Goal: Task Accomplishment & Management: Manage account settings

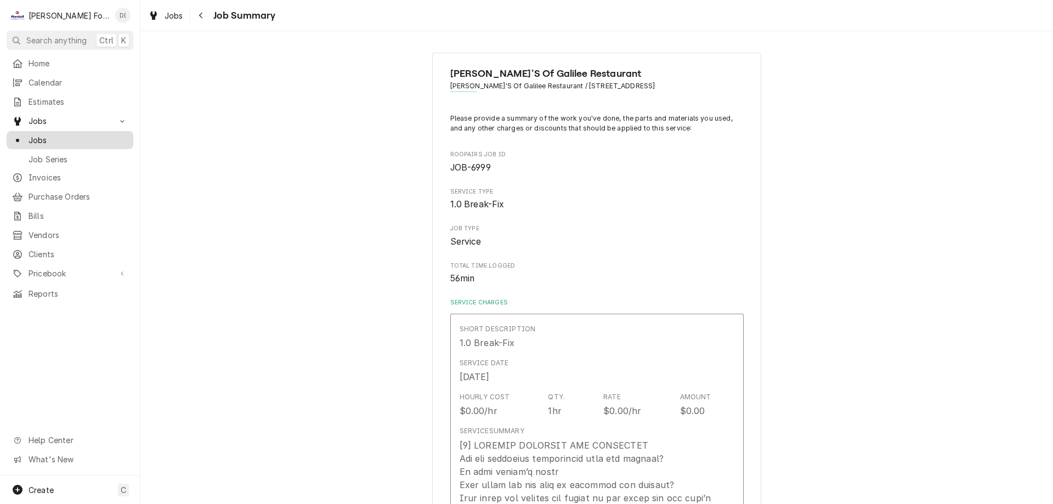
click at [64, 140] on span "Jobs" at bounding box center [78, 140] width 99 height 12
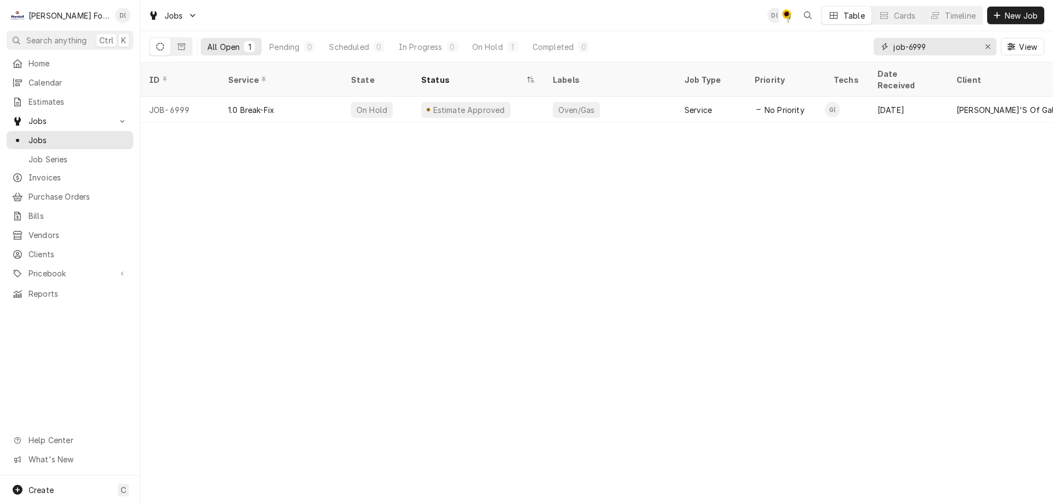
click at [935, 48] on input "job-6999" at bounding box center [934, 47] width 82 height 18
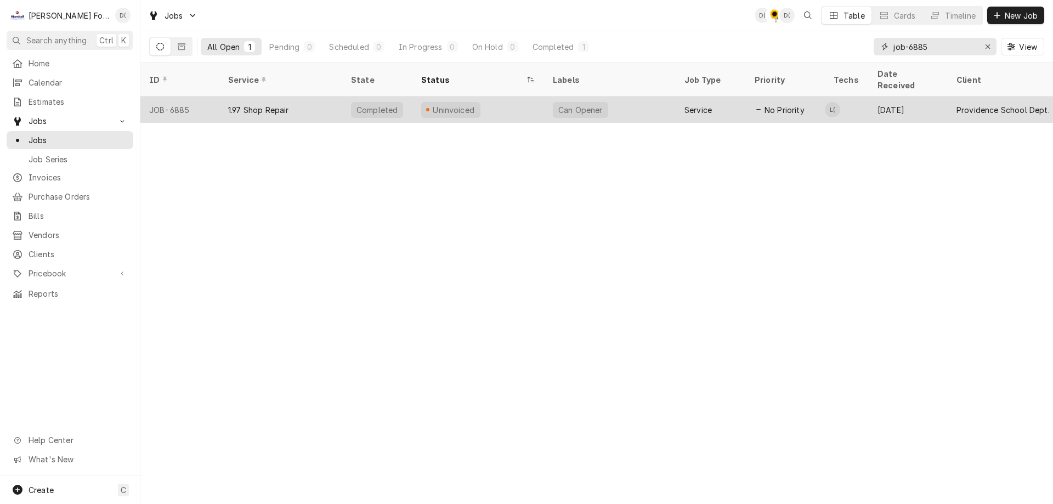
type input "job-6885"
click at [326, 103] on div "1.97 Shop Repair" at bounding box center [280, 110] width 123 height 26
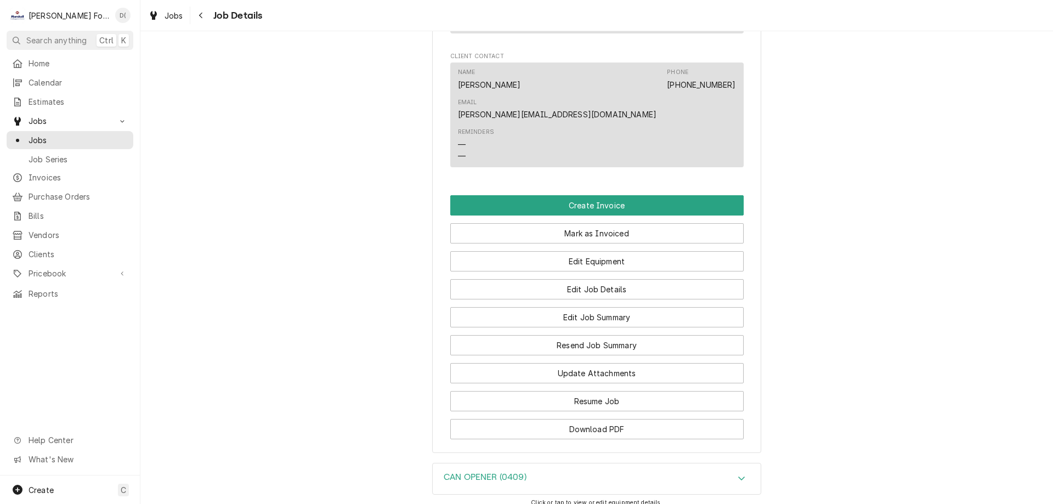
scroll to position [987, 0]
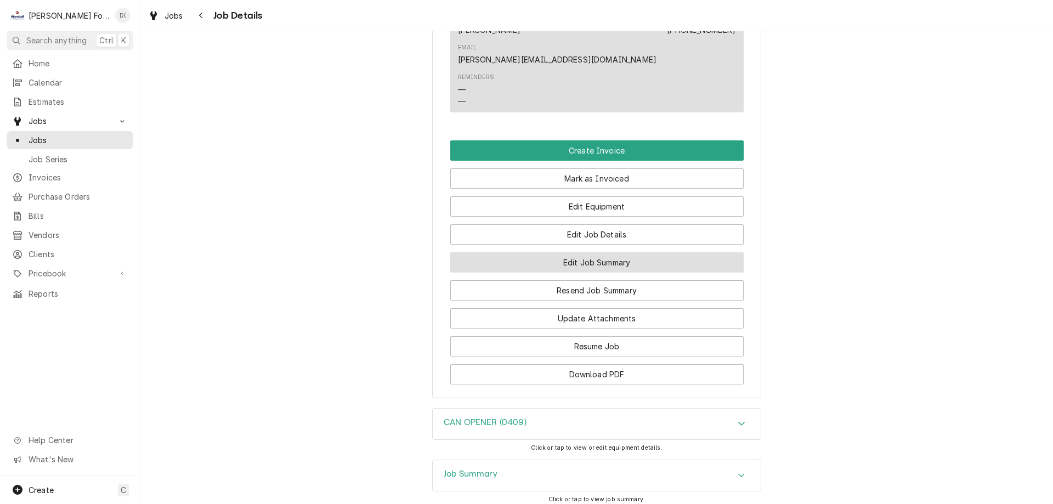
click at [582, 252] on button "Edit Job Summary" at bounding box center [596, 262] width 293 height 20
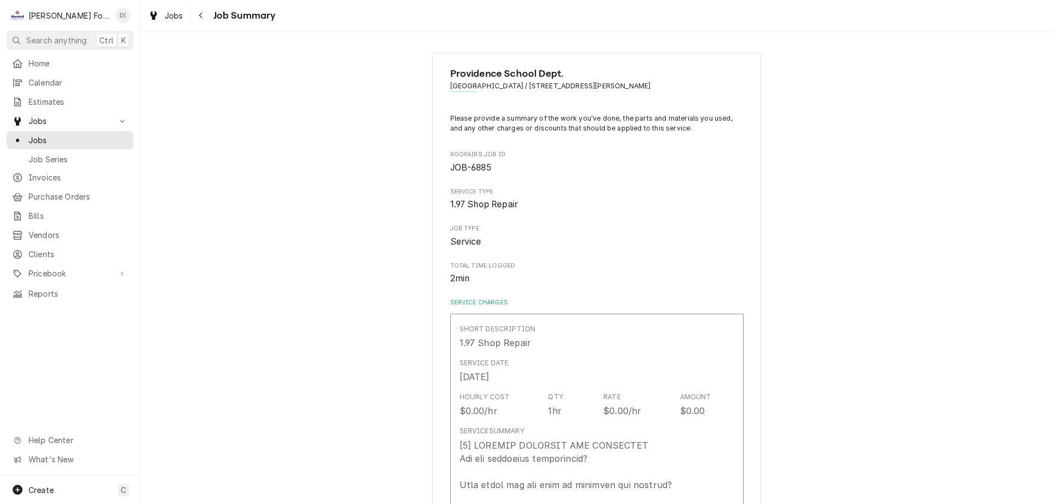
type textarea "x"
click at [90, 139] on span "Jobs" at bounding box center [78, 140] width 99 height 12
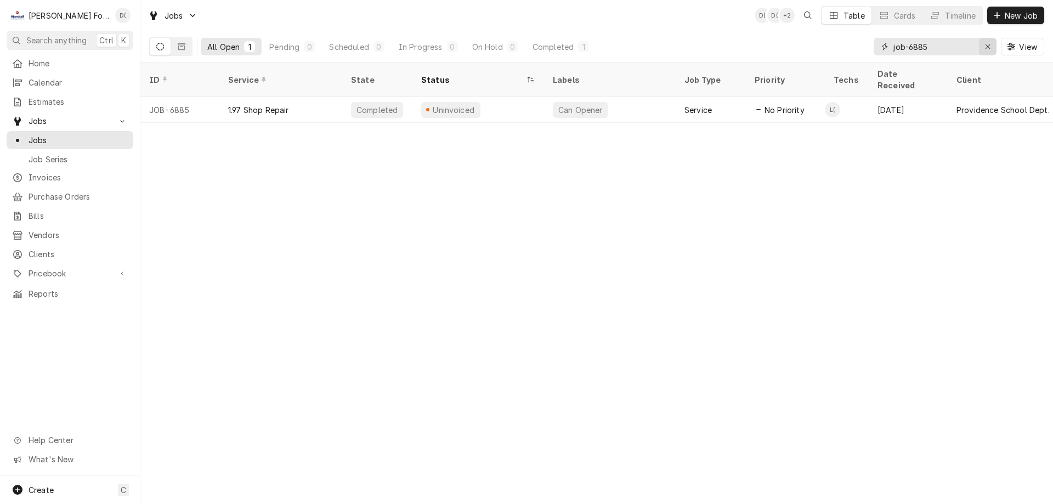
click at [986, 46] on icon "Erase input" at bounding box center [988, 47] width 6 height 8
click at [976, 46] on input "Dynamic Content Wrapper" at bounding box center [944, 47] width 103 height 18
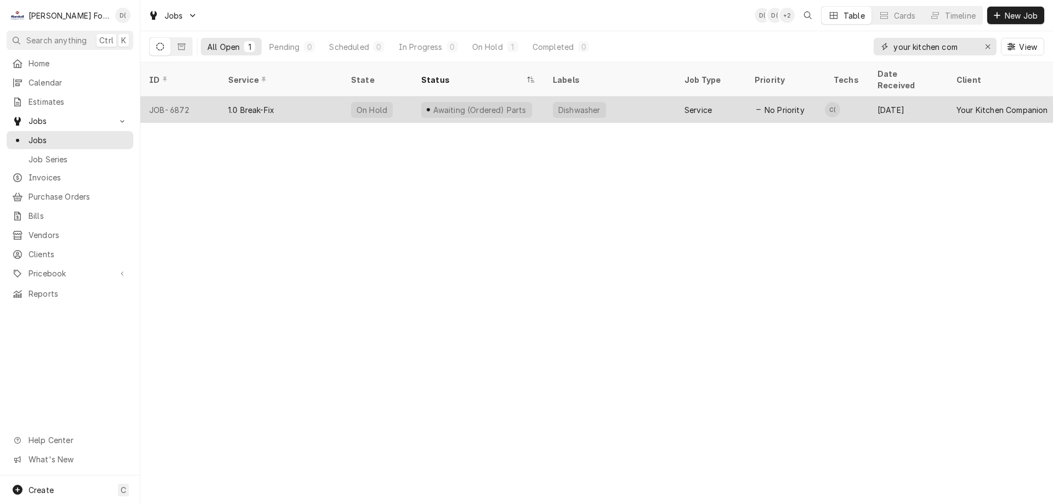
type input "your kitchen com"
click at [320, 100] on div "1.0 Break-Fix" at bounding box center [280, 110] width 123 height 26
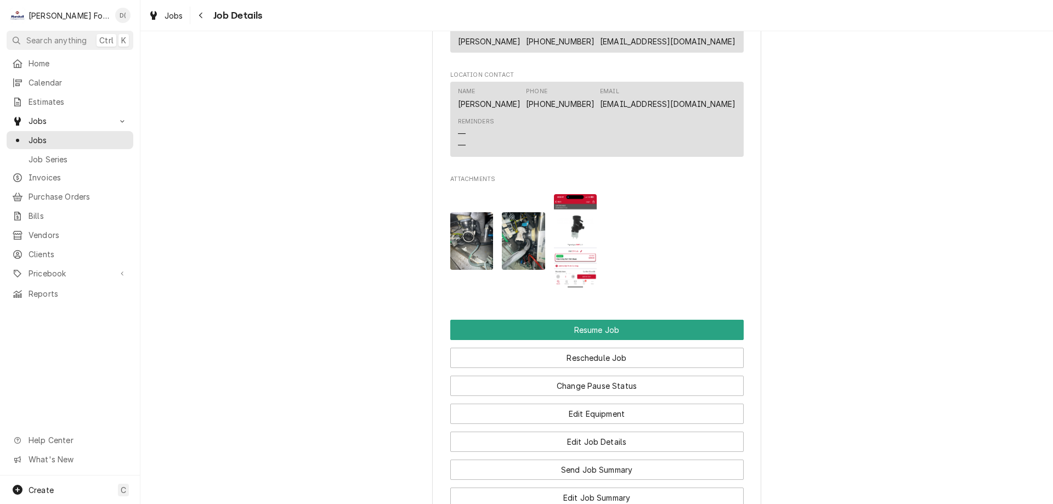
scroll to position [1371, 0]
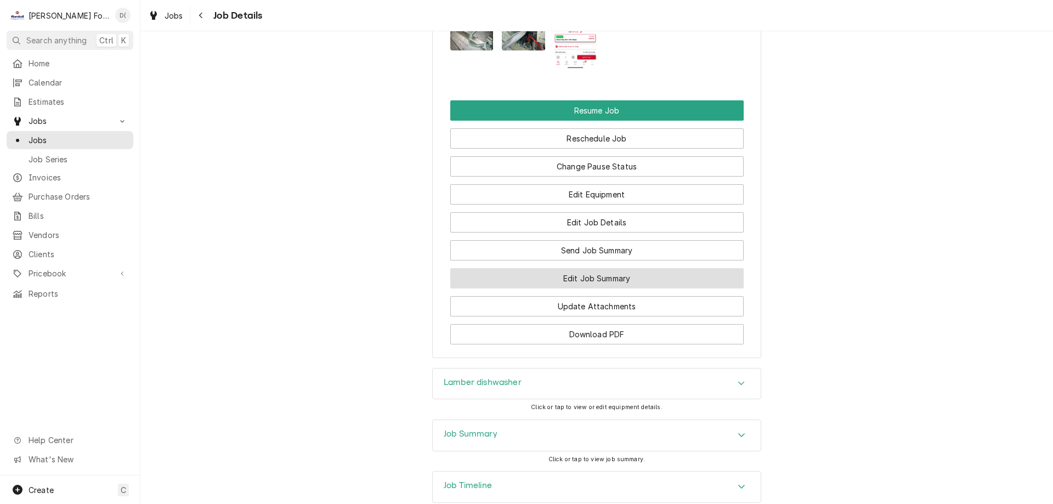
click at [588, 285] on button "Edit Job Summary" at bounding box center [596, 278] width 293 height 20
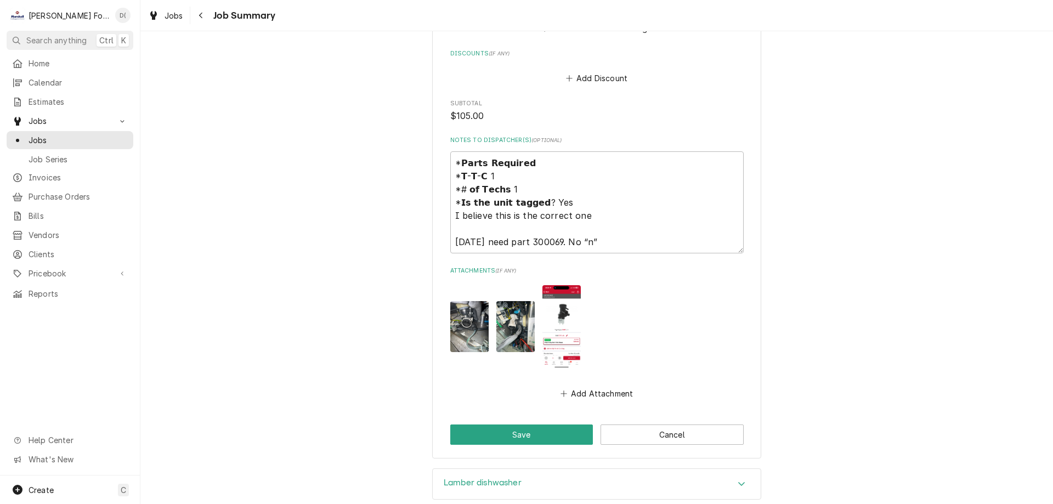
scroll to position [1316, 0]
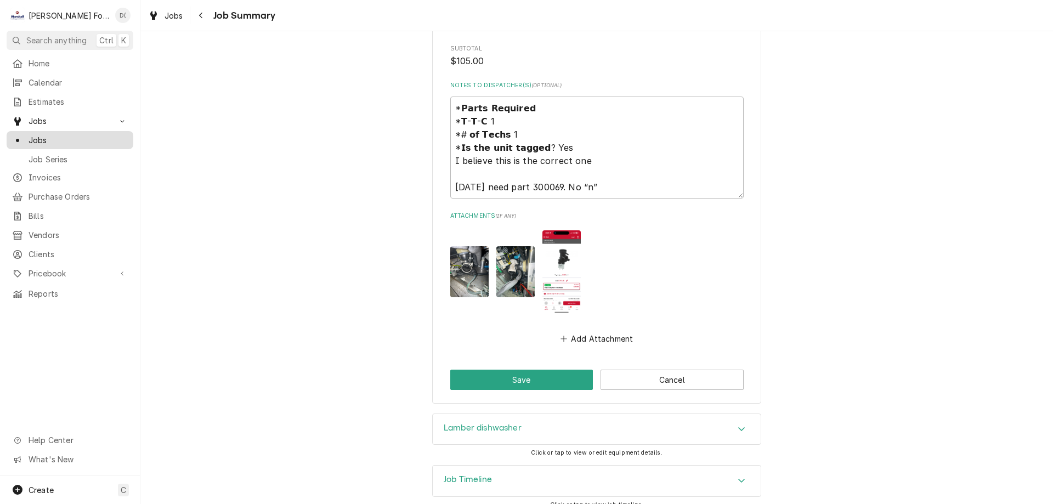
click at [90, 134] on span "Jobs" at bounding box center [78, 140] width 99 height 12
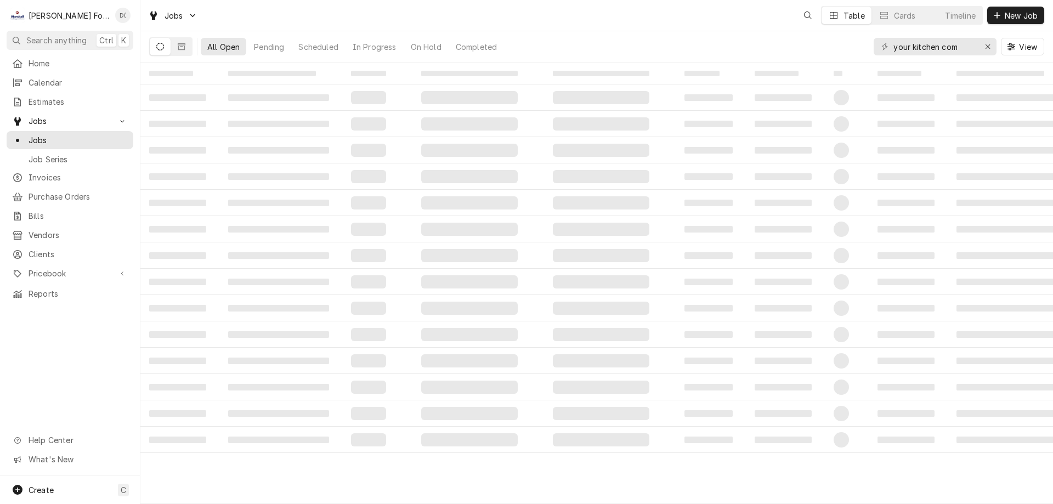
click at [279, 501] on table "‌ ‌ ‌ ‌ ‌ ‌ ‌ ‌ ‌ ‌ ‌ ‌ ‌ ‌ ‌ ‌ ‌ ‌ ‌ ‌ ‌ ‌ ‌ ‌ ‌ ‌ ‌ ‌ ‌ ‌ ‌ ‌ ‌ ‌ ‌ ‌ ‌ ‌ ‌ ‌…" at bounding box center [596, 283] width 912 height 441
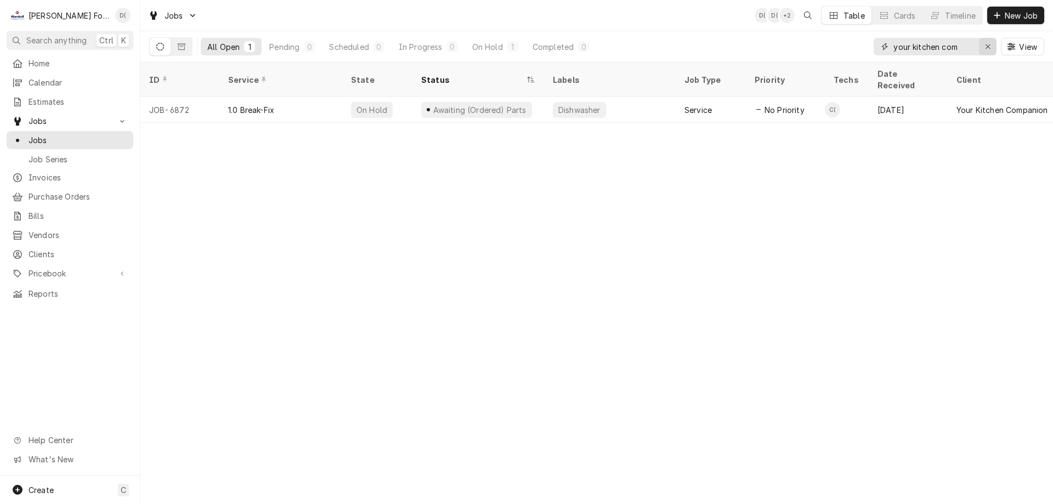
click at [986, 46] on icon "Erase input" at bounding box center [987, 46] width 4 height 4
click at [968, 45] on input "Dynamic Content Wrapper" at bounding box center [944, 47] width 103 height 18
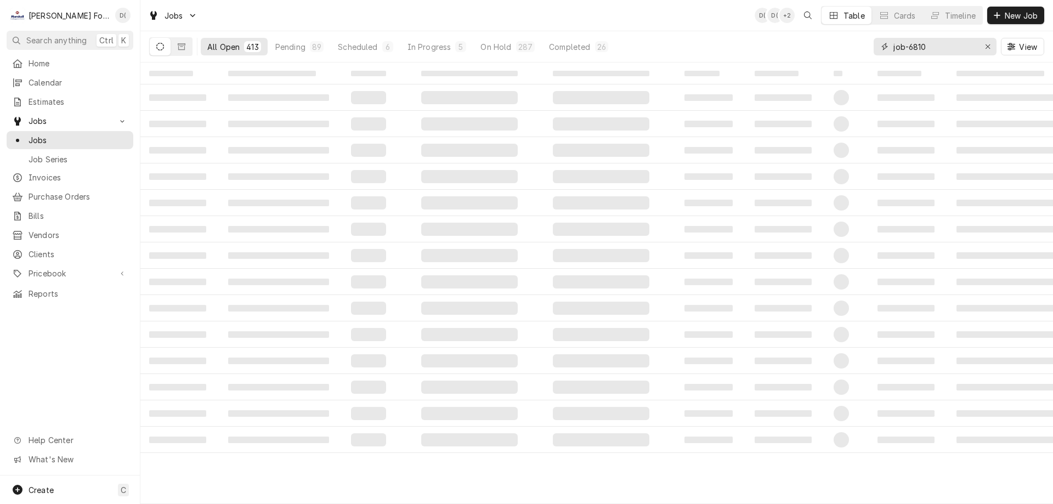
type input "job-6810"
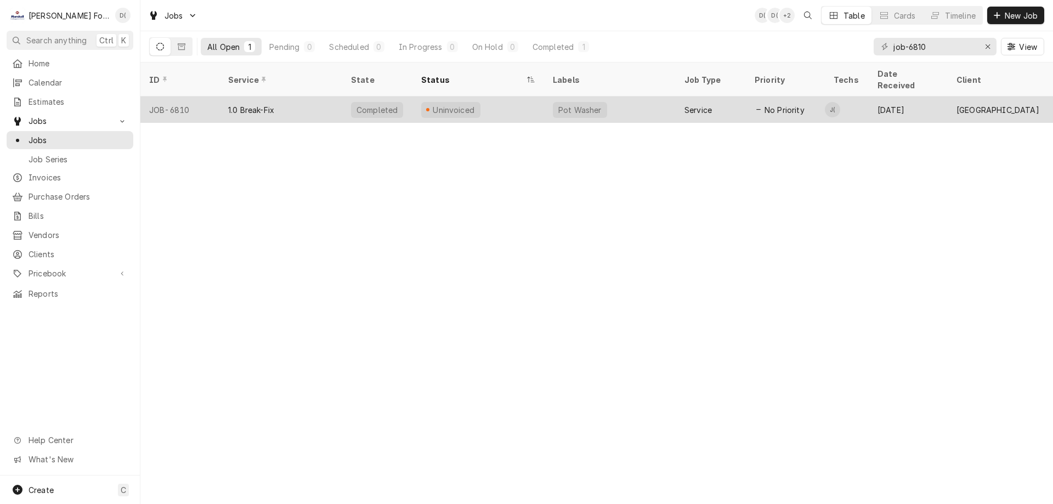
click at [415, 98] on div "Uninvoiced" at bounding box center [478, 110] width 132 height 26
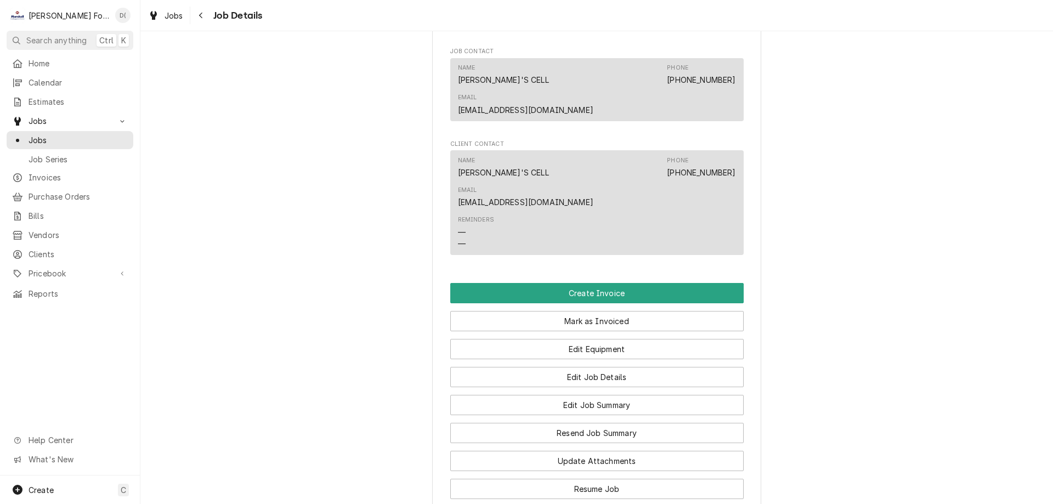
scroll to position [1199, 0]
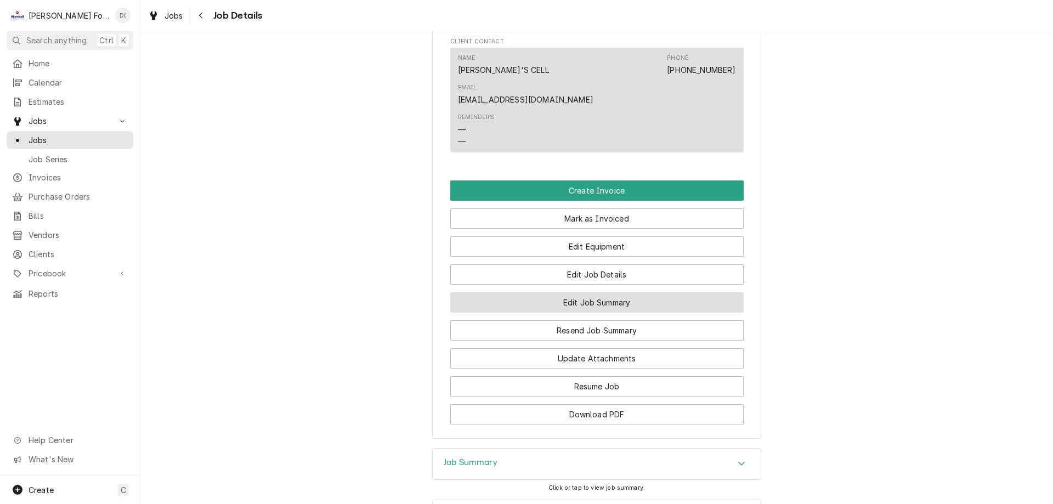
click at [589, 292] on button "Edit Job Summary" at bounding box center [596, 302] width 293 height 20
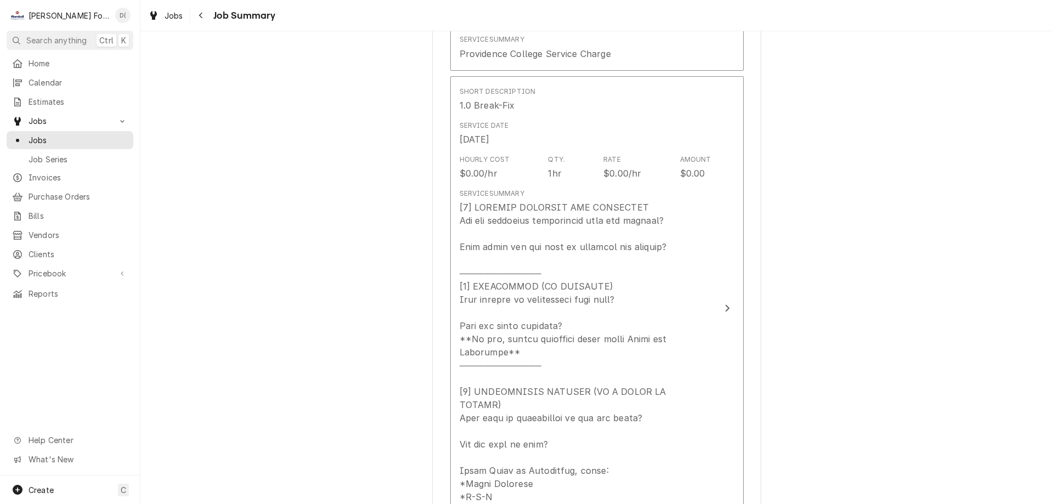
scroll to position [384, 0]
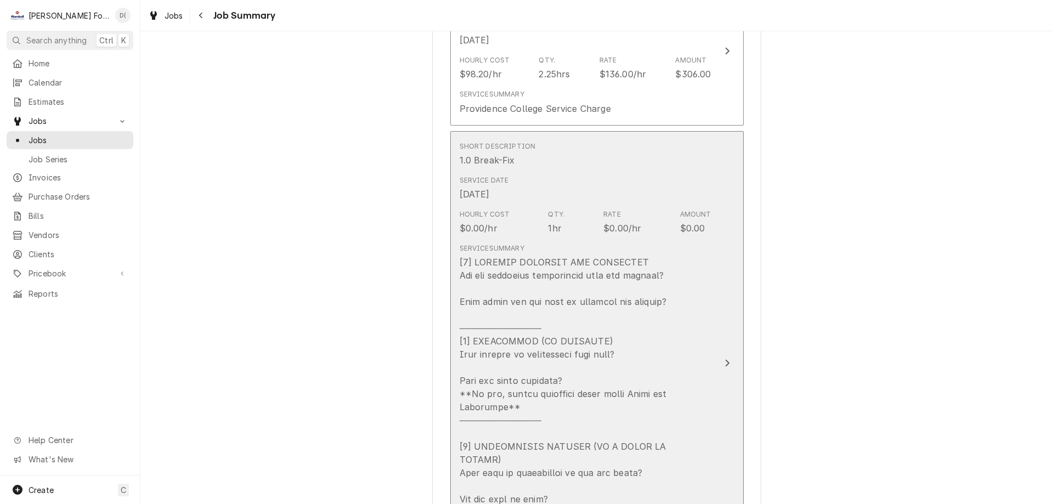
click at [724, 359] on icon "Update Line Item" at bounding box center [726, 363] width 5 height 9
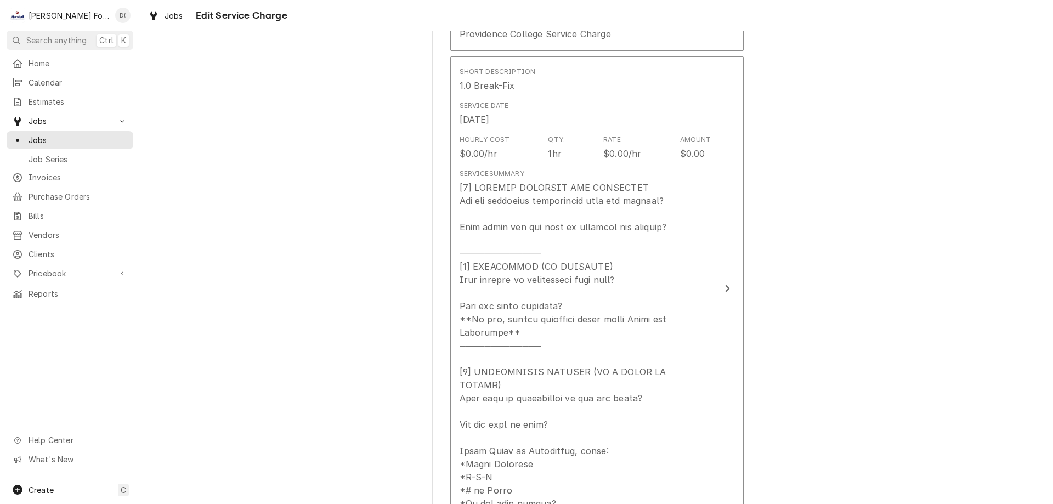
scroll to position [513, 0]
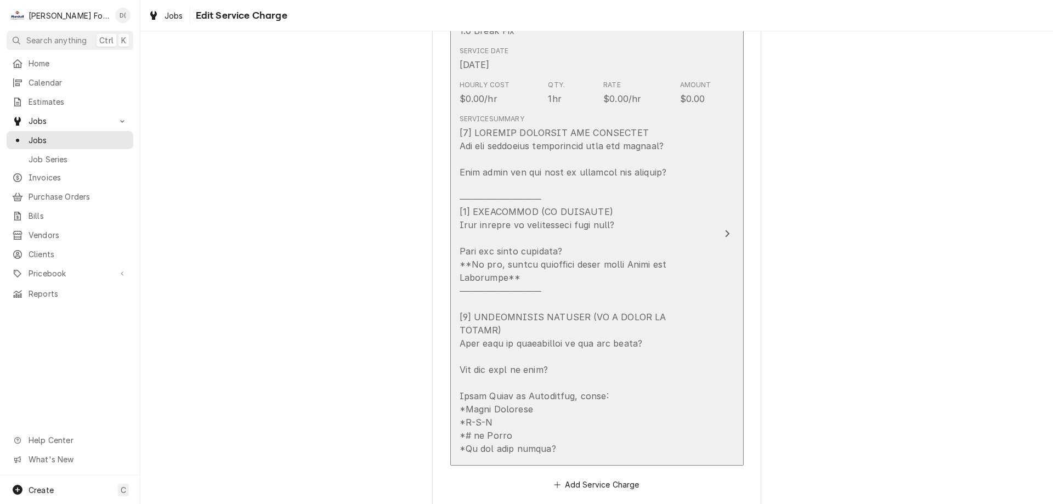
click at [724, 229] on icon "Update Line Item" at bounding box center [726, 233] width 5 height 9
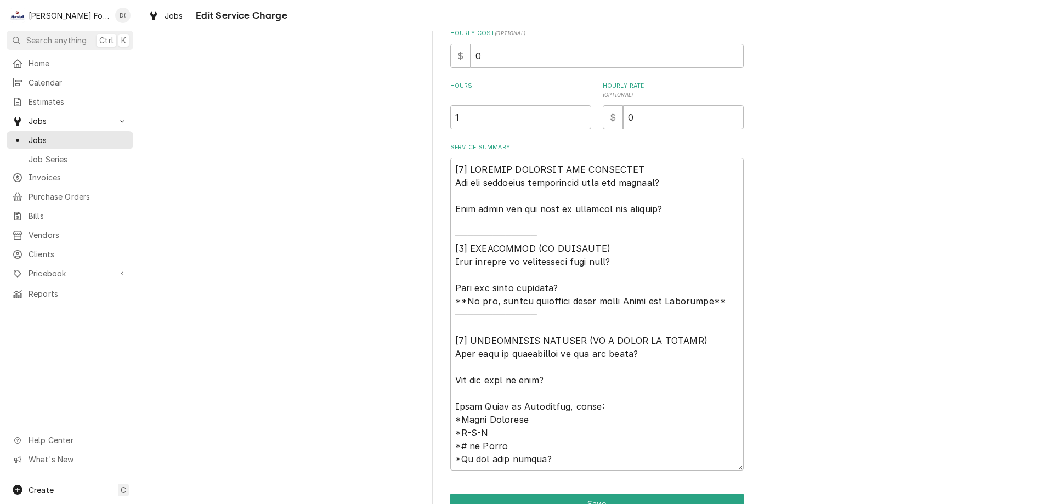
scroll to position [336, 0]
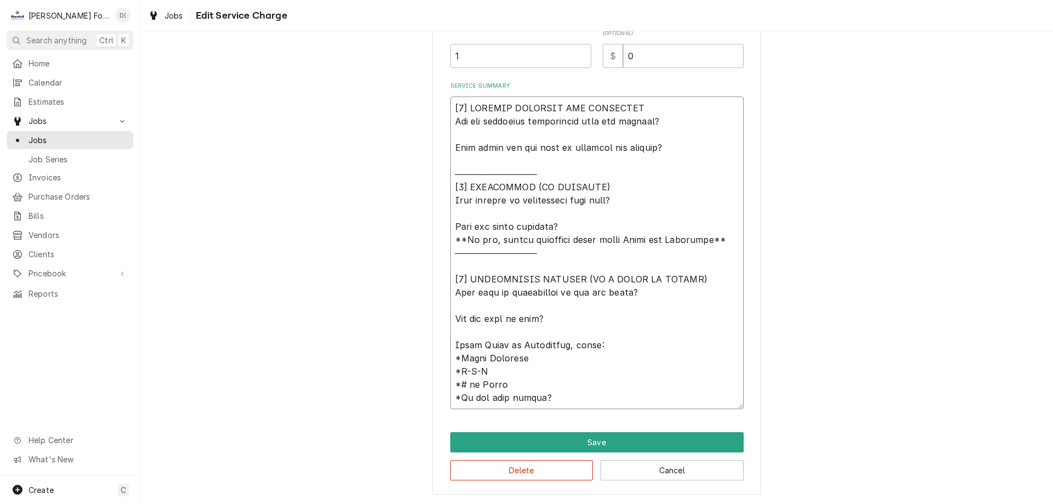
click at [515, 164] on textarea "Service Summary" at bounding box center [596, 253] width 293 height 313
type textarea "x"
type textarea "[𝟭] 𝗜𝗡𝗜𝗧𝗜𝗔𝗟 𝗙𝗜𝗡𝗗𝗜𝗡𝗚𝗦 𝗔𝗡𝗗 𝗗𝗜𝗔𝗚𝗡𝗢𝗦𝗜𝗦 𝗪𝗮𝘀 𝘁𝗵𝗲 𝗲𝗾𝘂𝗶𝗽𝗺𝗲𝗻𝘁 𝗼𝗽𝗲𝗿𝗮𝘁𝗶𝗼𝗻𝗮𝗹 𝘄𝗵𝗲𝗻 𝘆𝗼𝘂 𝗮𝗿𝗿𝗶𝘃…"
type textarea "x"
type textarea "[𝟭] 𝗜𝗡𝗜𝗧𝗜𝗔𝗟 𝗙𝗜𝗡𝗗𝗜𝗡𝗚𝗦 𝗔𝗡𝗗 𝗗𝗜𝗔𝗚𝗡𝗢𝗦𝗜𝗦 𝗪𝗮𝘀 𝘁𝗵𝗲 𝗲𝗾𝘂𝗶𝗽𝗺𝗲𝗻𝘁 𝗼𝗽𝗲𝗿𝗮𝘁𝗶𝗼𝗻𝗮𝗹 𝘄𝗵𝗲𝗻 𝘆𝗼𝘂 𝗮𝗿𝗿𝗶𝘃…"
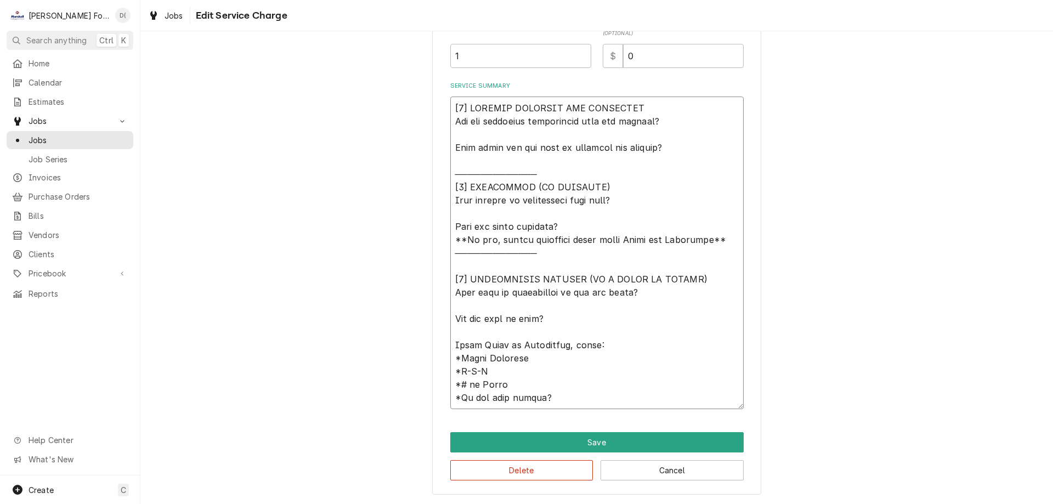
type textarea "x"
type textarea "[𝟭] 𝗜𝗡𝗜𝗧𝗜𝗔𝗟 𝗙𝗜𝗡𝗗𝗜𝗡𝗚𝗦 𝗔𝗡𝗗 𝗗𝗜𝗔𝗚𝗡𝗢𝗦𝗜𝗦 𝗪𝗮𝘀 𝘁𝗵𝗲 𝗲𝗾𝘂𝗶𝗽𝗺𝗲𝗻𝘁 𝗼𝗽𝗲𝗿𝗮𝘁𝗶𝗼𝗻𝗮𝗹 𝘄𝗵𝗲𝗻 𝘆𝗼𝘂 𝗮𝗿𝗿𝗶𝘃…"
type textarea "x"
type textarea "[𝟭] 𝗜𝗡𝗜𝗧𝗜𝗔𝗟 𝗙𝗜𝗡𝗗𝗜𝗡𝗚𝗦 𝗔𝗡𝗗 𝗗𝗜𝗔𝗚𝗡𝗢𝗦𝗜𝗦 𝗪𝗮𝘀 𝘁𝗵𝗲 𝗲𝗾𝘂𝗶𝗽𝗺𝗲𝗻𝘁 𝗼𝗽𝗲𝗿𝗮𝘁𝗶𝗼𝗻𝗮𝗹 𝘄𝗵𝗲𝗻 𝘆𝗼𝘂 𝗮𝗿𝗿𝗶𝘃…"
type textarea "x"
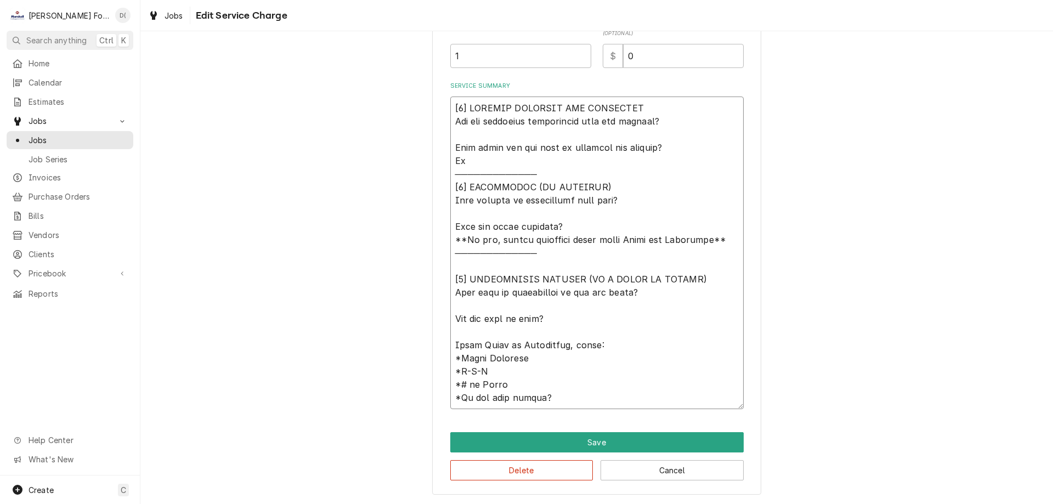
type textarea "[𝟭] 𝗜𝗡𝗜𝗧𝗜𝗔𝗟 𝗙𝗜𝗡𝗗𝗜𝗡𝗚𝗦 𝗔𝗡𝗗 𝗗𝗜𝗔𝗚𝗡𝗢𝗦𝗜𝗦 𝗪𝗮𝘀 𝘁𝗵𝗲 𝗲𝗾𝘂𝗶𝗽𝗺𝗲𝗻𝘁 𝗼𝗽𝗲𝗿𝗮𝘁𝗶𝗼𝗻𝗮𝗹 𝘄𝗵𝗲𝗻 𝘆𝗼𝘂 𝗮𝗿𝗿𝗶𝘃…"
type textarea "x"
type textarea "[𝟭] 𝗜𝗡𝗜𝗧𝗜𝗔𝗟 𝗙𝗜𝗡𝗗𝗜𝗡𝗚𝗦 𝗔𝗡𝗗 𝗗𝗜𝗔𝗚𝗡𝗢𝗦𝗜𝗦 𝗪𝗮𝘀 𝘁𝗵𝗲 𝗲𝗾𝘂𝗶𝗽𝗺𝗲𝗻𝘁 𝗼𝗽𝗲𝗿𝗮𝘁𝗶𝗼𝗻𝗮𝗹 𝘄𝗵𝗲𝗻 𝘆𝗼𝘂 𝗮𝗿𝗿𝗶𝘃…"
type textarea "x"
type textarea "[𝟭] 𝗜𝗡𝗜𝗧𝗜𝗔𝗟 𝗙𝗜𝗡𝗗𝗜𝗡𝗚𝗦 𝗔𝗡𝗗 𝗗𝗜𝗔𝗚𝗡𝗢𝗦𝗜𝗦 𝗪𝗮𝘀 𝘁𝗵𝗲 𝗲𝗾𝘂𝗶𝗽𝗺𝗲𝗻𝘁 𝗼𝗽𝗲𝗿𝗮𝘁𝗶𝗼𝗻𝗮𝗹 𝘄𝗵𝗲𝗻 𝘆𝗼𝘂 𝗮𝗿𝗿𝗶𝘃…"
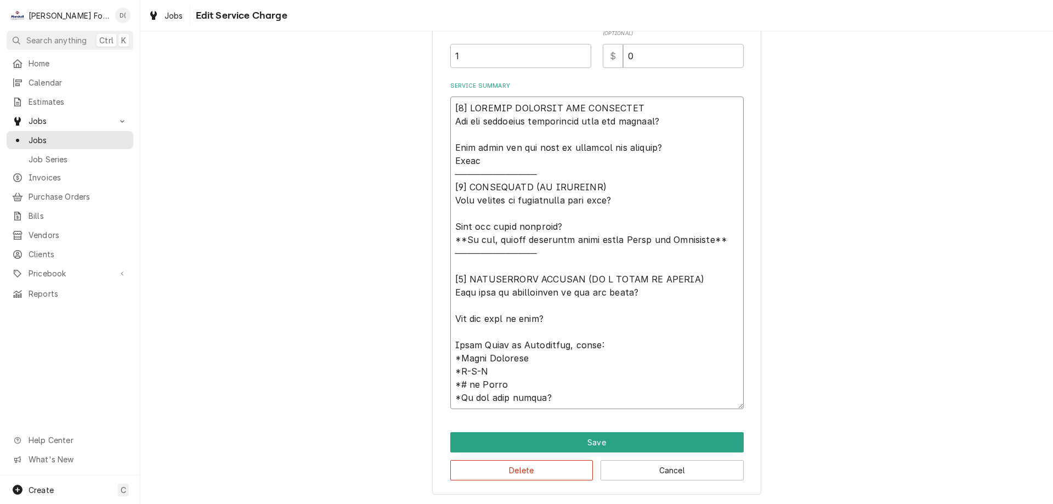
type textarea "x"
type textarea "[𝟭] 𝗜𝗡𝗜𝗧𝗜𝗔𝗟 𝗙𝗜𝗡𝗗𝗜𝗡𝗚𝗦 𝗔𝗡𝗗 𝗗𝗜𝗔𝗚𝗡𝗢𝗦𝗜𝗦 𝗪𝗮𝘀 𝘁𝗵𝗲 𝗲𝗾𝘂𝗶𝗽𝗺𝗲𝗻𝘁 𝗼𝗽𝗲𝗿𝗮𝘁𝗶𝗼𝗻𝗮𝗹 𝘄𝗵𝗲𝗻 𝘆𝗼𝘂 𝗮𝗿𝗿𝗶𝘃…"
type textarea "x"
type textarea "[𝟭] 𝗜𝗡𝗜𝗧𝗜𝗔𝗟 𝗙𝗜𝗡𝗗𝗜𝗡𝗚𝗦 𝗔𝗡𝗗 𝗗𝗜𝗔𝗚𝗡𝗢𝗦𝗜𝗦 𝗪𝗮𝘀 𝘁𝗵𝗲 𝗲𝗾𝘂𝗶𝗽𝗺𝗲𝗻𝘁 𝗼𝗽𝗲𝗿𝗮𝘁𝗶𝗼𝗻𝗮𝗹 𝘄𝗵𝗲𝗻 𝘆𝗼𝘂 𝗮𝗿𝗿𝗶𝘃…"
type textarea "x"
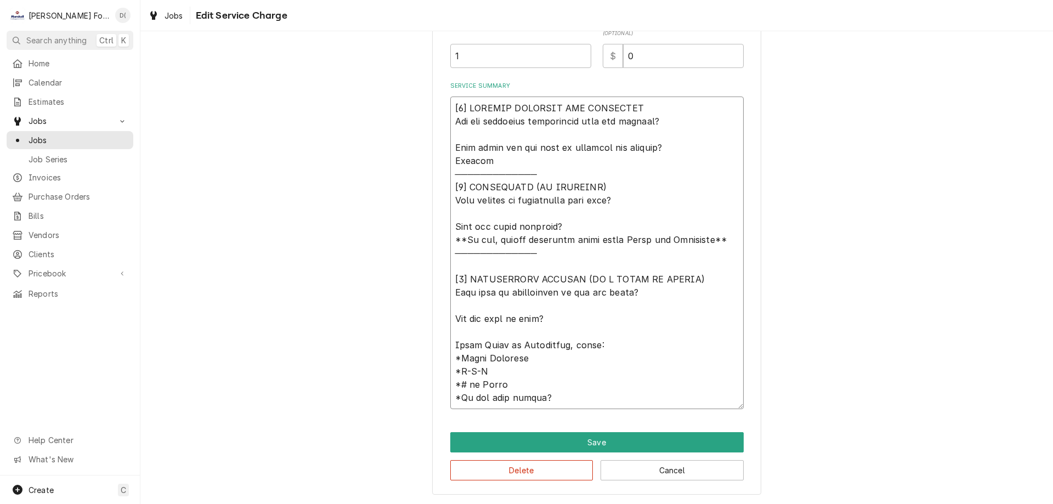
type textarea "[𝟭] 𝗜𝗡𝗜𝗧𝗜𝗔𝗟 𝗙𝗜𝗡𝗗𝗜𝗡𝗚𝗦 𝗔𝗡𝗗 𝗗𝗜𝗔𝗚𝗡𝗢𝗦𝗜𝗦 𝗪𝗮𝘀 𝘁𝗵𝗲 𝗲𝗾𝘂𝗶𝗽𝗺𝗲𝗻𝘁 𝗼𝗽𝗲𝗿𝗮𝘁𝗶𝗼𝗻𝗮𝗹 𝘄𝗵𝗲𝗻 𝘆𝗼𝘂 𝗮𝗿𝗿𝗶𝘃…"
type textarea "x"
type textarea "[𝟭] 𝗜𝗡𝗜𝗧𝗜𝗔𝗟 𝗙𝗜𝗡𝗗𝗜𝗡𝗚𝗦 𝗔𝗡𝗗 𝗗𝗜𝗔𝗚𝗡𝗢𝗦𝗜𝗦 𝗪𝗮𝘀 𝘁𝗵𝗲 𝗲𝗾𝘂𝗶𝗽𝗺𝗲𝗻𝘁 𝗼𝗽𝗲𝗿𝗮𝘁𝗶𝗼𝗻𝗮𝗹 𝘄𝗵𝗲𝗻 𝘆𝗼𝘂 𝗮𝗿𝗿𝗶𝘃…"
type textarea "x"
type textarea "[𝟭] 𝗜𝗡𝗜𝗧𝗜𝗔𝗟 𝗙𝗜𝗡𝗗𝗜𝗡𝗚𝗦 𝗔𝗡𝗗 𝗗𝗜𝗔𝗚𝗡𝗢𝗦𝗜𝗦 𝗪𝗮𝘀 𝘁𝗵𝗲 𝗲𝗾𝘂𝗶𝗽𝗺𝗲𝗻𝘁 𝗼𝗽𝗲𝗿𝗮𝘁𝗶𝗼𝗻𝗮𝗹 𝘄𝗵𝗲𝗻 𝘆𝗼𝘂 𝗮𝗿𝗿𝗶𝘃…"
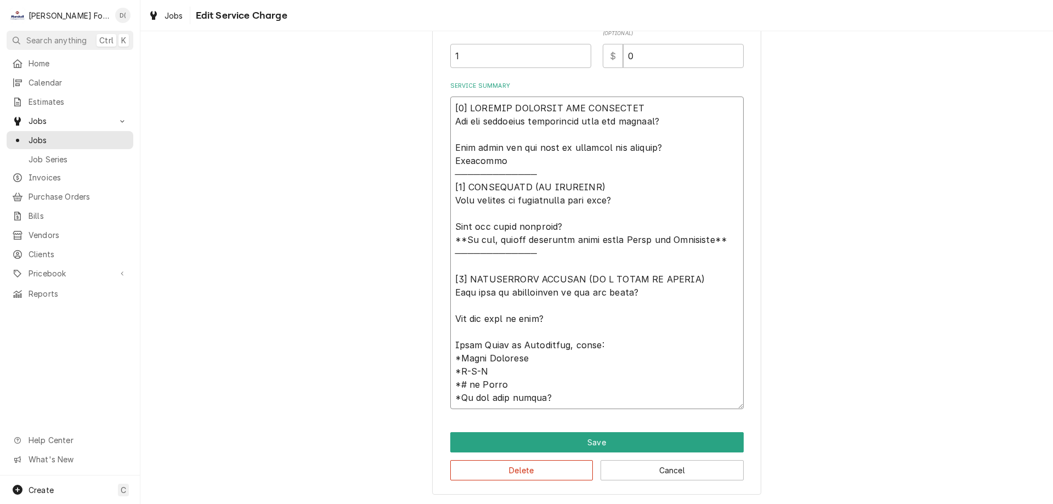
type textarea "x"
type textarea "[𝟭] 𝗜𝗡𝗜𝗧𝗜𝗔𝗟 𝗙𝗜𝗡𝗗𝗜𝗡𝗚𝗦 𝗔𝗡𝗗 𝗗𝗜𝗔𝗚𝗡𝗢𝗦𝗜𝗦 𝗪𝗮𝘀 𝘁𝗵𝗲 𝗲𝗾𝘂𝗶𝗽𝗺𝗲𝗻𝘁 𝗼𝗽𝗲𝗿𝗮𝘁𝗶𝗼𝗻𝗮𝗹 𝘄𝗵𝗲𝗻 𝘆𝗼𝘂 𝗮𝗿𝗿𝗶𝘃…"
type textarea "x"
type textarea "[𝟭] 𝗜𝗡𝗜𝗧𝗜𝗔𝗟 𝗙𝗜𝗡𝗗𝗜𝗡𝗚𝗦 𝗔𝗡𝗗 𝗗𝗜𝗔𝗚𝗡𝗢𝗦𝗜𝗦 𝗪𝗮𝘀 𝘁𝗵𝗲 𝗲𝗾𝘂𝗶𝗽𝗺𝗲𝗻𝘁 𝗼𝗽𝗲𝗿𝗮𝘁𝗶𝗼𝗻𝗮𝗹 𝘄𝗵𝗲𝗻 𝘆𝗼𝘂 𝗮𝗿𝗿𝗶𝘃…"
type textarea "x"
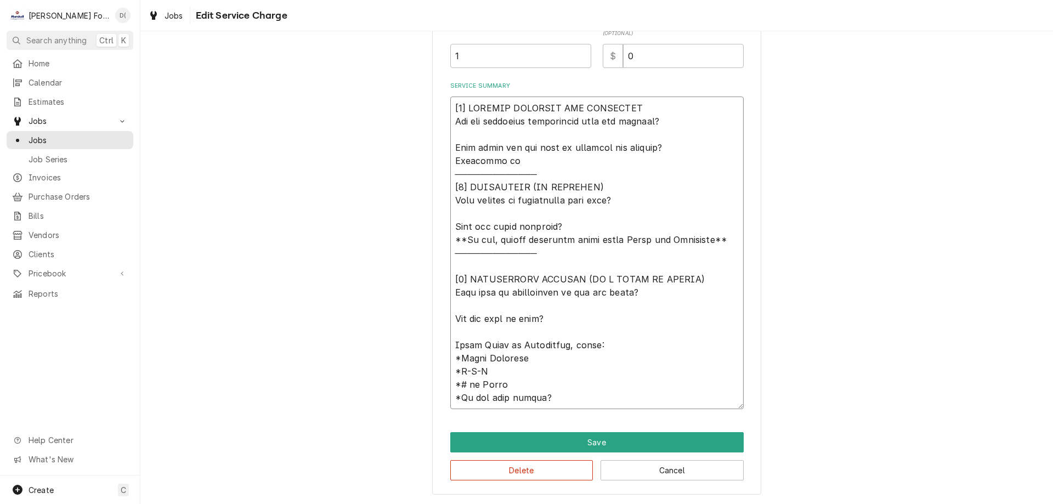
type textarea "[𝟭] 𝗜𝗡𝗜𝗧𝗜𝗔𝗟 𝗙𝗜𝗡𝗗𝗜𝗡𝗚𝗦 𝗔𝗡𝗗 𝗗𝗜𝗔𝗚𝗡𝗢𝗦𝗜𝗦 𝗪𝗮𝘀 𝘁𝗵𝗲 𝗲𝗾𝘂𝗶𝗽𝗺𝗲𝗻𝘁 𝗼𝗽𝗲𝗿𝗮𝘁𝗶𝗼𝗻𝗮𝗹 𝘄𝗵𝗲𝗻 𝘆𝗼𝘂 𝗮𝗿𝗿𝗶𝘃…"
type textarea "x"
type textarea "[𝟭] 𝗜𝗡𝗜𝗧𝗜𝗔𝗟 𝗙𝗜𝗡𝗗𝗜𝗡𝗚𝗦 𝗔𝗡𝗗 𝗗𝗜𝗔𝗚𝗡𝗢𝗦𝗜𝗦 𝗪𝗮𝘀 𝘁𝗵𝗲 𝗲𝗾𝘂𝗶𝗽𝗺𝗲𝗻𝘁 𝗼𝗽𝗲𝗿𝗮𝘁𝗶𝗼𝗻𝗮𝗹 𝘄𝗵𝗲𝗻 𝘆𝗼𝘂 𝗮𝗿𝗿𝗶𝘃…"
type textarea "x"
type textarea "[𝟭] 𝗜𝗡𝗜𝗧𝗜𝗔𝗟 𝗙𝗜𝗡𝗗𝗜𝗡𝗚𝗦 𝗔𝗡𝗗 𝗗𝗜𝗔𝗚𝗡𝗢𝗦𝗜𝗦 𝗪𝗮𝘀 𝘁𝗵𝗲 𝗲𝗾𝘂𝗶𝗽𝗺𝗲𝗻𝘁 𝗼𝗽𝗲𝗿𝗮𝘁𝗶𝗼𝗻𝗮𝗹 𝘄𝗵𝗲𝗻 𝘆𝗼𝘂 𝗮𝗿𝗿𝗶𝘃…"
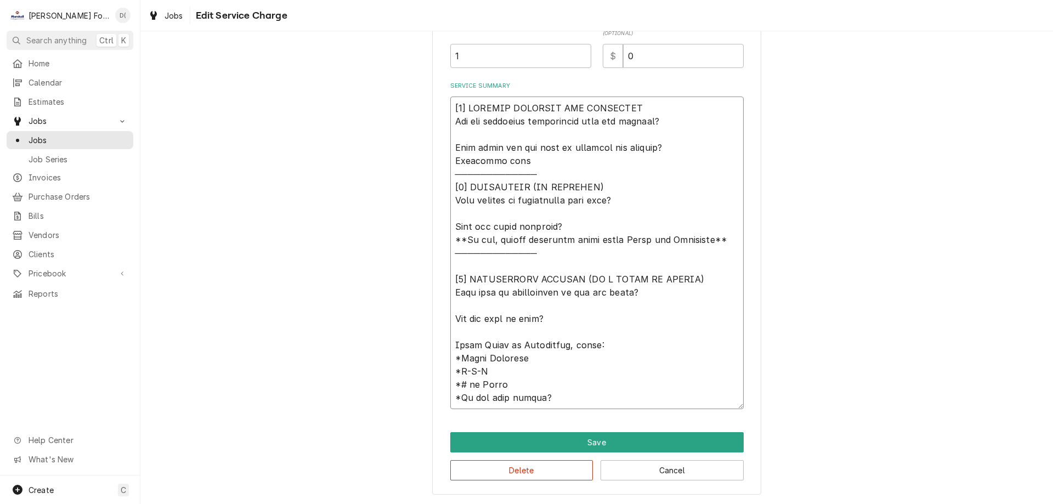
type textarea "x"
type textarea "[𝟭] 𝗜𝗡𝗜𝗧𝗜𝗔𝗟 𝗙𝗜𝗡𝗗𝗜𝗡𝗚𝗦 𝗔𝗡𝗗 𝗗𝗜𝗔𝗚𝗡𝗢𝗦𝗜𝗦 𝗪𝗮𝘀 𝘁𝗵𝗲 𝗲𝗾𝘂𝗶𝗽𝗺𝗲𝗻𝘁 𝗼𝗽𝗲𝗿𝗮𝘁𝗶𝗼𝗻𝗮𝗹 𝘄𝗵𝗲𝗻 𝘆𝗼𝘂 𝗮𝗿𝗿𝗶𝘃…"
type textarea "x"
type textarea "[𝟭] 𝗜𝗡𝗜𝗧𝗜𝗔𝗟 𝗙𝗜𝗡𝗗𝗜𝗡𝗚𝗦 𝗔𝗡𝗗 𝗗𝗜𝗔𝗚𝗡𝗢𝗦𝗜𝗦 𝗪𝗮𝘀 𝘁𝗵𝗲 𝗲𝗾𝘂𝗶𝗽𝗺𝗲𝗻𝘁 𝗼𝗽𝗲𝗿𝗮𝘁𝗶𝗼𝗻𝗮𝗹 𝘄𝗵𝗲𝗻 𝘆𝗼𝘂 𝗮𝗿𝗿𝗶𝘃…"
type textarea "x"
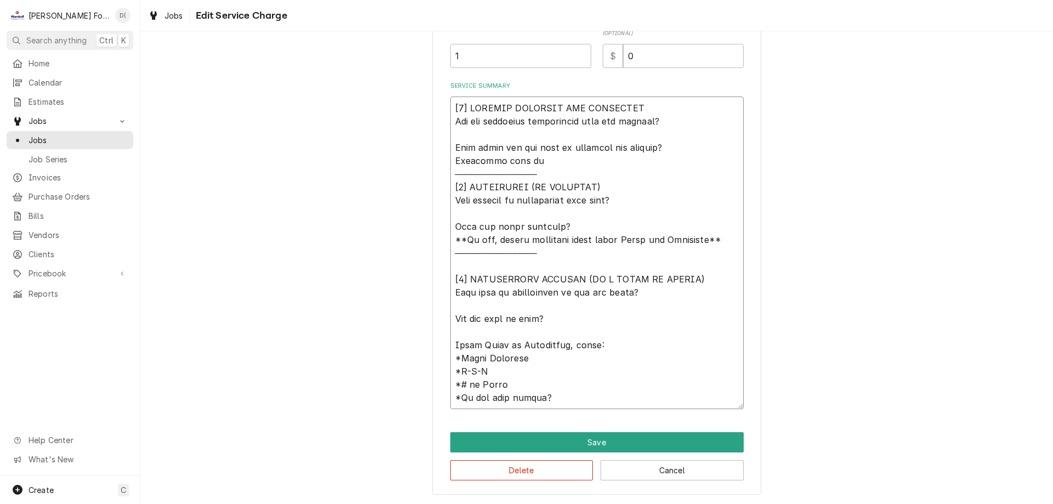
type textarea "[𝟭] 𝗜𝗡𝗜𝗧𝗜𝗔𝗟 𝗙𝗜𝗡𝗗𝗜𝗡𝗚𝗦 𝗔𝗡𝗗 𝗗𝗜𝗔𝗚𝗡𝗢𝗦𝗜𝗦 𝗪𝗮𝘀 𝘁𝗵𝗲 𝗲𝗾𝘂𝗶𝗽𝗺𝗲𝗻𝘁 𝗼𝗽𝗲𝗿𝗮𝘁𝗶𝗼𝗻𝗮𝗹 𝘄𝗵𝗲𝗻 𝘆𝗼𝘂 𝗮𝗿𝗿𝗶𝘃…"
type textarea "x"
type textarea "[𝟭] 𝗜𝗡𝗜𝗧𝗜𝗔𝗟 𝗙𝗜𝗡𝗗𝗜𝗡𝗚𝗦 𝗔𝗡𝗗 𝗗𝗜𝗔𝗚𝗡𝗢𝗦𝗜𝗦 𝗪𝗮𝘀 𝘁𝗵𝗲 𝗲𝗾𝘂𝗶𝗽𝗺𝗲𝗻𝘁 𝗼𝗽𝗲𝗿𝗮𝘁𝗶𝗼𝗻𝗮𝗹 𝘄𝗵𝗲𝗻 𝘆𝗼𝘂 𝗮𝗿𝗿𝗶𝘃…"
type textarea "x"
type textarea "[𝟭] 𝗜𝗡𝗜𝗧𝗜𝗔𝗟 𝗙𝗜𝗡𝗗𝗜𝗡𝗚𝗦 𝗔𝗡𝗗 𝗗𝗜𝗔𝗚𝗡𝗢𝗦𝗜𝗦 𝗪𝗮𝘀 𝘁𝗵𝗲 𝗲𝗾𝘂𝗶𝗽𝗺𝗲𝗻𝘁 𝗼𝗽𝗲𝗿𝗮𝘁𝗶𝗼𝗻𝗮𝗹 𝘄𝗵𝗲𝗻 𝘆𝗼𝘂 𝗮𝗿𝗿𝗶𝘃…"
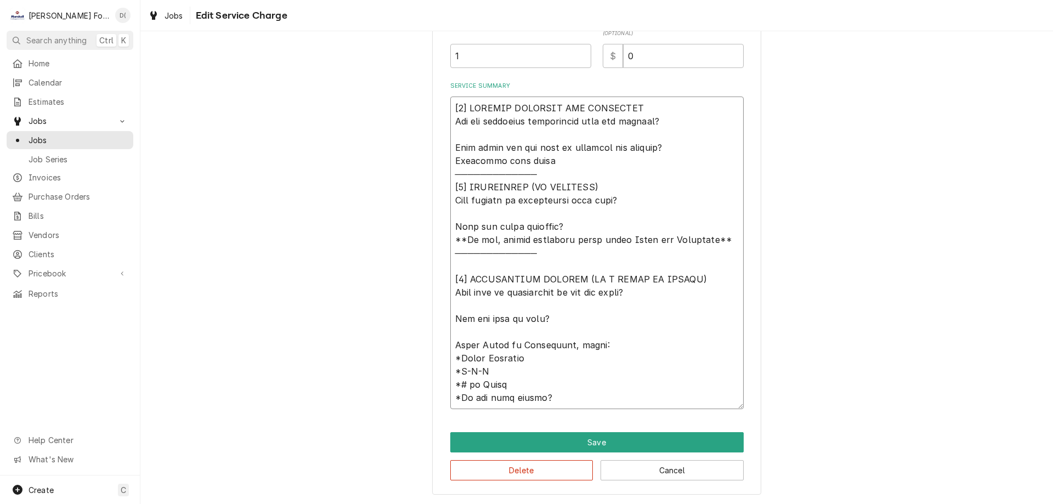
type textarea "x"
type textarea "[𝟭] 𝗜𝗡𝗜𝗧𝗜𝗔𝗟 𝗙𝗜𝗡𝗗𝗜𝗡𝗚𝗦 𝗔𝗡𝗗 𝗗𝗜𝗔𝗚𝗡𝗢𝗦𝗜𝗦 𝗪𝗮𝘀 𝘁𝗵𝗲 𝗲𝗾𝘂𝗶𝗽𝗺𝗲𝗻𝘁 𝗼𝗽𝗲𝗿𝗮𝘁𝗶𝗼𝗻𝗮𝗹 𝘄𝗵𝗲𝗻 𝘆𝗼𝘂 𝗮𝗿𝗿𝗶𝘃…"
type textarea "x"
type textarea "[𝟭] 𝗜𝗡𝗜𝗧𝗜𝗔𝗟 𝗙𝗜𝗡𝗗𝗜𝗡𝗚𝗦 𝗔𝗡𝗗 𝗗𝗜𝗔𝗚𝗡𝗢𝗦𝗜𝗦 𝗪𝗮𝘀 𝘁𝗵𝗲 𝗲𝗾𝘂𝗶𝗽𝗺𝗲𝗻𝘁 𝗼𝗽𝗲𝗿𝗮𝘁𝗶𝗼𝗻𝗮𝗹 𝘄𝗵𝗲𝗻 𝘆𝗼𝘂 𝗮𝗿𝗿𝗶𝘃…"
type textarea "x"
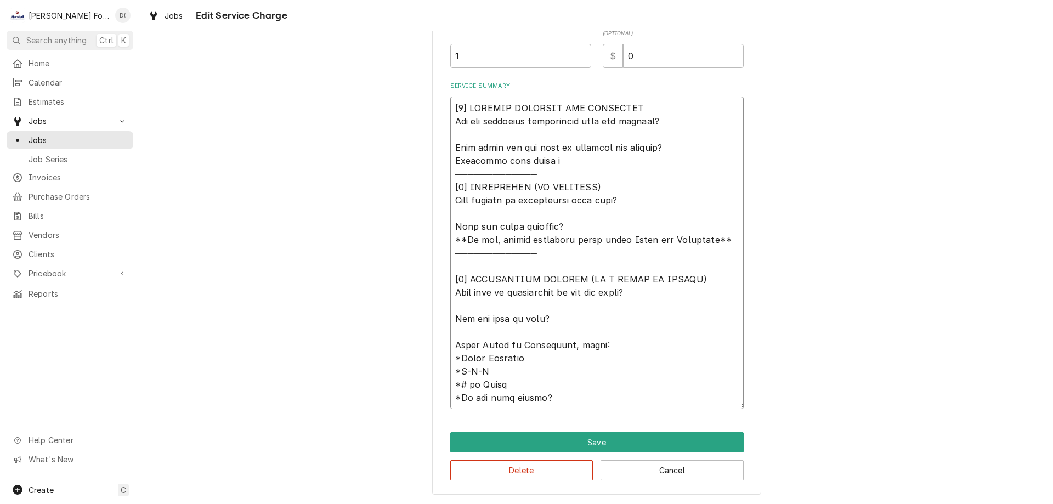
type textarea "[𝟭] 𝗜𝗡𝗜𝗧𝗜𝗔𝗟 𝗙𝗜𝗡𝗗𝗜𝗡𝗚𝗦 𝗔𝗡𝗗 𝗗𝗜𝗔𝗚𝗡𝗢𝗦𝗜𝗦 𝗪𝗮𝘀 𝘁𝗵𝗲 𝗲𝗾𝘂𝗶𝗽𝗺𝗲𝗻𝘁 𝗼𝗽𝗲𝗿𝗮𝘁𝗶𝗼𝗻𝗮𝗹 𝘄𝗵𝗲𝗻 𝘆𝗼𝘂 𝗮𝗿𝗿𝗶𝘃…"
type textarea "x"
type textarea "[𝟭] 𝗜𝗡𝗜𝗧𝗜𝗔𝗟 𝗙𝗜𝗡𝗗𝗜𝗡𝗚𝗦 𝗔𝗡𝗗 𝗗𝗜𝗔𝗚𝗡𝗢𝗦𝗜𝗦 𝗪𝗮𝘀 𝘁𝗵𝗲 𝗲𝗾𝘂𝗶𝗽𝗺𝗲𝗻𝘁 𝗼𝗽𝗲𝗿𝗮𝘁𝗶𝗼𝗻𝗮𝗹 𝘄𝗵𝗲𝗻 𝘆𝗼𝘂 𝗮𝗿𝗿𝗶𝘃…"
type textarea "x"
type textarea "[𝟭] 𝗜𝗡𝗜𝗧𝗜𝗔𝗟 𝗙𝗜𝗡𝗗𝗜𝗡𝗚𝗦 𝗔𝗡𝗗 𝗗𝗜𝗔𝗚𝗡𝗢𝗦𝗜𝗦 𝗪𝗮𝘀 𝘁𝗵𝗲 𝗲𝗾𝘂𝗶𝗽𝗺𝗲𝗻𝘁 𝗼𝗽𝗲𝗿𝗮𝘁𝗶𝗼𝗻𝗮𝗹 𝘄𝗵𝗲𝗻 𝘆𝗼𝘂 𝗮𝗿𝗿𝗶𝘃…"
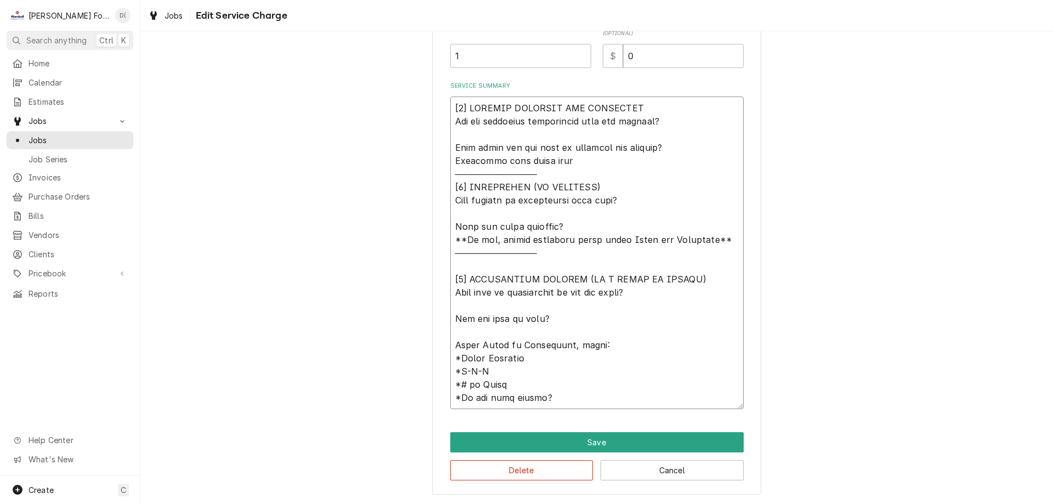
type textarea "x"
type textarea "[𝟭] 𝗜𝗡𝗜𝗧𝗜𝗔𝗟 𝗙𝗜𝗡𝗗𝗜𝗡𝗚𝗦 𝗔𝗡𝗗 𝗗𝗜𝗔𝗚𝗡𝗢𝗦𝗜𝗦 𝗪𝗮𝘀 𝘁𝗵𝗲 𝗲𝗾𝘂𝗶𝗽𝗺𝗲𝗻𝘁 𝗼𝗽𝗲𝗿𝗮𝘁𝗶𝗼𝗻𝗮𝗹 𝘄𝗵𝗲𝗻 𝘆𝗼𝘂 𝗮𝗿𝗿𝗶𝘃…"
type textarea "x"
type textarea "[𝟭] 𝗜𝗡𝗜𝗧𝗜𝗔𝗟 𝗙𝗜𝗡𝗗𝗜𝗡𝗚𝗦 𝗔𝗡𝗗 𝗗𝗜𝗔𝗚𝗡𝗢𝗦𝗜𝗦 𝗪𝗮𝘀 𝘁𝗵𝗲 𝗲𝗾𝘂𝗶𝗽𝗺𝗲𝗻𝘁 𝗼𝗽𝗲𝗿𝗮𝘁𝗶𝗼𝗻𝗮𝗹 𝘄𝗵𝗲𝗻 𝘆𝗼𝘂 𝗮𝗿𝗿𝗶𝘃…"
type textarea "x"
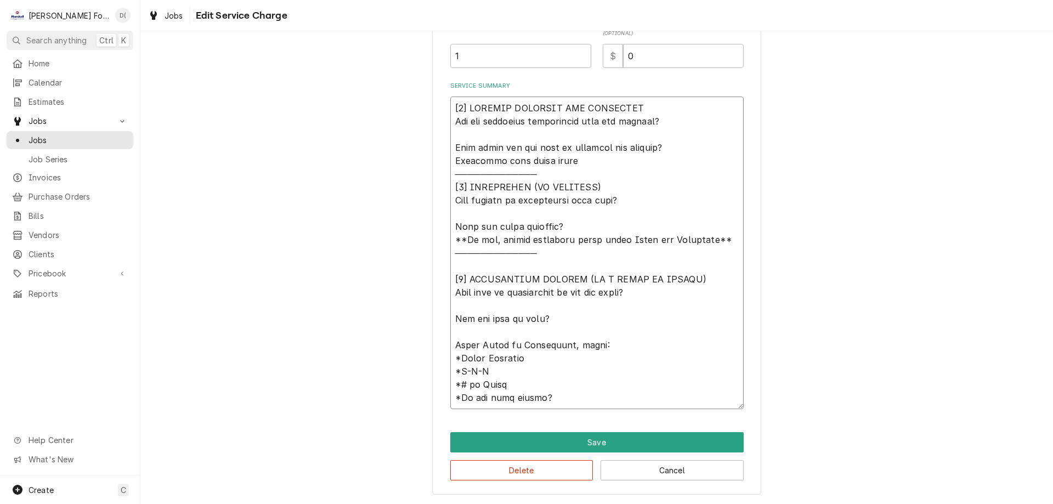
type textarea "[𝟭] 𝗜𝗡𝗜𝗧𝗜𝗔𝗟 𝗙𝗜𝗡𝗗𝗜𝗡𝗚𝗦 𝗔𝗡𝗗 𝗗𝗜𝗔𝗚𝗡𝗢𝗦𝗜𝗦 𝗪𝗮𝘀 𝘁𝗵𝗲 𝗲𝗾𝘂𝗶𝗽𝗺𝗲𝗻𝘁 𝗼𝗽𝗲𝗿𝗮𝘁𝗶𝗼𝗻𝗮𝗹 𝘄𝗵𝗲𝗻 𝘆𝗼𝘂 𝗮𝗿𝗿𝗶𝘃…"
type textarea "x"
type textarea "[𝟭] 𝗜𝗡𝗜𝗧𝗜𝗔𝗟 𝗙𝗜𝗡𝗗𝗜𝗡𝗚𝗦 𝗔𝗡𝗗 𝗗𝗜𝗔𝗚𝗡𝗢𝗦𝗜𝗦 𝗪𝗮𝘀 𝘁𝗵𝗲 𝗲𝗾𝘂𝗶𝗽𝗺𝗲𝗻𝘁 𝗼𝗽𝗲𝗿𝗮𝘁𝗶𝗼𝗻𝗮𝗹 𝘄𝗵𝗲𝗻 𝘆𝗼𝘂 𝗮𝗿𝗿𝗶𝘃…"
type textarea "x"
type textarea "[𝟭] 𝗜𝗡𝗜𝗧𝗜𝗔𝗟 𝗙𝗜𝗡𝗗𝗜𝗡𝗚𝗦 𝗔𝗡𝗗 𝗗𝗜𝗔𝗚𝗡𝗢𝗦𝗜𝗦 𝗪𝗮𝘀 𝘁𝗵𝗲 𝗲𝗾𝘂𝗶𝗽𝗺𝗲𝗻𝘁 𝗼𝗽𝗲𝗿𝗮𝘁𝗶𝗼𝗻𝗮𝗹 𝘄𝗵𝗲𝗻 𝘆𝗼𝘂 𝗮𝗿𝗿𝗶𝘃…"
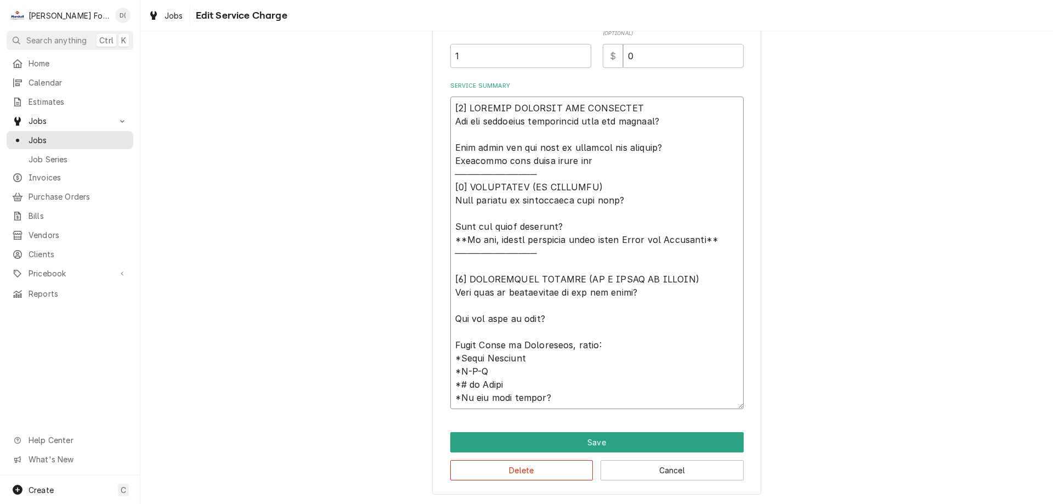
type textarea "x"
type textarea "[𝟭] 𝗜𝗡𝗜𝗧𝗜𝗔𝗟 𝗙𝗜𝗡𝗗𝗜𝗡𝗚𝗦 𝗔𝗡𝗗 𝗗𝗜𝗔𝗚𝗡𝗢𝗦𝗜𝗦 𝗪𝗮𝘀 𝘁𝗵𝗲 𝗲𝗾𝘂𝗶𝗽𝗺𝗲𝗻𝘁 𝗼𝗽𝗲𝗿𝗮𝘁𝗶𝗼𝗻𝗮𝗹 𝘄𝗵𝗲𝗻 𝘆𝗼𝘂 𝗮𝗿𝗿𝗶𝘃…"
type textarea "x"
type textarea "[𝟭] 𝗜𝗡𝗜𝗧𝗜𝗔𝗟 𝗙𝗜𝗡𝗗𝗜𝗡𝗚𝗦 𝗔𝗡𝗗 𝗗𝗜𝗔𝗚𝗡𝗢𝗦𝗜𝗦 𝗪𝗮𝘀 𝘁𝗵𝗲 𝗲𝗾𝘂𝗶𝗽𝗺𝗲𝗻𝘁 𝗼𝗽𝗲𝗿𝗮𝘁𝗶𝗼𝗻𝗮𝗹 𝘄𝗵𝗲𝗻 𝘆𝗼𝘂 𝗮𝗿𝗿𝗶𝘃…"
type textarea "x"
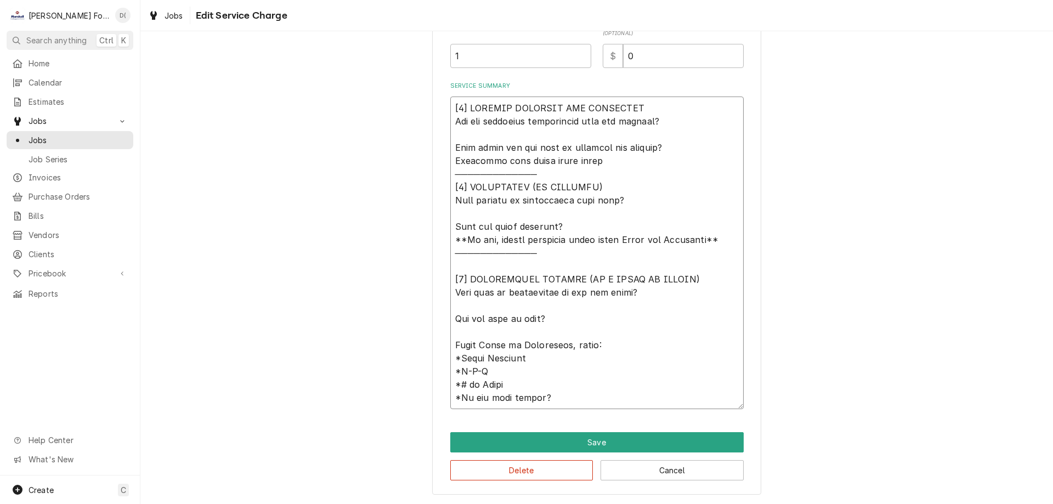
type textarea "[𝟭] 𝗜𝗡𝗜𝗧𝗜𝗔𝗟 𝗙𝗜𝗡𝗗𝗜𝗡𝗚𝗦 𝗔𝗡𝗗 𝗗𝗜𝗔𝗚𝗡𝗢𝗦𝗜𝗦 𝗪𝗮𝘀 𝘁𝗵𝗲 𝗲𝗾𝘂𝗶𝗽𝗺𝗲𝗻𝘁 𝗼𝗽𝗲𝗿𝗮𝘁𝗶𝗼𝗻𝗮𝗹 𝘄𝗵𝗲𝗻 𝘆𝗼𝘂 𝗮𝗿𝗿𝗶𝘃…"
type textarea "x"
type textarea "[𝟭] 𝗜𝗡𝗜𝗧𝗜𝗔𝗟 𝗙𝗜𝗡𝗗𝗜𝗡𝗚𝗦 𝗔𝗡𝗗 𝗗𝗜𝗔𝗚𝗡𝗢𝗦𝗜𝗦 𝗪𝗮𝘀 𝘁𝗵𝗲 𝗲𝗾𝘂𝗶𝗽𝗺𝗲𝗻𝘁 𝗼𝗽𝗲𝗿𝗮𝘁𝗶𝗼𝗻𝗮𝗹 𝘄𝗵𝗲𝗻 𝘆𝗼𝘂 𝗮𝗿𝗿𝗶𝘃…"
type textarea "x"
type textarea "[𝟭] 𝗜𝗡𝗜𝗧𝗜𝗔𝗟 𝗙𝗜𝗡𝗗𝗜𝗡𝗚𝗦 𝗔𝗡𝗗 𝗗𝗜𝗔𝗚𝗡𝗢𝗦𝗜𝗦 𝗪𝗮𝘀 𝘁𝗵𝗲 𝗲𝗾𝘂𝗶𝗽𝗺𝗲𝗻𝘁 𝗼𝗽𝗲𝗿𝗮𝘁𝗶𝗼𝗻𝗮𝗹 𝘄𝗵𝗲𝗻 𝘆𝗼𝘂 𝗮𝗿𝗿𝗶𝘃…"
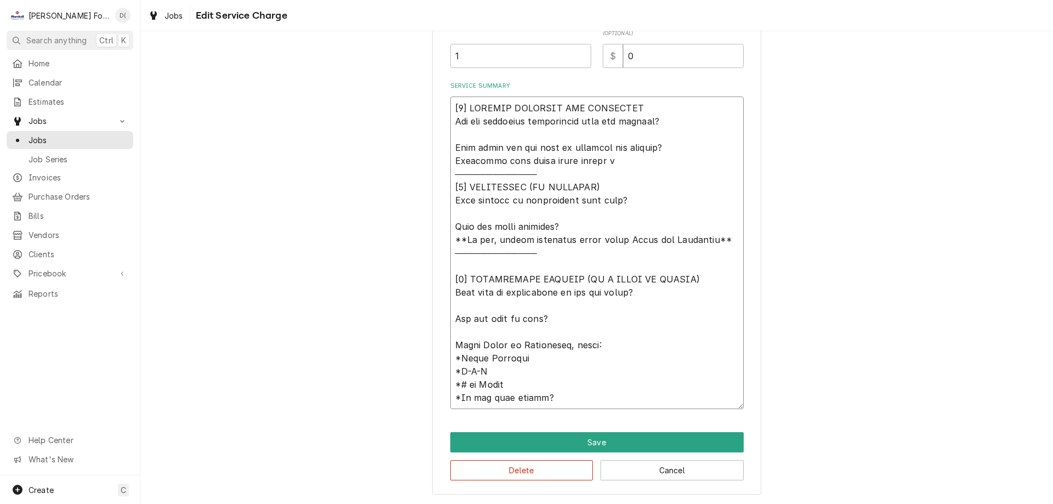
type textarea "x"
type textarea "[𝟭] 𝗜𝗡𝗜𝗧𝗜𝗔𝗟 𝗙𝗜𝗡𝗗𝗜𝗡𝗚𝗦 𝗔𝗡𝗗 𝗗𝗜𝗔𝗚𝗡𝗢𝗦𝗜𝗦 𝗪𝗮𝘀 𝘁𝗵𝗲 𝗲𝗾𝘂𝗶𝗽𝗺𝗲𝗻𝘁 𝗼𝗽𝗲𝗿𝗮𝘁𝗶𝗼𝗻𝗮𝗹 𝘄𝗵𝗲𝗻 𝘆𝗼𝘂 𝗮𝗿𝗿𝗶𝘃…"
type textarea "x"
type textarea "[𝟭] 𝗜𝗡𝗜𝗧𝗜𝗔𝗟 𝗙𝗜𝗡𝗗𝗜𝗡𝗚𝗦 𝗔𝗡𝗗 𝗗𝗜𝗔𝗚𝗡𝗢𝗦𝗜𝗦 𝗪𝗮𝘀 𝘁𝗵𝗲 𝗲𝗾𝘂𝗶𝗽𝗺𝗲𝗻𝘁 𝗼𝗽𝗲𝗿𝗮𝘁𝗶𝗼𝗻𝗮𝗹 𝘄𝗵𝗲𝗻 𝘆𝗼𝘂 𝗮𝗿𝗿𝗶𝘃…"
type textarea "x"
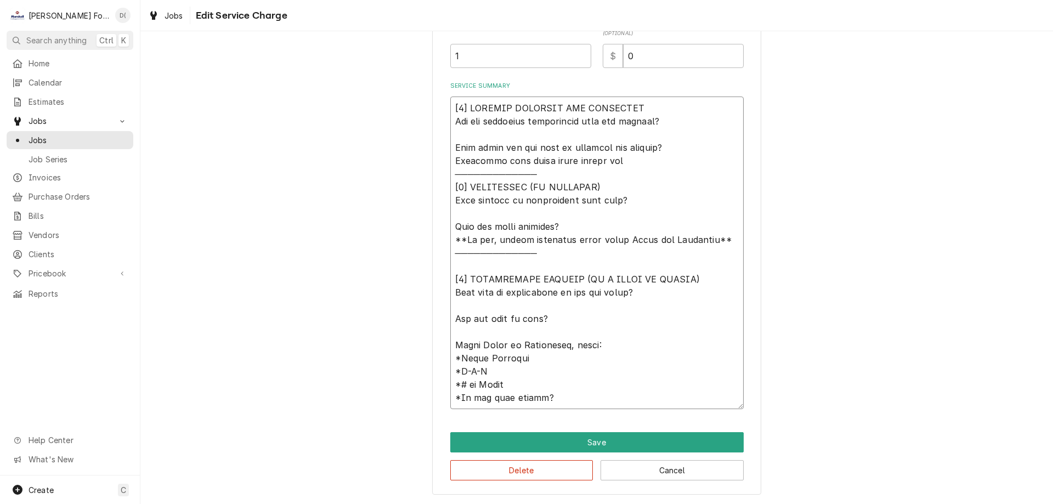
type textarea "[𝟭] 𝗜𝗡𝗜𝗧𝗜𝗔𝗟 𝗙𝗜𝗡𝗗𝗜𝗡𝗚𝗦 𝗔𝗡𝗗 𝗗𝗜𝗔𝗚𝗡𝗢𝗦𝗜𝗦 𝗪𝗮𝘀 𝘁𝗵𝗲 𝗲𝗾𝘂𝗶𝗽𝗺𝗲𝗻𝘁 𝗼𝗽𝗲𝗿𝗮𝘁𝗶𝗼𝗻𝗮𝗹 𝘄𝗵𝗲𝗻 𝘆𝗼𝘂 𝗮𝗿𝗿𝗶𝘃…"
type textarea "x"
type textarea "[𝟭] 𝗜𝗡𝗜𝗧𝗜𝗔𝗟 𝗙𝗜𝗡𝗗𝗜𝗡𝗚𝗦 𝗔𝗡𝗗 𝗗𝗜𝗔𝗚𝗡𝗢𝗦𝗜𝗦 𝗪𝗮𝘀 𝘁𝗵𝗲 𝗲𝗾𝘂𝗶𝗽𝗺𝗲𝗻𝘁 𝗼𝗽𝗲𝗿𝗮𝘁𝗶𝗼𝗻𝗮𝗹 𝘄𝗵𝗲𝗻 𝘆𝗼𝘂 𝗮𝗿𝗿𝗶𝘃…"
type textarea "x"
type textarea "[𝟭] 𝗜𝗡𝗜𝗧𝗜𝗔𝗟 𝗙𝗜𝗡𝗗𝗜𝗡𝗚𝗦 𝗔𝗡𝗗 𝗗𝗜𝗔𝗚𝗡𝗢𝗦𝗜𝗦 𝗪𝗮𝘀 𝘁𝗵𝗲 𝗲𝗾𝘂𝗶𝗽𝗺𝗲𝗻𝘁 𝗼𝗽𝗲𝗿𝗮𝘁𝗶𝗼𝗻𝗮𝗹 𝘄𝗵𝗲𝗻 𝘆𝗼𝘂 𝗮𝗿𝗿𝗶𝘃…"
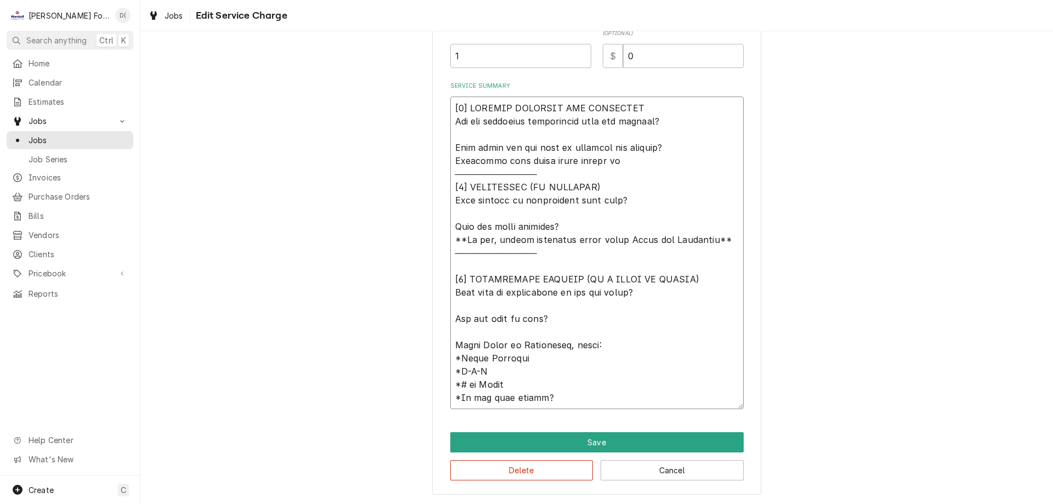
type textarea "x"
type textarea "[𝟭] 𝗜𝗡𝗜𝗧𝗜𝗔𝗟 𝗙𝗜𝗡𝗗𝗜𝗡𝗚𝗦 𝗔𝗡𝗗 𝗗𝗜𝗔𝗚𝗡𝗢𝗦𝗜𝗦 𝗪𝗮𝘀 𝘁𝗵𝗲 𝗲𝗾𝘂𝗶𝗽𝗺𝗲𝗻𝘁 𝗼𝗽𝗲𝗿𝗮𝘁𝗶𝗼𝗻𝗮𝗹 𝘄𝗵𝗲𝗻 𝘆𝗼𝘂 𝗮𝗿𝗿𝗶𝘃…"
type textarea "x"
type textarea "[𝟭] 𝗜𝗡𝗜𝗧𝗜𝗔𝗟 𝗙𝗜𝗡𝗗𝗜𝗡𝗚𝗦 𝗔𝗡𝗗 𝗗𝗜𝗔𝗚𝗡𝗢𝗦𝗜𝗦 𝗪𝗮𝘀 𝘁𝗵𝗲 𝗲𝗾𝘂𝗶𝗽𝗺𝗲𝗻𝘁 𝗼𝗽𝗲𝗿𝗮𝘁𝗶𝗼𝗻𝗮𝗹 𝘄𝗵𝗲𝗻 𝘆𝗼𝘂 𝗮𝗿𝗿𝗶𝘃…"
type textarea "x"
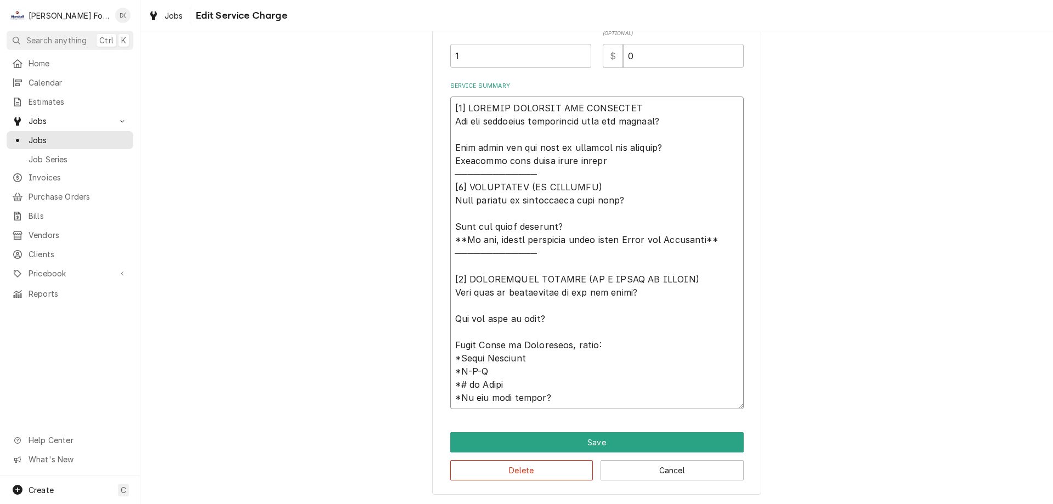
type textarea "[𝟭] 𝗜𝗡𝗜𝗧𝗜𝗔𝗟 𝗙𝗜𝗡𝗗𝗜𝗡𝗚𝗦 𝗔𝗡𝗗 𝗗𝗜𝗔𝗚𝗡𝗢𝗦𝗜𝗦 𝗪𝗮𝘀 𝘁𝗵𝗲 𝗲𝗾𝘂𝗶𝗽𝗺𝗲𝗻𝘁 𝗼𝗽𝗲𝗿𝗮𝘁𝗶𝗼𝗻𝗮𝗹 𝘄𝗵𝗲𝗻 𝘆𝗼𝘂 𝗮𝗿𝗿𝗶𝘃…"
type textarea "x"
type textarea "[𝟭] 𝗜𝗡𝗜𝗧𝗜𝗔𝗟 𝗙𝗜𝗡𝗗𝗜𝗡𝗚𝗦 𝗔𝗡𝗗 𝗗𝗜𝗔𝗚𝗡𝗢𝗦𝗜𝗦 𝗪𝗮𝘀 𝘁𝗵𝗲 𝗲𝗾𝘂𝗶𝗽𝗺𝗲𝗻𝘁 𝗼𝗽𝗲𝗿𝗮𝘁𝗶𝗼𝗻𝗮𝗹 𝘄𝗵𝗲𝗻 𝘆𝗼𝘂 𝗮𝗿𝗿𝗶𝘃…"
type textarea "x"
type textarea "[𝟭] 𝗜𝗡𝗜𝗧𝗜𝗔𝗟 𝗙𝗜𝗡𝗗𝗜𝗡𝗚𝗦 𝗔𝗡𝗗 𝗗𝗜𝗔𝗚𝗡𝗢𝗦𝗜𝗦 𝗪𝗮𝘀 𝘁𝗵𝗲 𝗲𝗾𝘂𝗶𝗽𝗺𝗲𝗻𝘁 𝗼𝗽𝗲𝗿𝗮𝘁𝗶𝗼𝗻𝗮𝗹 𝘄𝗵𝗲𝗻 𝘆𝗼𝘂 𝗮𝗿𝗿𝗶𝘃…"
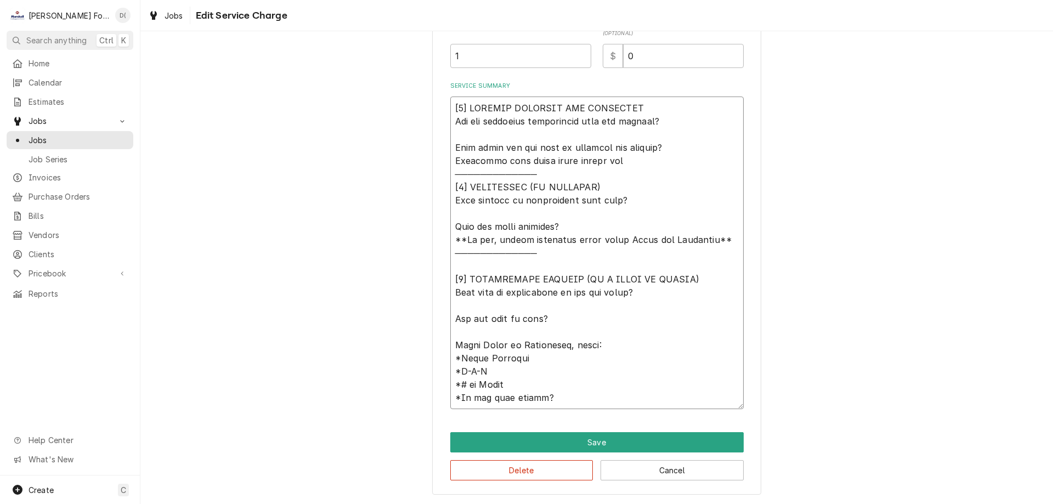
type textarea "x"
type textarea "[𝟭] 𝗜𝗡𝗜𝗧𝗜𝗔𝗟 𝗙𝗜𝗡𝗗𝗜𝗡𝗚𝗦 𝗔𝗡𝗗 𝗗𝗜𝗔𝗚𝗡𝗢𝗦𝗜𝗦 𝗪𝗮𝘀 𝘁𝗵𝗲 𝗲𝗾𝘂𝗶𝗽𝗺𝗲𝗻𝘁 𝗼𝗽𝗲𝗿𝗮𝘁𝗶𝗼𝗻𝗮𝗹 𝘄𝗵𝗲𝗻 𝘆𝗼𝘂 𝗮𝗿𝗿𝗶𝘃…"
type textarea "x"
type textarea "[𝟭] 𝗜𝗡𝗜𝗧𝗜𝗔𝗟 𝗙𝗜𝗡𝗗𝗜𝗡𝗚𝗦 𝗔𝗡𝗗 𝗗𝗜𝗔𝗚𝗡𝗢𝗦𝗜𝗦 𝗪𝗮𝘀 𝘁𝗵𝗲 𝗲𝗾𝘂𝗶𝗽𝗺𝗲𝗻𝘁 𝗼𝗽𝗲𝗿𝗮𝘁𝗶𝗼𝗻𝗮𝗹 𝘄𝗵𝗲𝗻 𝘆𝗼𝘂 𝗮𝗿𝗿𝗶𝘃…"
type textarea "x"
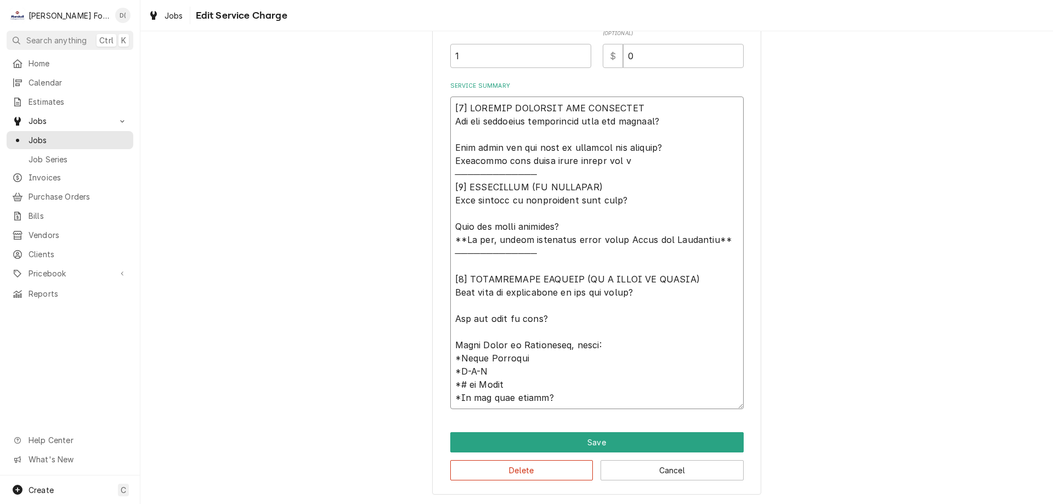
type textarea "[𝟭] 𝗜𝗡𝗜𝗧𝗜𝗔𝗟 𝗙𝗜𝗡𝗗𝗜𝗡𝗚𝗦 𝗔𝗡𝗗 𝗗𝗜𝗔𝗚𝗡𝗢𝗦𝗜𝗦 𝗪𝗮𝘀 𝘁𝗵𝗲 𝗲𝗾𝘂𝗶𝗽𝗺𝗲𝗻𝘁 𝗼𝗽𝗲𝗿𝗮𝘁𝗶𝗼𝗻𝗮𝗹 𝘄𝗵𝗲𝗻 𝘆𝗼𝘂 𝗮𝗿𝗿𝗶𝘃…"
type textarea "x"
type textarea "[𝟭] 𝗜𝗡𝗜𝗧𝗜𝗔𝗟 𝗙𝗜𝗡𝗗𝗜𝗡𝗚𝗦 𝗔𝗡𝗗 𝗗𝗜𝗔𝗚𝗡𝗢𝗦𝗜𝗦 𝗪𝗮𝘀 𝘁𝗵𝗲 𝗲𝗾𝘂𝗶𝗽𝗺𝗲𝗻𝘁 𝗼𝗽𝗲𝗿𝗮𝘁𝗶𝗼𝗻𝗮𝗹 𝘄𝗵𝗲𝗻 𝘆𝗼𝘂 𝗮𝗿𝗿𝗶𝘃…"
type textarea "x"
type textarea "[𝟭] 𝗜𝗡𝗜𝗧𝗜𝗔𝗟 𝗙𝗜𝗡𝗗𝗜𝗡𝗚𝗦 𝗔𝗡𝗗 𝗗𝗜𝗔𝗚𝗡𝗢𝗦𝗜𝗦 𝗪𝗮𝘀 𝘁𝗵𝗲 𝗲𝗾𝘂𝗶𝗽𝗺𝗲𝗻𝘁 𝗼𝗽𝗲𝗿𝗮𝘁𝗶𝗼𝗻𝗮𝗹 𝘄𝗵𝗲𝗻 𝘆𝗼𝘂 𝗮𝗿𝗿𝗶𝘃…"
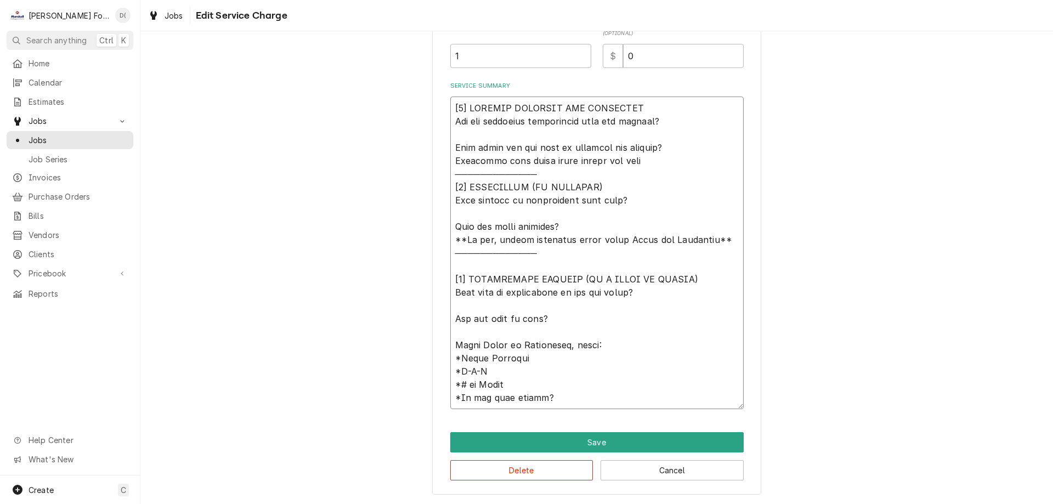
type textarea "x"
type textarea "[𝟭] 𝗜𝗡𝗜𝗧𝗜𝗔𝗟 𝗙𝗜𝗡𝗗𝗜𝗡𝗚𝗦 𝗔𝗡𝗗 𝗗𝗜𝗔𝗚𝗡𝗢𝗦𝗜𝗦 𝗪𝗮𝘀 𝘁𝗵𝗲 𝗲𝗾𝘂𝗶𝗽𝗺𝗲𝗻𝘁 𝗼𝗽𝗲𝗿𝗮𝘁𝗶𝗼𝗻𝗮𝗹 𝘄𝗵𝗲𝗻 𝘆𝗼𝘂 𝗮𝗿𝗿𝗶𝘃…"
type textarea "x"
type textarea "[𝟭] 𝗜𝗡𝗜𝗧𝗜𝗔𝗟 𝗙𝗜𝗡𝗗𝗜𝗡𝗚𝗦 𝗔𝗡𝗗 𝗗𝗜𝗔𝗚𝗡𝗢𝗦𝗜𝗦 𝗪𝗮𝘀 𝘁𝗵𝗲 𝗲𝗾𝘂𝗶𝗽𝗺𝗲𝗻𝘁 𝗼𝗽𝗲𝗿𝗮𝘁𝗶𝗼𝗻𝗮𝗹 𝘄𝗵𝗲𝗻 𝘆𝗼𝘂 𝗮𝗿𝗿𝗶𝘃…"
type textarea "x"
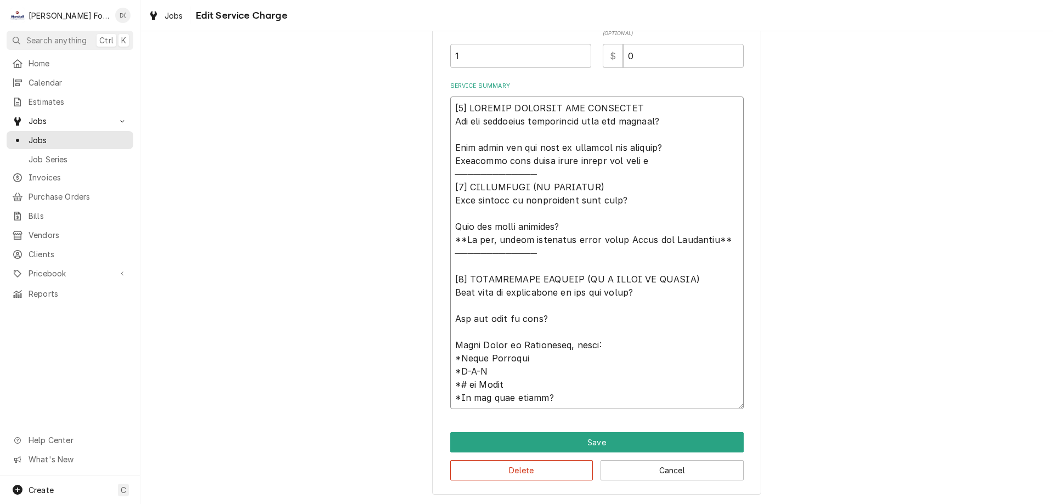
type textarea "[𝟭] 𝗜𝗡𝗜𝗧𝗜𝗔𝗟 𝗙𝗜𝗡𝗗𝗜𝗡𝗚𝗦 𝗔𝗡𝗗 𝗗𝗜𝗔𝗚𝗡𝗢𝗦𝗜𝗦 𝗪𝗮𝘀 𝘁𝗵𝗲 𝗲𝗾𝘂𝗶𝗽𝗺𝗲𝗻𝘁 𝗼𝗽𝗲𝗿𝗮𝘁𝗶𝗼𝗻𝗮𝗹 𝘄𝗵𝗲𝗻 𝘆𝗼𝘂 𝗮𝗿𝗿𝗶𝘃…"
type textarea "x"
type textarea "[𝟭] 𝗜𝗡𝗜𝗧𝗜𝗔𝗟 𝗙𝗜𝗡𝗗𝗜𝗡𝗚𝗦 𝗔𝗡𝗗 𝗗𝗜𝗔𝗚𝗡𝗢𝗦𝗜𝗦 𝗪𝗮𝘀 𝘁𝗵𝗲 𝗲𝗾𝘂𝗶𝗽𝗺𝗲𝗻𝘁 𝗼𝗽𝗲𝗿𝗮𝘁𝗶𝗼𝗻𝗮𝗹 𝘄𝗵𝗲𝗻 𝘆𝗼𝘂 𝗮𝗿𝗿𝗶𝘃…"
type textarea "x"
type textarea "[𝟭] 𝗜𝗡𝗜𝗧𝗜𝗔𝗟 𝗙𝗜𝗡𝗗𝗜𝗡𝗚𝗦 𝗔𝗡𝗗 𝗗𝗜𝗔𝗚𝗡𝗢𝗦𝗜𝗦 𝗪𝗮𝘀 𝘁𝗵𝗲 𝗲𝗾𝘂𝗶𝗽𝗺𝗲𝗻𝘁 𝗼𝗽𝗲𝗿𝗮𝘁𝗶𝗼𝗻𝗮𝗹 𝘄𝗵𝗲𝗻 𝘆𝗼𝘂 𝗮𝗿𝗿𝗶𝘃…"
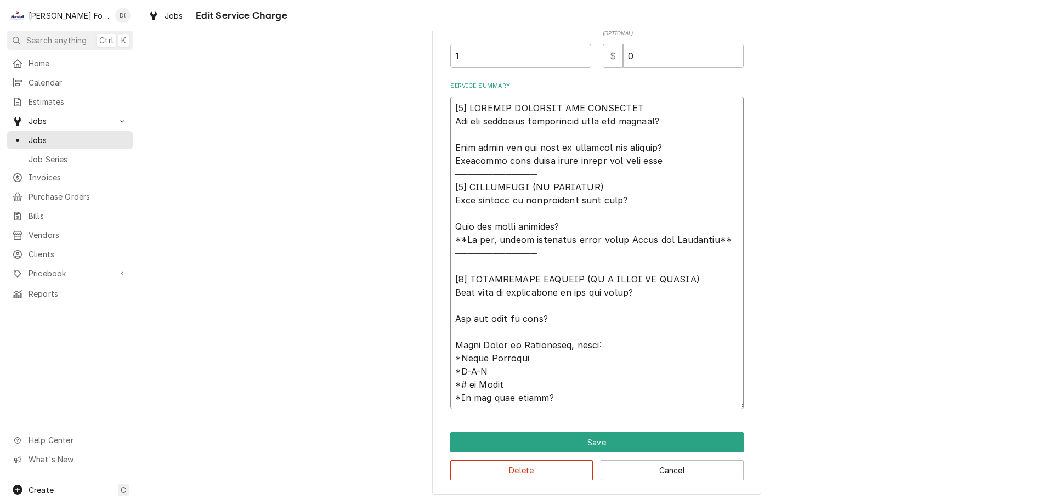
type textarea "x"
type textarea "[𝟭] 𝗜𝗡𝗜𝗧𝗜𝗔𝗟 𝗙𝗜𝗡𝗗𝗜𝗡𝗚𝗦 𝗔𝗡𝗗 𝗗𝗜𝗔𝗚𝗡𝗢𝗦𝗜𝗦 𝗪𝗮𝘀 𝘁𝗵𝗲 𝗲𝗾𝘂𝗶𝗽𝗺𝗲𝗻𝘁 𝗼𝗽𝗲𝗿𝗮𝘁𝗶𝗼𝗻𝗮𝗹 𝘄𝗵𝗲𝗻 𝘆𝗼𝘂 𝗮𝗿𝗿𝗶𝘃…"
type textarea "x"
type textarea "[𝟭] 𝗜𝗡𝗜𝗧𝗜𝗔𝗟 𝗙𝗜𝗡𝗗𝗜𝗡𝗚𝗦 𝗔𝗡𝗗 𝗗𝗜𝗔𝗚𝗡𝗢𝗦𝗜𝗦 𝗪𝗮𝘀 𝘁𝗵𝗲 𝗲𝗾𝘂𝗶𝗽𝗺𝗲𝗻𝘁 𝗼𝗽𝗲𝗿𝗮𝘁𝗶𝗼𝗻𝗮𝗹 𝘄𝗵𝗲𝗻 𝘆𝗼𝘂 𝗮𝗿𝗿𝗶𝘃…"
type textarea "x"
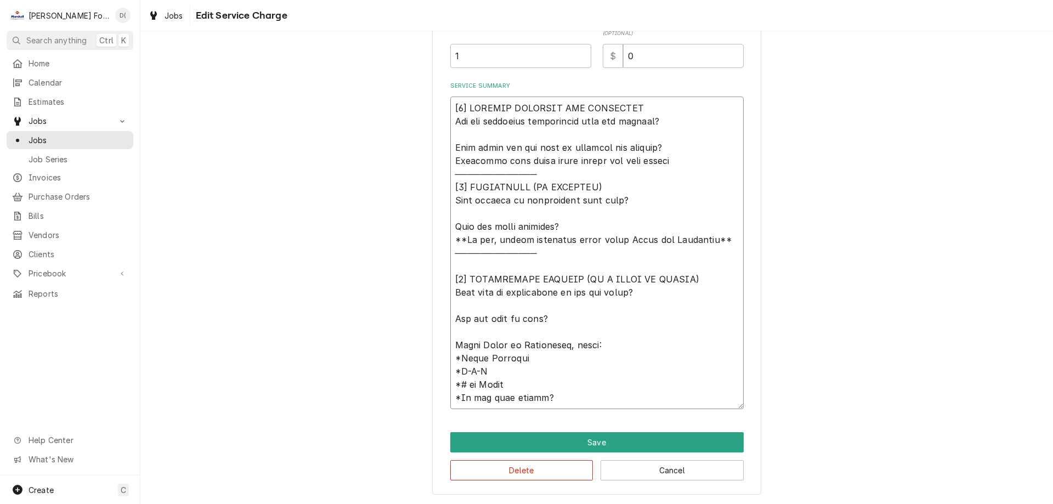
type textarea "[𝟭] 𝗜𝗡𝗜𝗧𝗜𝗔𝗟 𝗙𝗜𝗡𝗗𝗜𝗡𝗚𝗦 𝗔𝗡𝗗 𝗗𝗜𝗔𝗚𝗡𝗢𝗦𝗜𝗦 𝗪𝗮𝘀 𝘁𝗵𝗲 𝗲𝗾𝘂𝗶𝗽𝗺𝗲𝗻𝘁 𝗼𝗽𝗲𝗿𝗮𝘁𝗶𝗼𝗻𝗮𝗹 𝘄𝗵𝗲𝗻 𝘆𝗼𝘂 𝗮𝗿𝗿𝗶𝘃…"
type textarea "x"
type textarea "[𝟭] 𝗜𝗡𝗜𝗧𝗜𝗔𝗟 𝗙𝗜𝗡𝗗𝗜𝗡𝗚𝗦 𝗔𝗡𝗗 𝗗𝗜𝗔𝗚𝗡𝗢𝗦𝗜𝗦 𝗪𝗮𝘀 𝘁𝗵𝗲 𝗲𝗾𝘂𝗶𝗽𝗺𝗲𝗻𝘁 𝗼𝗽𝗲𝗿𝗮𝘁𝗶𝗼𝗻𝗮𝗹 𝘄𝗵𝗲𝗻 𝘆𝗼𝘂 𝗮𝗿𝗿𝗶𝘃…"
type textarea "x"
type textarea "[𝟭] 𝗜𝗡𝗜𝗧𝗜𝗔𝗟 𝗙𝗜𝗡𝗗𝗜𝗡𝗚𝗦 𝗔𝗡𝗗 𝗗𝗜𝗔𝗚𝗡𝗢𝗦𝗜𝗦 𝗪𝗮𝘀 𝘁𝗵𝗲 𝗲𝗾𝘂𝗶𝗽𝗺𝗲𝗻𝘁 𝗼𝗽𝗲𝗿𝗮𝘁𝗶𝗼𝗻𝗮𝗹 𝘄𝗵𝗲𝗻 𝘆𝗼𝘂 𝗮𝗿𝗿𝗶𝘃…"
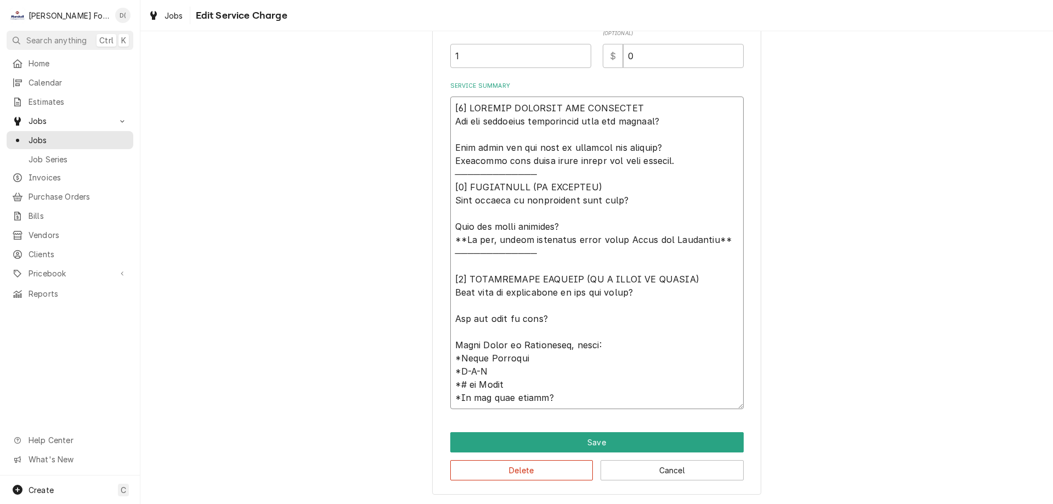
type textarea "x"
type textarea "[𝟭] 𝗜𝗡𝗜𝗧𝗜𝗔𝗟 𝗙𝗜𝗡𝗗𝗜𝗡𝗚𝗦 𝗔𝗡𝗗 𝗗𝗜𝗔𝗚𝗡𝗢𝗦𝗜𝗦 𝗪𝗮𝘀 𝘁𝗵𝗲 𝗲𝗾𝘂𝗶𝗽𝗺𝗲𝗻𝘁 𝗼𝗽𝗲𝗿𝗮𝘁𝗶𝗼𝗻𝗮𝗹 𝘄𝗵𝗲𝗻 𝘆𝗼𝘂 𝗮𝗿𝗿𝗶𝘃…"
type textarea "x"
type textarea "[𝟭] 𝗜𝗡𝗜𝗧𝗜𝗔𝗟 𝗙𝗜𝗡𝗗𝗜𝗡𝗚𝗦 𝗔𝗡𝗗 𝗗𝗜𝗔𝗚𝗡𝗢𝗦𝗜𝗦 𝗪𝗮𝘀 𝘁𝗵𝗲 𝗲𝗾𝘂𝗶𝗽𝗺𝗲𝗻𝘁 𝗼𝗽𝗲𝗿𝗮𝘁𝗶𝗼𝗻𝗮𝗹 𝘄𝗵𝗲𝗻 𝘆𝗼𝘂 𝗮𝗿𝗿𝗶𝘃…"
type textarea "x"
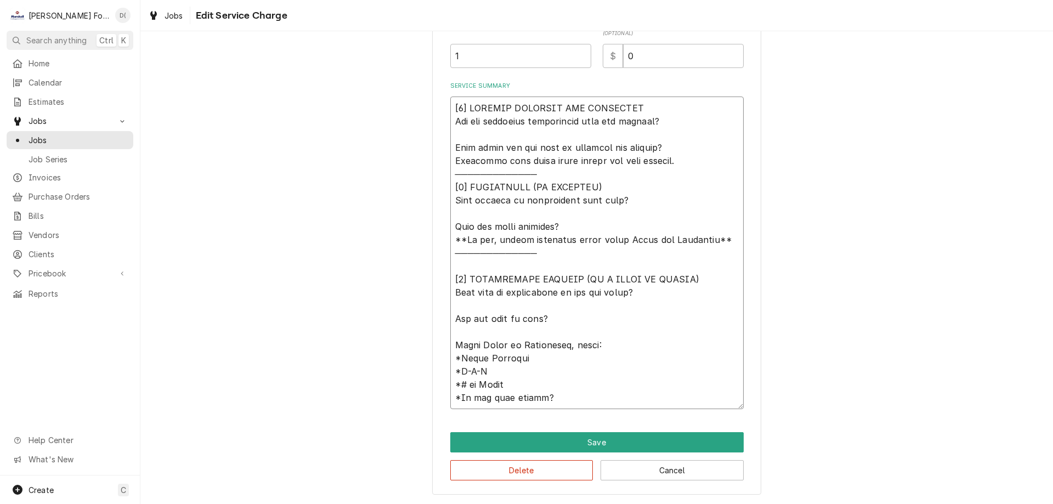
type textarea "[𝟭] 𝗜𝗡𝗜𝗧𝗜𝗔𝗟 𝗙𝗜𝗡𝗗𝗜𝗡𝗚𝗦 𝗔𝗡𝗗 𝗗𝗜𝗔𝗚𝗡𝗢𝗦𝗜𝗦 𝗪𝗮𝘀 𝘁𝗵𝗲 𝗲𝗾𝘂𝗶𝗽𝗺𝗲𝗻𝘁 𝗼𝗽𝗲𝗿𝗮𝘁𝗶𝗼𝗻𝗮𝗹 𝘄𝗵𝗲𝗻 𝘆𝗼𝘂 𝗮𝗿𝗿𝗶𝘃…"
type textarea "x"
type textarea "[𝟭] 𝗜𝗡𝗜𝗧𝗜𝗔𝗟 𝗙𝗜𝗡𝗗𝗜𝗡𝗚𝗦 𝗔𝗡𝗗 𝗗𝗜𝗔𝗚𝗡𝗢𝗦𝗜𝗦 𝗪𝗮𝘀 𝘁𝗵𝗲 𝗲𝗾𝘂𝗶𝗽𝗺𝗲𝗻𝘁 𝗼𝗽𝗲𝗿𝗮𝘁𝗶𝗼𝗻𝗮𝗹 𝘄𝗵𝗲𝗻 𝘆𝗼𝘂 𝗮𝗿𝗿𝗶𝘃…"
type textarea "x"
type textarea "[𝟭] 𝗜𝗡𝗜𝗧𝗜𝗔𝗟 𝗙𝗜𝗡𝗗𝗜𝗡𝗚𝗦 𝗔𝗡𝗗 𝗗𝗜𝗔𝗚𝗡𝗢𝗦𝗜𝗦 𝗪𝗮𝘀 𝘁𝗵𝗲 𝗲𝗾𝘂𝗶𝗽𝗺𝗲𝗻𝘁 𝗼𝗽𝗲𝗿𝗮𝘁𝗶𝗼𝗻𝗮𝗹 𝘄𝗵𝗲𝗻 𝘆𝗼𝘂 𝗮𝗿𝗿𝗶𝘃…"
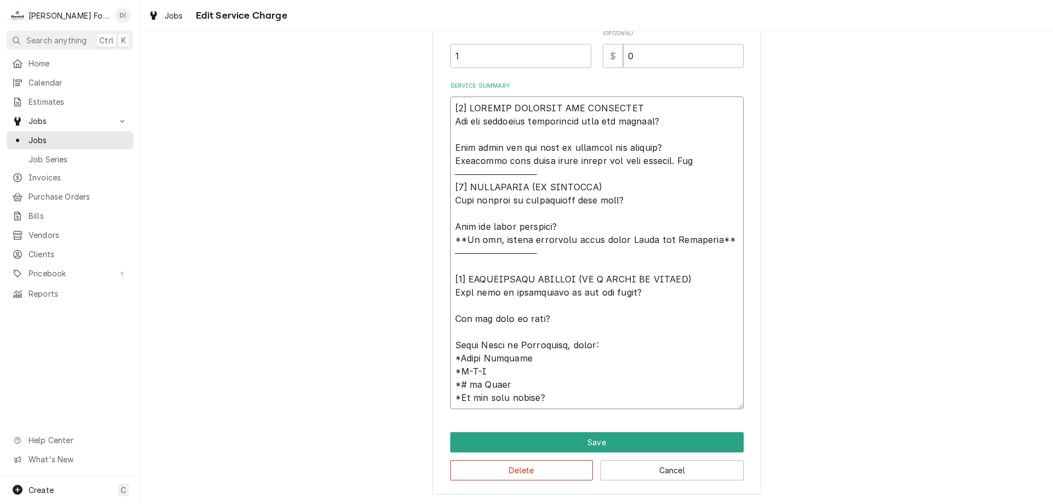
type textarea "x"
type textarea "[𝟭] 𝗜𝗡𝗜𝗧𝗜𝗔𝗟 𝗙𝗜𝗡𝗗𝗜𝗡𝗚𝗦 𝗔𝗡𝗗 𝗗𝗜𝗔𝗚𝗡𝗢𝗦𝗜𝗦 𝗪𝗮𝘀 𝘁𝗵𝗲 𝗲𝗾𝘂𝗶𝗽𝗺𝗲𝗻𝘁 𝗼𝗽𝗲𝗿𝗮𝘁𝗶𝗼𝗻𝗮𝗹 𝘄𝗵𝗲𝗻 𝘆𝗼𝘂 𝗮𝗿𝗿𝗶𝘃…"
type textarea "x"
type textarea "[𝟭] 𝗜𝗡𝗜𝗧𝗜𝗔𝗟 𝗙𝗜𝗡𝗗𝗜𝗡𝗚𝗦 𝗔𝗡𝗗 𝗗𝗜𝗔𝗚𝗡𝗢𝗦𝗜𝗦 𝗪𝗮𝘀 𝘁𝗵𝗲 𝗲𝗾𝘂𝗶𝗽𝗺𝗲𝗻𝘁 𝗼𝗽𝗲𝗿𝗮𝘁𝗶𝗼𝗻𝗮𝗹 𝘄𝗵𝗲𝗻 𝘆𝗼𝘂 𝗮𝗿𝗿𝗶𝘃…"
type textarea "x"
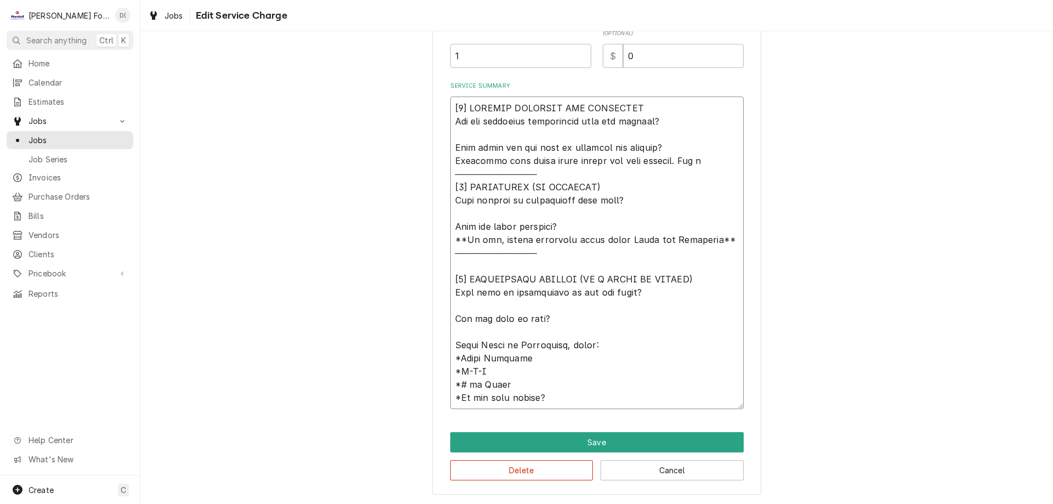
type textarea "[𝟭] 𝗜𝗡𝗜𝗧𝗜𝗔𝗟 𝗙𝗜𝗡𝗗𝗜𝗡𝗚𝗦 𝗔𝗡𝗗 𝗗𝗜𝗔𝗚𝗡𝗢𝗦𝗜𝗦 𝗪𝗮𝘀 𝘁𝗵𝗲 𝗲𝗾𝘂𝗶𝗽𝗺𝗲𝗻𝘁 𝗼𝗽𝗲𝗿𝗮𝘁𝗶𝗼𝗻𝗮𝗹 𝘄𝗵𝗲𝗻 𝘆𝗼𝘂 𝗮𝗿𝗿𝗶𝘃…"
type textarea "x"
type textarea "[𝟭] 𝗜𝗡𝗜𝗧𝗜𝗔𝗟 𝗙𝗜𝗡𝗗𝗜𝗡𝗚𝗦 𝗔𝗡𝗗 𝗗𝗜𝗔𝗚𝗡𝗢𝗦𝗜𝗦 𝗪𝗮𝘀 𝘁𝗵𝗲 𝗲𝗾𝘂𝗶𝗽𝗺𝗲𝗻𝘁 𝗼𝗽𝗲𝗿𝗮𝘁𝗶𝗼𝗻𝗮𝗹 𝘄𝗵𝗲𝗻 𝘆𝗼𝘂 𝗮𝗿𝗿𝗶𝘃…"
type textarea "x"
type textarea "[𝟭] 𝗜𝗡𝗜𝗧𝗜𝗔𝗟 𝗙𝗜𝗡𝗗𝗜𝗡𝗚𝗦 𝗔𝗡𝗗 𝗗𝗜𝗔𝗚𝗡𝗢𝗦𝗜𝗦 𝗪𝗮𝘀 𝘁𝗵𝗲 𝗲𝗾𝘂𝗶𝗽𝗺𝗲𝗻𝘁 𝗼𝗽𝗲𝗿𝗮𝘁𝗶𝗼𝗻𝗮𝗹 𝘄𝗵𝗲𝗻 𝘆𝗼𝘂 𝗮𝗿𝗿𝗶𝘃…"
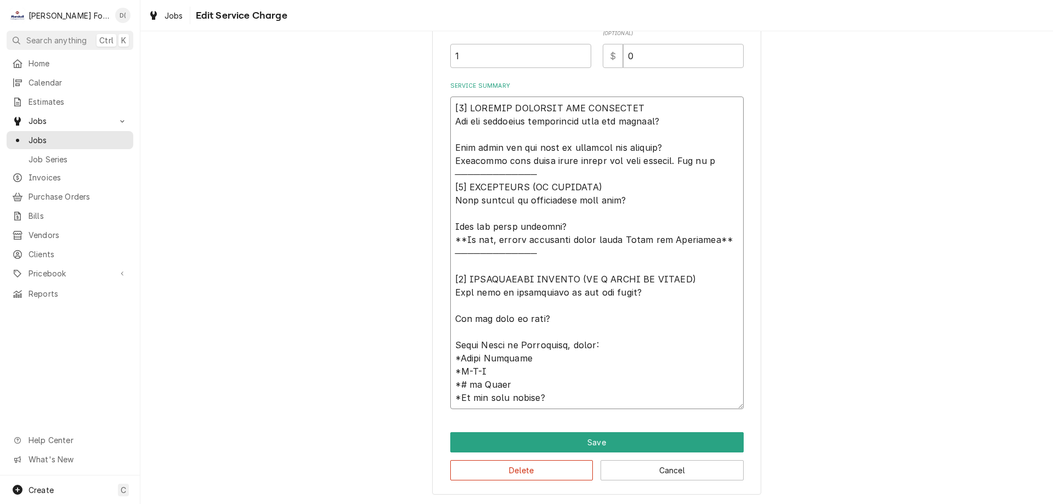
type textarea "x"
type textarea "[𝟭] 𝗜𝗡𝗜𝗧𝗜𝗔𝗟 𝗙𝗜𝗡𝗗𝗜𝗡𝗚𝗦 𝗔𝗡𝗗 𝗗𝗜𝗔𝗚𝗡𝗢𝗦𝗜𝗦 𝗪𝗮𝘀 𝘁𝗵𝗲 𝗲𝗾𝘂𝗶𝗽𝗺𝗲𝗻𝘁 𝗼𝗽𝗲𝗿𝗮𝘁𝗶𝗼𝗻𝗮𝗹 𝘄𝗵𝗲𝗻 𝘆𝗼𝘂 𝗮𝗿𝗿𝗶𝘃…"
type textarea "x"
type textarea "[𝟭] 𝗜𝗡𝗜𝗧𝗜𝗔𝗟 𝗙𝗜𝗡𝗗𝗜𝗡𝗚𝗦 𝗔𝗡𝗗 𝗗𝗜𝗔𝗚𝗡𝗢𝗦𝗜𝗦 𝗪𝗮𝘀 𝘁𝗵𝗲 𝗲𝗾𝘂𝗶𝗽𝗺𝗲𝗻𝘁 𝗼𝗽𝗲𝗿𝗮𝘁𝗶𝗼𝗻𝗮𝗹 𝘄𝗵𝗲𝗻 𝘆𝗼𝘂 𝗮𝗿𝗿𝗶𝘃…"
type textarea "x"
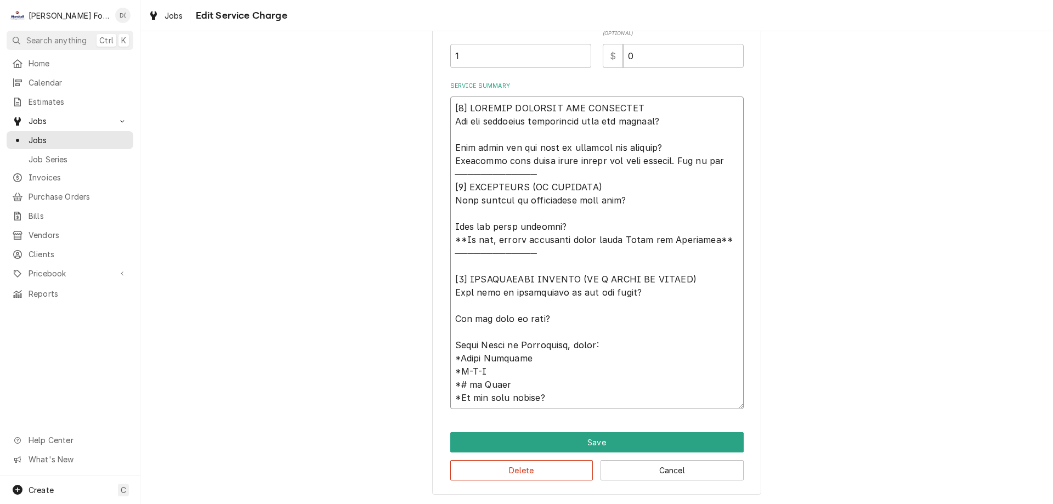
type textarea "[𝟭] 𝗜𝗡𝗜𝗧𝗜𝗔𝗟 𝗙𝗜𝗡𝗗𝗜𝗡𝗚𝗦 𝗔𝗡𝗗 𝗗𝗜𝗔𝗚𝗡𝗢𝗦𝗜𝗦 𝗪𝗮𝘀 𝘁𝗵𝗲 𝗲𝗾𝘂𝗶𝗽𝗺𝗲𝗻𝘁 𝗼𝗽𝗲𝗿𝗮𝘁𝗶𝗼𝗻𝗮𝗹 𝘄𝗵𝗲𝗻 𝘆𝗼𝘂 𝗮𝗿𝗿𝗶𝘃…"
type textarea "x"
type textarea "[𝟭] 𝗜𝗡𝗜𝗧𝗜𝗔𝗟 𝗙𝗜𝗡𝗗𝗜𝗡𝗚𝗦 𝗔𝗡𝗗 𝗗𝗜𝗔𝗚𝗡𝗢𝗦𝗜𝗦 𝗪𝗮𝘀 𝘁𝗵𝗲 𝗲𝗾𝘂𝗶𝗽𝗺𝗲𝗻𝘁 𝗼𝗽𝗲𝗿𝗮𝘁𝗶𝗼𝗻𝗮𝗹 𝘄𝗵𝗲𝗻 𝘆𝗼𝘂 𝗮𝗿𝗿𝗶𝘃…"
type textarea "x"
type textarea "[𝟭] 𝗜𝗡𝗜𝗧𝗜𝗔𝗟 𝗙𝗜𝗡𝗗𝗜𝗡𝗚𝗦 𝗔𝗡𝗗 𝗗𝗜𝗔𝗚𝗡𝗢𝗦𝗜𝗦 𝗪𝗮𝘀 𝘁𝗵𝗲 𝗲𝗾𝘂𝗶𝗽𝗺𝗲𝗻𝘁 𝗼𝗽𝗲𝗿𝗮𝘁𝗶𝗼𝗻𝗮𝗹 𝘄𝗵𝗲𝗻 𝘆𝗼𝘂 𝗮𝗿𝗿𝗶𝘃…"
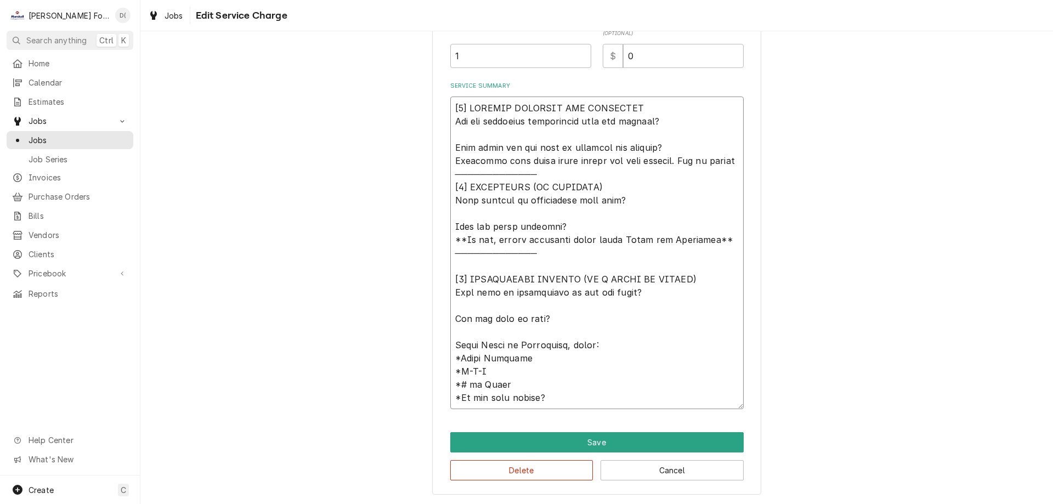
type textarea "x"
type textarea "[𝟭] 𝗜𝗡𝗜𝗧𝗜𝗔𝗟 𝗙𝗜𝗡𝗗𝗜𝗡𝗚𝗦 𝗔𝗡𝗗 𝗗𝗜𝗔𝗚𝗡𝗢𝗦𝗜𝗦 𝗪𝗮𝘀 𝘁𝗵𝗲 𝗲𝗾𝘂𝗶𝗽𝗺𝗲𝗻𝘁 𝗼𝗽𝗲𝗿𝗮𝘁𝗶𝗼𝗻𝗮𝗹 𝘄𝗵𝗲𝗻 𝘆𝗼𝘂 𝗮𝗿𝗿𝗶𝘃…"
type textarea "x"
type textarea "[𝟭] 𝗜𝗡𝗜𝗧𝗜𝗔𝗟 𝗙𝗜𝗡𝗗𝗜𝗡𝗚𝗦 𝗔𝗡𝗗 𝗗𝗜𝗔𝗚𝗡𝗢𝗦𝗜𝗦 𝗪𝗮𝘀 𝘁𝗵𝗲 𝗲𝗾𝘂𝗶𝗽𝗺𝗲𝗻𝘁 𝗼𝗽𝗲𝗿𝗮𝘁𝗶𝗼𝗻𝗮𝗹 𝘄𝗵𝗲𝗻 𝘆𝗼𝘂 𝗮𝗿𝗿𝗶𝘃…"
type textarea "x"
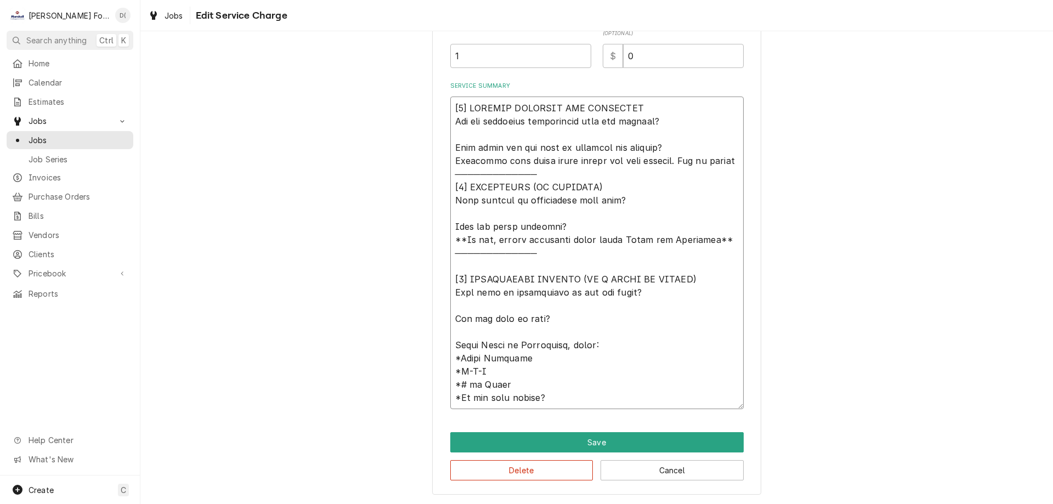
type textarea "[𝟭] 𝗜𝗡𝗜𝗧𝗜𝗔𝗟 𝗙𝗜𝗡𝗗𝗜𝗡𝗚𝗦 𝗔𝗡𝗗 𝗗𝗜𝗔𝗚𝗡𝗢𝗦𝗜𝗦 𝗪𝗮𝘀 𝘁𝗵𝗲 𝗲𝗾𝘂𝗶𝗽𝗺𝗲𝗻𝘁 𝗼𝗽𝗲𝗿𝗮𝘁𝗶𝗼𝗻𝗮𝗹 𝘄𝗵𝗲𝗻 𝘆𝗼𝘂 𝗮𝗿𝗿𝗶𝘃…"
type textarea "x"
type textarea "[𝟭] 𝗜𝗡𝗜𝗧𝗜𝗔𝗟 𝗙𝗜𝗡𝗗𝗜𝗡𝗚𝗦 𝗔𝗡𝗗 𝗗𝗜𝗔𝗚𝗡𝗢𝗦𝗜𝗦 𝗪𝗮𝘀 𝘁𝗵𝗲 𝗲𝗾𝘂𝗶𝗽𝗺𝗲𝗻𝘁 𝗼𝗽𝗲𝗿𝗮𝘁𝗶𝗼𝗻𝗮𝗹 𝘄𝗵𝗲𝗻 𝘆𝗼𝘂 𝗮𝗿𝗿𝗶𝘃…"
type textarea "x"
type textarea "[𝟭] 𝗜𝗡𝗜𝗧𝗜𝗔𝗟 𝗙𝗜𝗡𝗗𝗜𝗡𝗚𝗦 𝗔𝗡𝗗 𝗗𝗜𝗔𝗚𝗡𝗢𝗦𝗜𝗦 𝗪𝗮𝘀 𝘁𝗵𝗲 𝗲𝗾𝘂𝗶𝗽𝗺𝗲𝗻𝘁 𝗼𝗽𝗲𝗿𝗮𝘁𝗶𝗼𝗻𝗮𝗹 𝘄𝗵𝗲𝗻 𝘆𝗼𝘂 𝗮𝗿𝗿𝗶𝘃…"
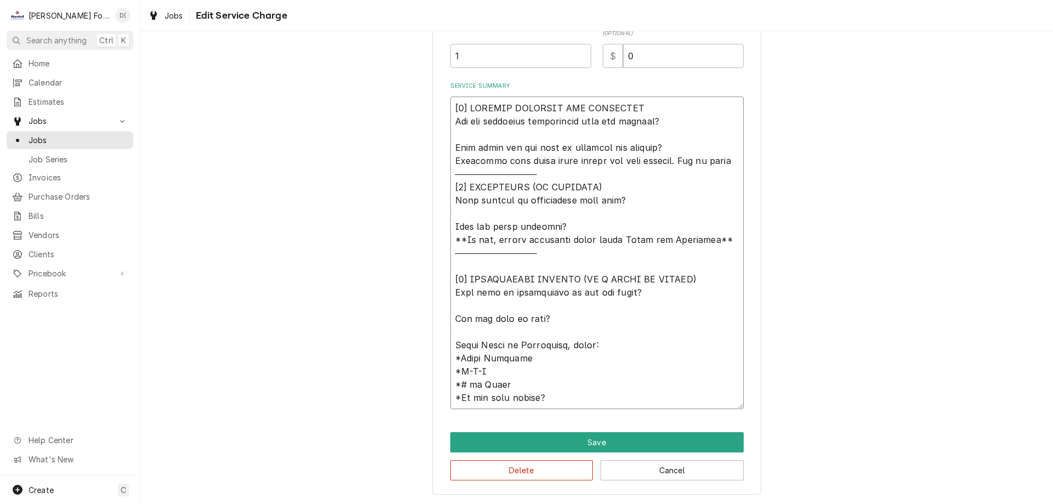
type textarea "x"
type textarea "[𝟭] 𝗜𝗡𝗜𝗧𝗜𝗔𝗟 𝗙𝗜𝗡𝗗𝗜𝗡𝗚𝗦 𝗔𝗡𝗗 𝗗𝗜𝗔𝗚𝗡𝗢𝗦𝗜𝗦 𝗪𝗮𝘀 𝘁𝗵𝗲 𝗲𝗾𝘂𝗶𝗽𝗺𝗲𝗻𝘁 𝗼𝗽𝗲𝗿𝗮𝘁𝗶𝗼𝗻𝗮𝗹 𝘄𝗵𝗲𝗻 𝘆𝗼𝘂 𝗮𝗿𝗿𝗶𝘃…"
type textarea "x"
type textarea "[𝟭] 𝗜𝗡𝗜𝗧𝗜𝗔𝗟 𝗙𝗜𝗡𝗗𝗜𝗡𝗚𝗦 𝗔𝗡𝗗 𝗗𝗜𝗔𝗚𝗡𝗢𝗦𝗜𝗦 𝗪𝗮𝘀 𝘁𝗵𝗲 𝗲𝗾𝘂𝗶𝗽𝗺𝗲𝗻𝘁 𝗼𝗽𝗲𝗿𝗮𝘁𝗶𝗼𝗻𝗮𝗹 𝘄𝗵𝗲𝗻 𝘆𝗼𝘂 𝗮𝗿𝗿𝗶𝘃…"
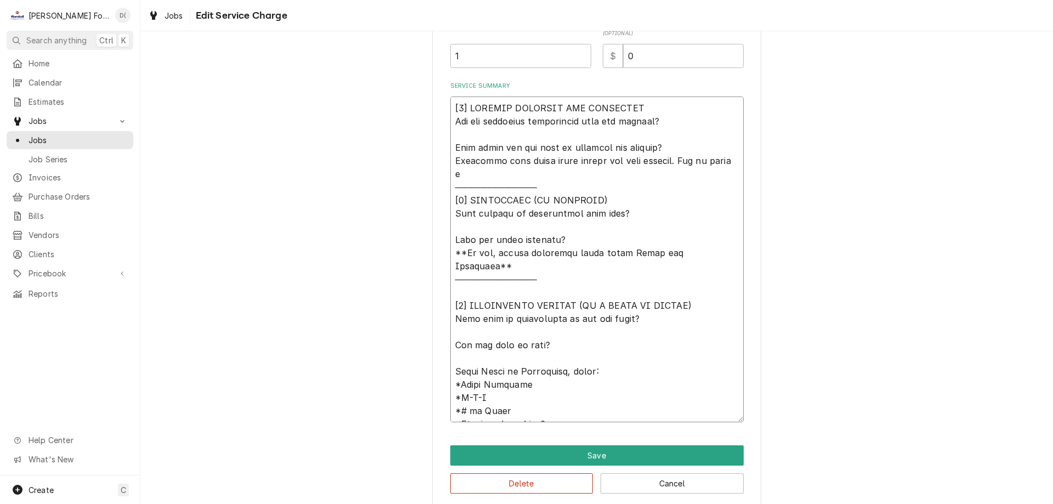
type textarea "x"
type textarea "[𝟭] 𝗜𝗡𝗜𝗧𝗜𝗔𝗟 𝗙𝗜𝗡𝗗𝗜𝗡𝗚𝗦 𝗔𝗡𝗗 𝗗𝗜𝗔𝗚𝗡𝗢𝗦𝗜𝗦 𝗪𝗮𝘀 𝘁𝗵𝗲 𝗲𝗾𝘂𝗶𝗽𝗺𝗲𝗻𝘁 𝗼𝗽𝗲𝗿𝗮𝘁𝗶𝗼𝗻𝗮𝗹 𝘄𝗵𝗲𝗻 𝘆𝗼𝘂 𝗮𝗿𝗿𝗶𝘃…"
type textarea "x"
type textarea "[𝟭] 𝗜𝗡𝗜𝗧𝗜𝗔𝗟 𝗙𝗜𝗡𝗗𝗜𝗡𝗚𝗦 𝗔𝗡𝗗 𝗗𝗜𝗔𝗚𝗡𝗢𝗦𝗜𝗦 𝗪𝗮𝘀 𝘁𝗵𝗲 𝗲𝗾𝘂𝗶𝗽𝗺𝗲𝗻𝘁 𝗼𝗽𝗲𝗿𝗮𝘁𝗶𝗼𝗻𝗮𝗹 𝘄𝗵𝗲𝗻 𝘆𝗼𝘂 𝗮𝗿𝗿𝗶𝘃…"
type textarea "x"
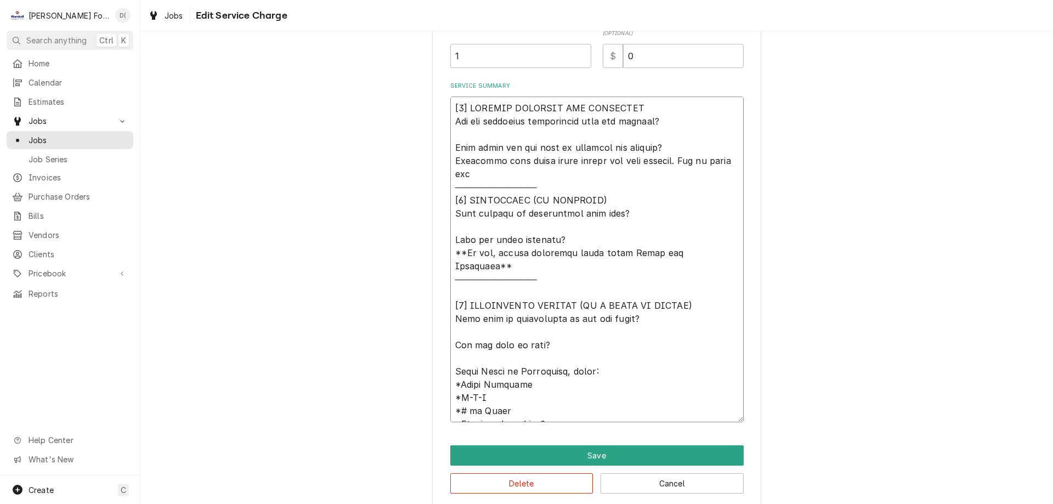
type textarea "[𝟭] 𝗜𝗡𝗜𝗧𝗜𝗔𝗟 𝗙𝗜𝗡𝗗𝗜𝗡𝗚𝗦 𝗔𝗡𝗗 𝗗𝗜𝗔𝗚𝗡𝗢𝗦𝗜𝗦 𝗪𝗮𝘀 𝘁𝗵𝗲 𝗲𝗾𝘂𝗶𝗽𝗺𝗲𝗻𝘁 𝗼𝗽𝗲𝗿𝗮𝘁𝗶𝗼𝗻𝗮𝗹 𝘄𝗵𝗲𝗻 𝘆𝗼𝘂 𝗮𝗿𝗿𝗶𝘃…"
type textarea "x"
type textarea "[𝟭] 𝗜𝗡𝗜𝗧𝗜𝗔𝗟 𝗙𝗜𝗡𝗗𝗜𝗡𝗚𝗦 𝗔𝗡𝗗 𝗗𝗜𝗔𝗚𝗡𝗢𝗦𝗜𝗦 𝗪𝗮𝘀 𝘁𝗵𝗲 𝗲𝗾𝘂𝗶𝗽𝗺𝗲𝗻𝘁 𝗼𝗽𝗲𝗿𝗮𝘁𝗶𝗼𝗻𝗮𝗹 𝘄𝗵𝗲𝗻 𝘆𝗼𝘂 𝗮𝗿𝗿𝗶𝘃…"
type textarea "x"
type textarea "[𝟭] 𝗜𝗡𝗜𝗧𝗜𝗔𝗟 𝗙𝗜𝗡𝗗𝗜𝗡𝗚𝗦 𝗔𝗡𝗗 𝗗𝗜𝗔𝗚𝗡𝗢𝗦𝗜𝗦 𝗪𝗮𝘀 𝘁𝗵𝗲 𝗲𝗾𝘂𝗶𝗽𝗺𝗲𝗻𝘁 𝗼𝗽𝗲𝗿𝗮𝘁𝗶𝗼𝗻𝗮𝗹 𝘄𝗵𝗲𝗻 𝘆𝗼𝘂 𝗮𝗿𝗿𝗶𝘃…"
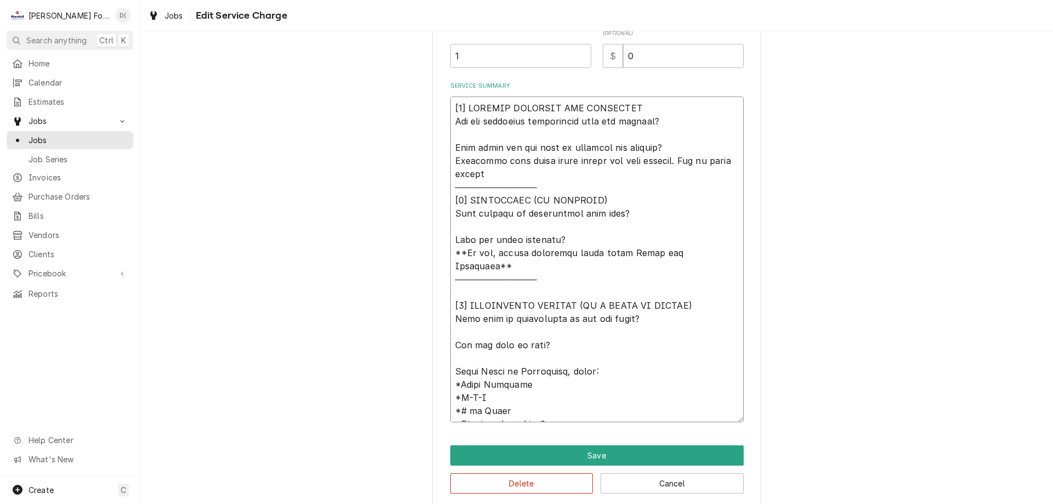
type textarea "x"
type textarea "[𝟭] 𝗜𝗡𝗜𝗧𝗜𝗔𝗟 𝗙𝗜𝗡𝗗𝗜𝗡𝗚𝗦 𝗔𝗡𝗗 𝗗𝗜𝗔𝗚𝗡𝗢𝗦𝗜𝗦 𝗪𝗮𝘀 𝘁𝗵𝗲 𝗲𝗾𝘂𝗶𝗽𝗺𝗲𝗻𝘁 𝗼𝗽𝗲𝗿𝗮𝘁𝗶𝗼𝗻𝗮𝗹 𝘄𝗵𝗲𝗻 𝘆𝗼𝘂 𝗮𝗿𝗿𝗶𝘃…"
type textarea "x"
type textarea "[𝟭] 𝗜𝗡𝗜𝗧𝗜𝗔𝗟 𝗙𝗜𝗡𝗗𝗜𝗡𝗚𝗦 𝗔𝗡𝗗 𝗗𝗜𝗔𝗚𝗡𝗢𝗦𝗜𝗦 𝗪𝗮𝘀 𝘁𝗵𝗲 𝗲𝗾𝘂𝗶𝗽𝗺𝗲𝗻𝘁 𝗼𝗽𝗲𝗿𝗮𝘁𝗶𝗼𝗻𝗮𝗹 𝘄𝗵𝗲𝗻 𝘆𝗼𝘂 𝗮𝗿𝗿𝗶𝘃…"
type textarea "x"
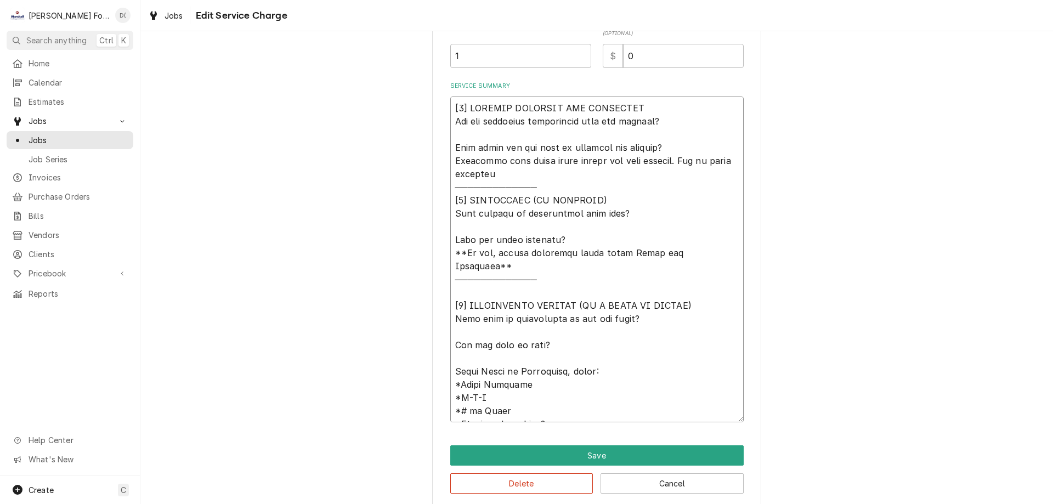
type textarea "[𝟭] 𝗜𝗡𝗜𝗧𝗜𝗔𝗟 𝗙𝗜𝗡𝗗𝗜𝗡𝗚𝗦 𝗔𝗡𝗗 𝗗𝗜𝗔𝗚𝗡𝗢𝗦𝗜𝗦 𝗪𝗮𝘀 𝘁𝗵𝗲 𝗲𝗾𝘂𝗶𝗽𝗺𝗲𝗻𝘁 𝗼𝗽𝗲𝗿𝗮𝘁𝗶𝗼𝗻𝗮𝗹 𝘄𝗵𝗲𝗻 𝘆𝗼𝘂 𝗮𝗿𝗿𝗶𝘃…"
type textarea "x"
type textarea "[𝟭] 𝗜𝗡𝗜𝗧𝗜𝗔𝗟 𝗙𝗜𝗡𝗗𝗜𝗡𝗚𝗦 𝗔𝗡𝗗 𝗗𝗜𝗔𝗚𝗡𝗢𝗦𝗜𝗦 𝗪𝗮𝘀 𝘁𝗵𝗲 𝗲𝗾𝘂𝗶𝗽𝗺𝗲𝗻𝘁 𝗼𝗽𝗲𝗿𝗮𝘁𝗶𝗼𝗻𝗮𝗹 𝘄𝗵𝗲𝗻 𝘆𝗼𝘂 𝗮𝗿𝗿𝗶𝘃…"
type textarea "x"
type textarea "[𝟭] 𝗜𝗡𝗜𝗧𝗜𝗔𝗟 𝗙𝗜𝗡𝗗𝗜𝗡𝗚𝗦 𝗔𝗡𝗗 𝗗𝗜𝗔𝗚𝗡𝗢𝗦𝗜𝗦 𝗪𝗮𝘀 𝘁𝗵𝗲 𝗲𝗾𝘂𝗶𝗽𝗺𝗲𝗻𝘁 𝗼𝗽𝗲𝗿𝗮𝘁𝗶𝗼𝗻𝗮𝗹 𝘄𝗵𝗲𝗻 𝘆𝗼𝘂 𝗮𝗿𝗿𝗶𝘃…"
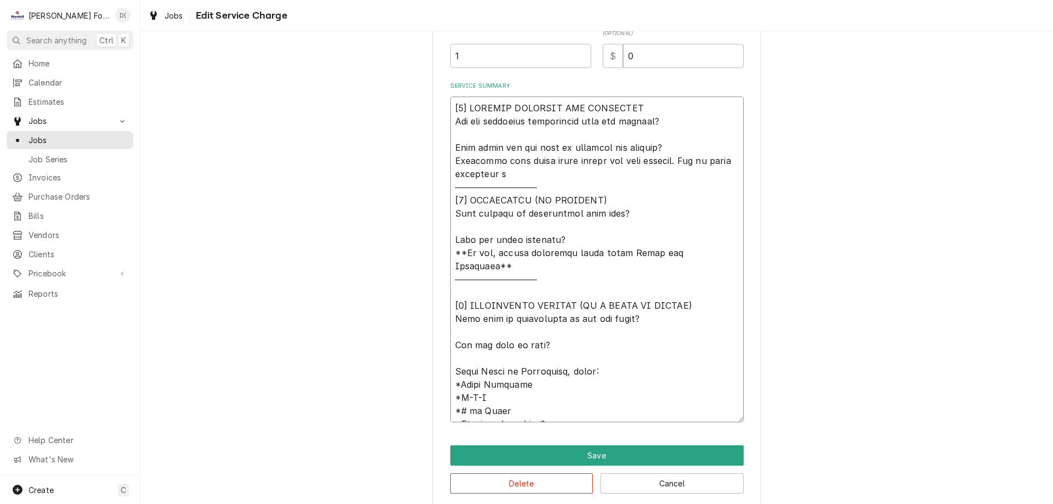
type textarea "x"
type textarea "[𝟭] 𝗜𝗡𝗜𝗧𝗜𝗔𝗟 𝗙𝗜𝗡𝗗𝗜𝗡𝗚𝗦 𝗔𝗡𝗗 𝗗𝗜𝗔𝗚𝗡𝗢𝗦𝗜𝗦 𝗪𝗮𝘀 𝘁𝗵𝗲 𝗲𝗾𝘂𝗶𝗽𝗺𝗲𝗻𝘁 𝗼𝗽𝗲𝗿𝗮𝘁𝗶𝗼𝗻𝗮𝗹 𝘄𝗵𝗲𝗻 𝘆𝗼𝘂 𝗮𝗿𝗿𝗶𝘃…"
type textarea "x"
type textarea "[𝟭] 𝗜𝗡𝗜𝗧𝗜𝗔𝗟 𝗙𝗜𝗡𝗗𝗜𝗡𝗚𝗦 𝗔𝗡𝗗 𝗗𝗜𝗔𝗚𝗡𝗢𝗦𝗜𝗦 𝗪𝗮𝘀 𝘁𝗵𝗲 𝗲𝗾𝘂𝗶𝗽𝗺𝗲𝗻𝘁 𝗼𝗽𝗲𝗿𝗮𝘁𝗶𝗼𝗻𝗮𝗹 𝘄𝗵𝗲𝗻 𝘆𝗼𝘂 𝗮𝗿𝗿𝗶𝘃…"
type textarea "x"
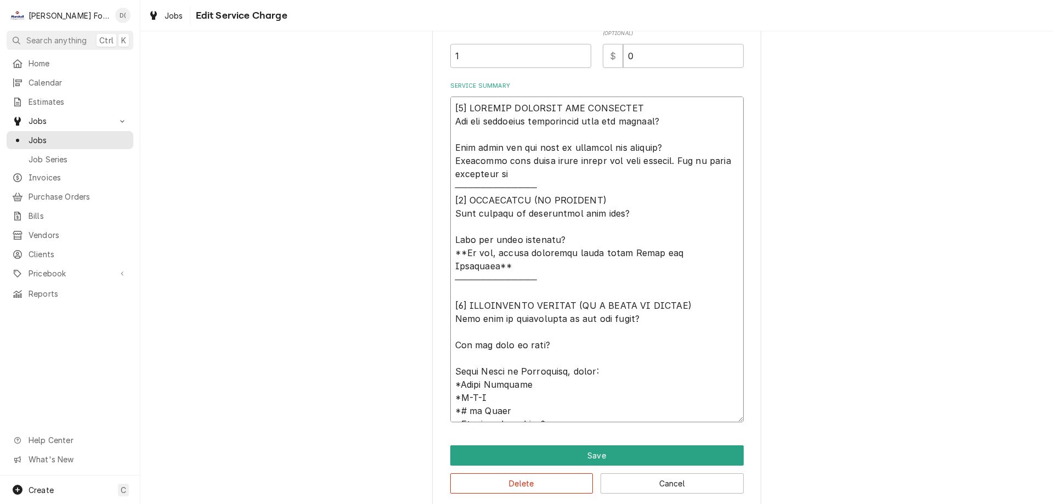
type textarea "[𝟭] 𝗜𝗡𝗜𝗧𝗜𝗔𝗟 𝗙𝗜𝗡𝗗𝗜𝗡𝗚𝗦 𝗔𝗡𝗗 𝗗𝗜𝗔𝗚𝗡𝗢𝗦𝗜𝗦 𝗪𝗮𝘀 𝘁𝗵𝗲 𝗲𝗾𝘂𝗶𝗽𝗺𝗲𝗻𝘁 𝗼𝗽𝗲𝗿𝗮𝘁𝗶𝗼𝗻𝗮𝗹 𝘄𝗵𝗲𝗻 𝘆𝗼𝘂 𝗮𝗿𝗿𝗶𝘃…"
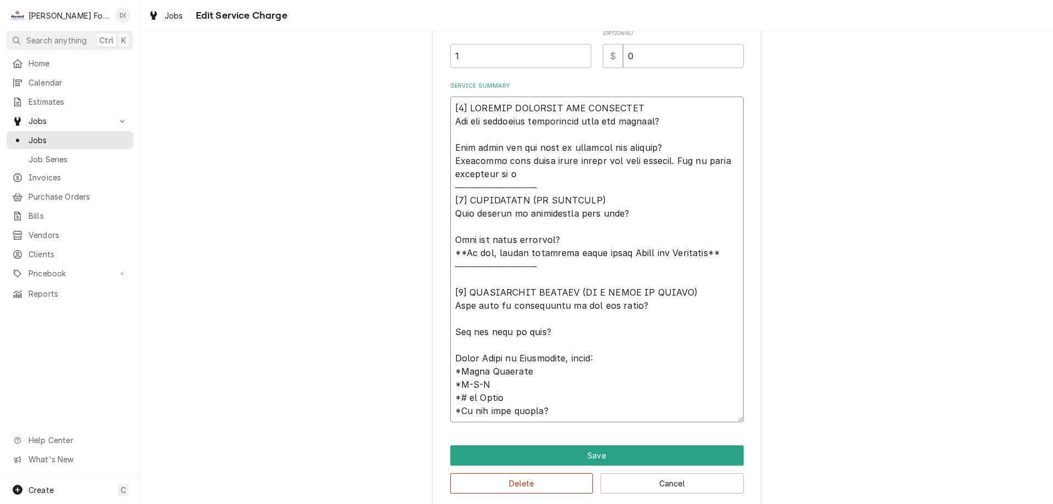
type textarea "x"
type textarea "[𝟭] 𝗜𝗡𝗜𝗧𝗜𝗔𝗟 𝗙𝗜𝗡𝗗𝗜𝗡𝗚𝗦 𝗔𝗡𝗗 𝗗𝗜𝗔𝗚𝗡𝗢𝗦𝗜𝗦 𝗪𝗮𝘀 𝘁𝗵𝗲 𝗲𝗾𝘂𝗶𝗽𝗺𝗲𝗻𝘁 𝗼𝗽𝗲𝗿𝗮𝘁𝗶𝗼𝗻𝗮𝗹 𝘄𝗵𝗲𝗻 𝘆𝗼𝘂 𝗮𝗿𝗿𝗶𝘃…"
type textarea "x"
type textarea "[𝟭] 𝗜𝗡𝗜𝗧𝗜𝗔𝗟 𝗙𝗜𝗡𝗗𝗜𝗡𝗚𝗦 𝗔𝗡𝗗 𝗗𝗜𝗔𝗚𝗡𝗢𝗦𝗜𝗦 𝗪𝗮𝘀 𝘁𝗵𝗲 𝗲𝗾𝘂𝗶𝗽𝗺𝗲𝗻𝘁 𝗼𝗽𝗲𝗿𝗮𝘁𝗶𝗼𝗻𝗮𝗹 𝘄𝗵𝗲𝗻 𝘆𝗼𝘂 𝗮𝗿𝗿𝗶𝘃…"
type textarea "x"
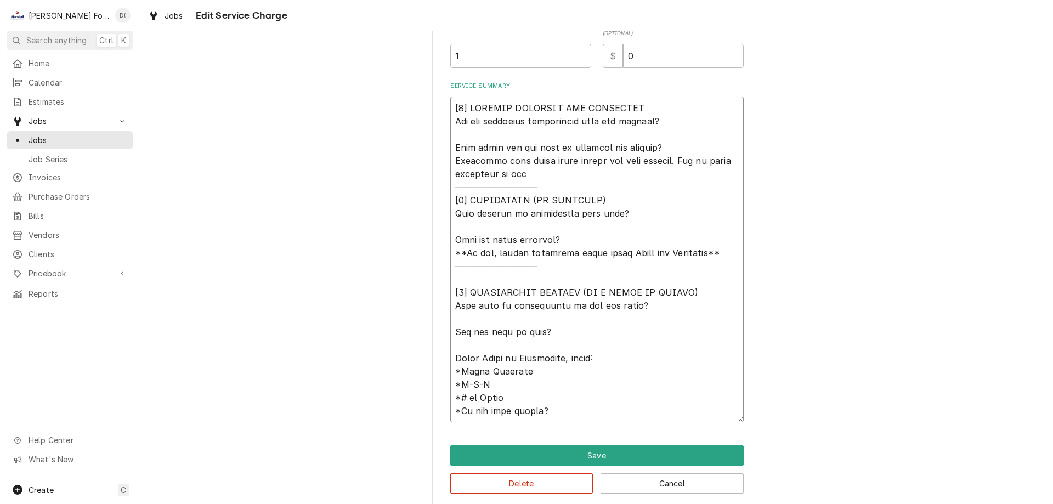
type textarea "[𝟭] 𝗜𝗡𝗜𝗧𝗜𝗔𝗟 𝗙𝗜𝗡𝗗𝗜𝗡𝗚𝗦 𝗔𝗡𝗗 𝗗𝗜𝗔𝗚𝗡𝗢𝗦𝗜𝗦 𝗪𝗮𝘀 𝘁𝗵𝗲 𝗲𝗾𝘂𝗶𝗽𝗺𝗲𝗻𝘁 𝗼𝗽𝗲𝗿𝗮𝘁𝗶𝗼𝗻𝗮𝗹 𝘄𝗵𝗲𝗻 𝘆𝗼𝘂 𝗮𝗿𝗿𝗶𝘃…"
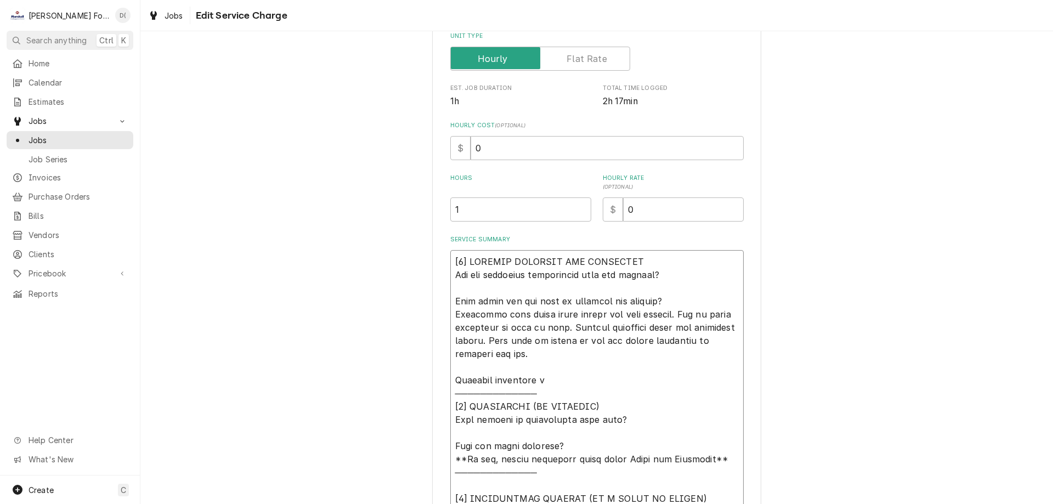
scroll to position [292, 0]
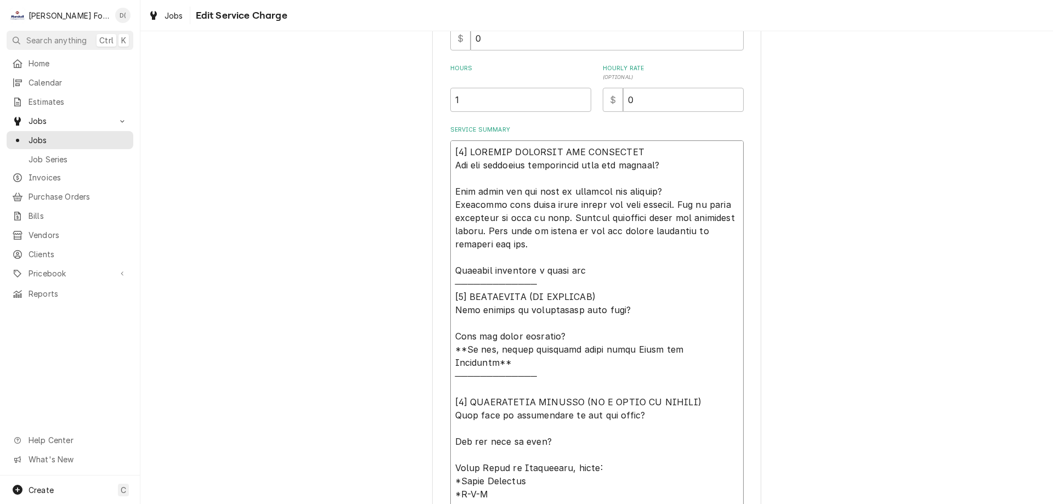
click at [546, 275] on textarea "Service Summary" at bounding box center [596, 329] width 293 height 378
click at [553, 269] on textarea "Service Summary" at bounding box center [596, 329] width 293 height 378
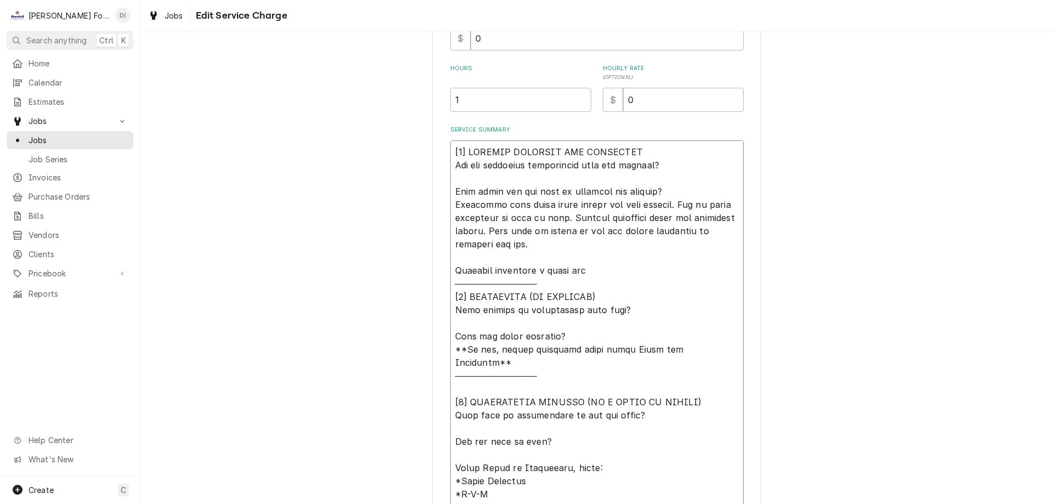
click at [572, 272] on textarea "Service Summary" at bounding box center [596, 329] width 293 height 378
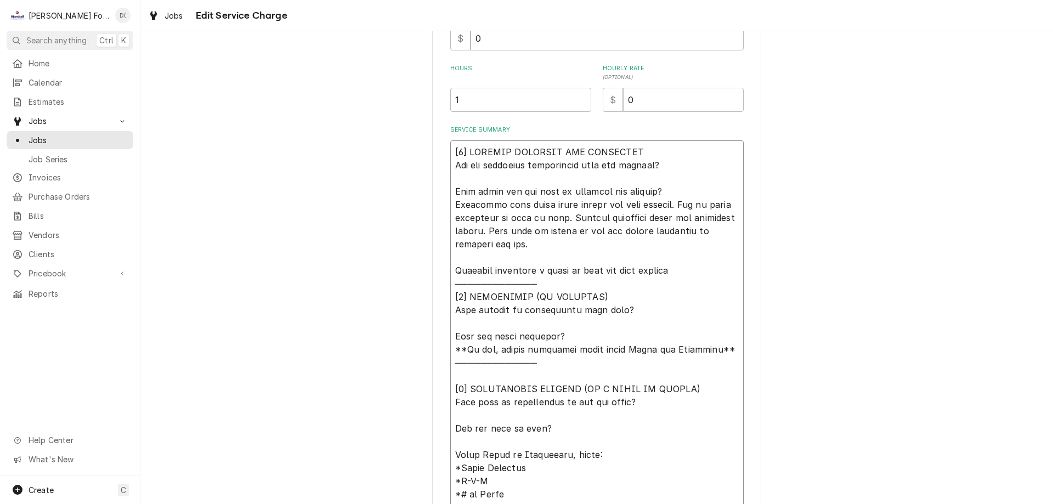
click at [555, 270] on textarea "Service Summary" at bounding box center [596, 329] width 293 height 378
click at [669, 268] on textarea "Service Summary" at bounding box center [596, 329] width 293 height 378
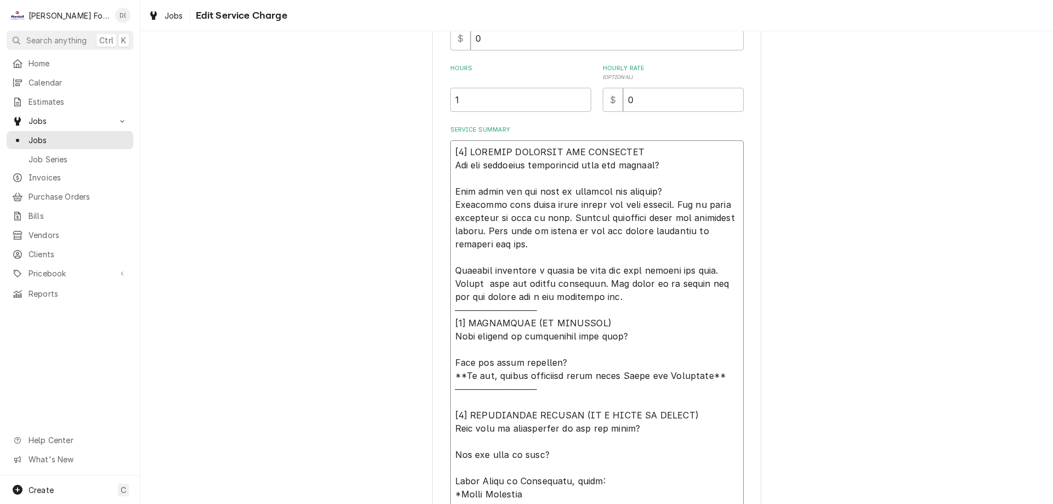
scroll to position [428, 0]
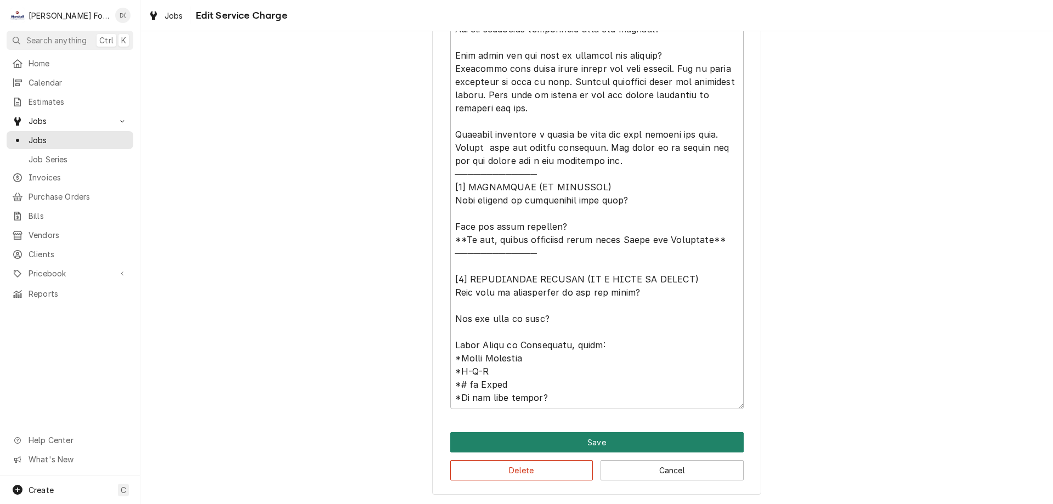
click at [553, 438] on button "Save" at bounding box center [596, 442] width 293 height 20
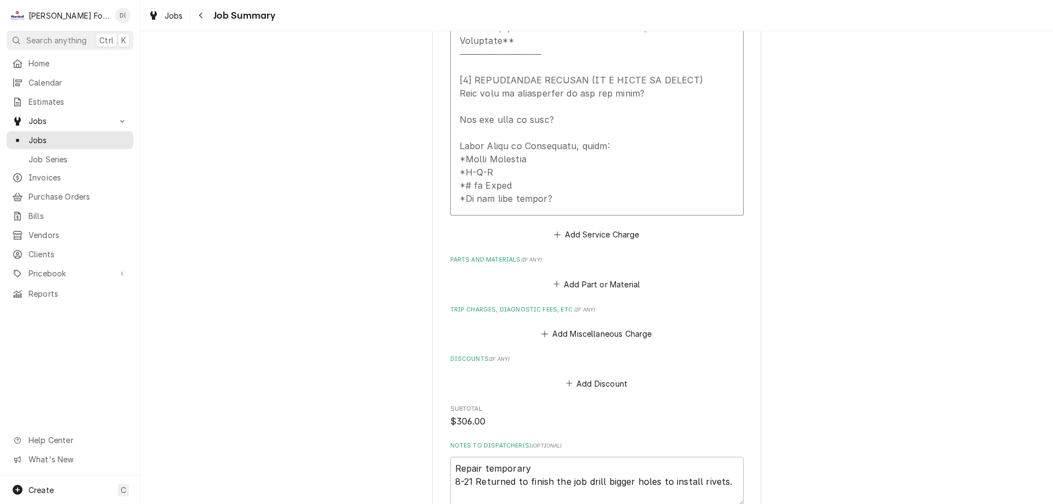
scroll to position [989, 0]
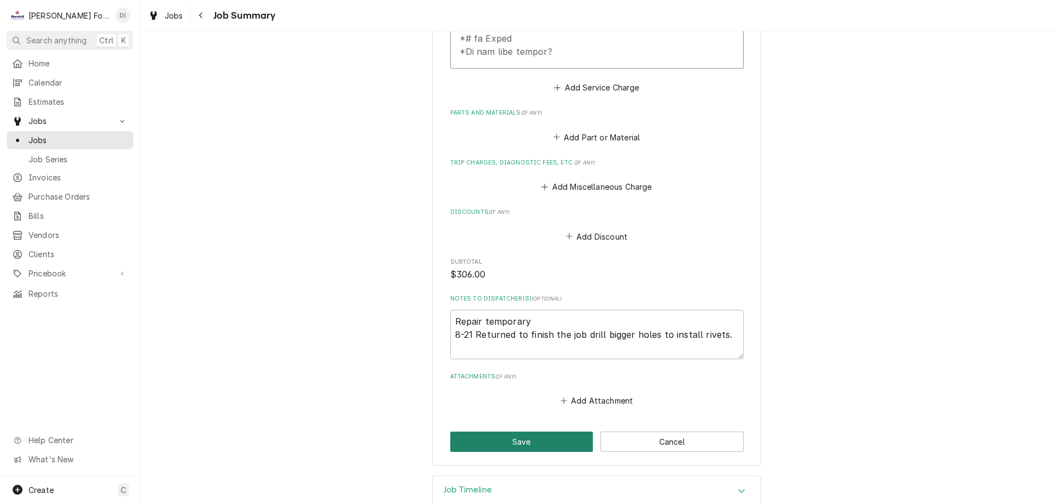
click at [498, 432] on button "Save" at bounding box center [521, 442] width 143 height 20
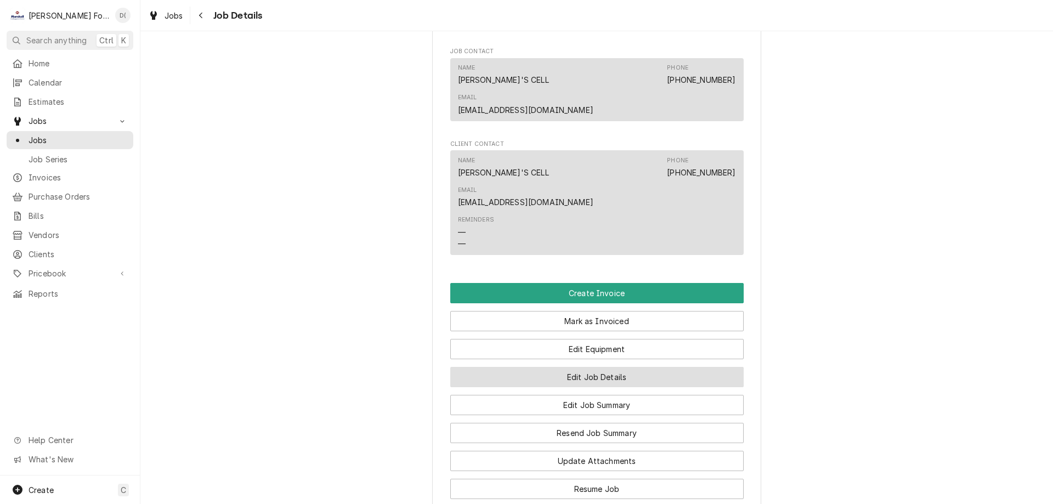
scroll to position [1199, 0]
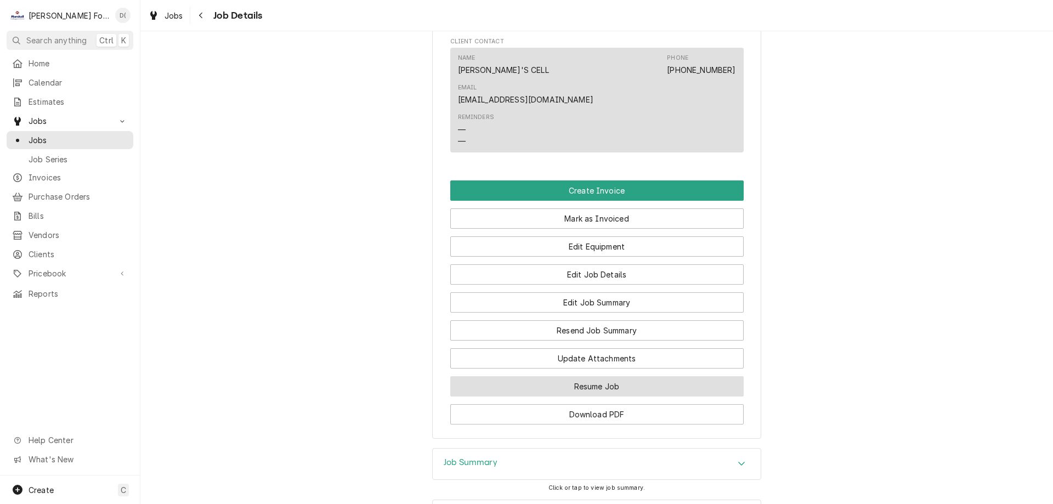
click at [616, 376] on button "Resume Job" at bounding box center [596, 386] width 293 height 20
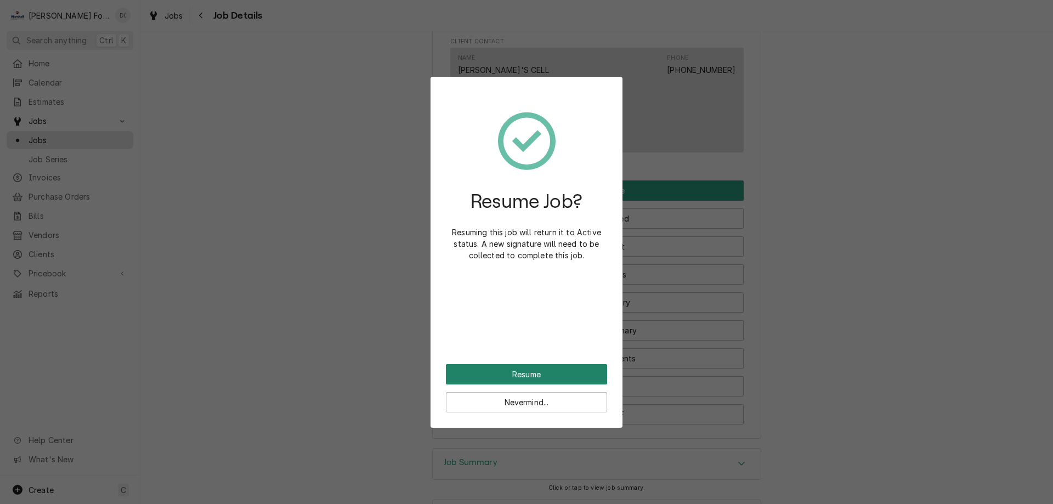
click at [540, 368] on button "Resume" at bounding box center [526, 374] width 161 height 20
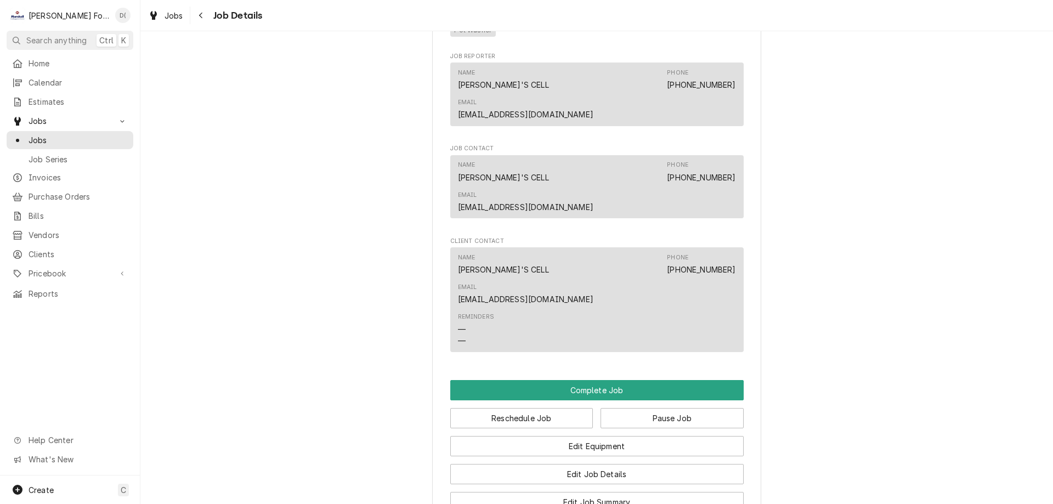
scroll to position [1350, 0]
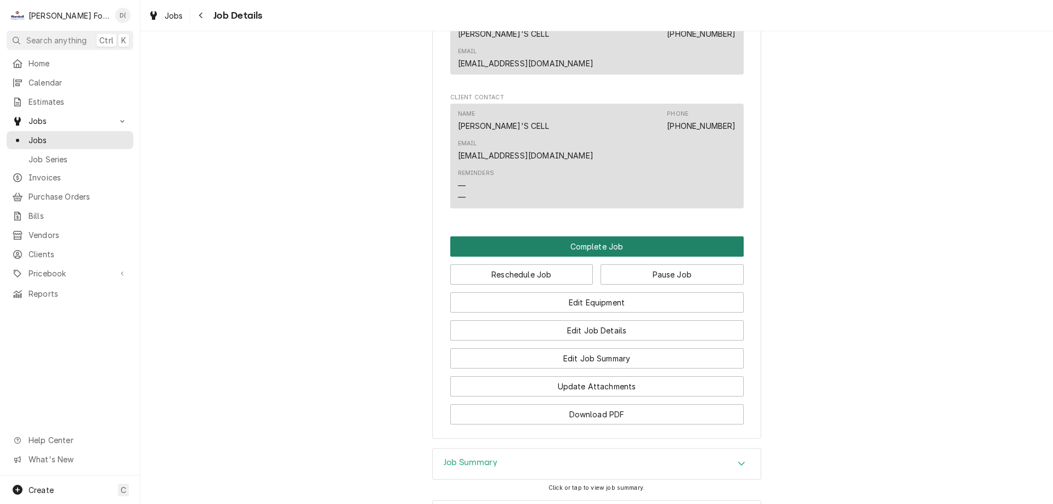
click at [614, 236] on button "Complete Job" at bounding box center [596, 246] width 293 height 20
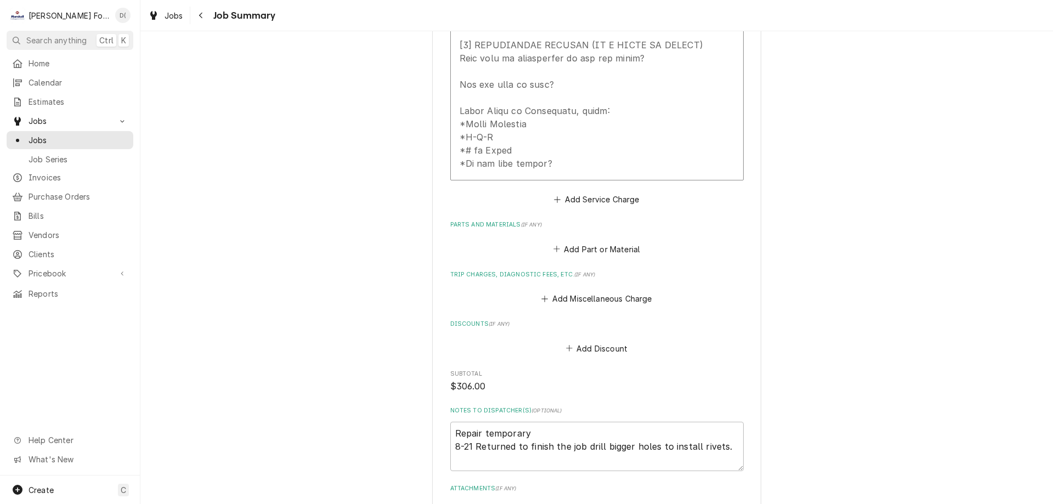
scroll to position [989, 0]
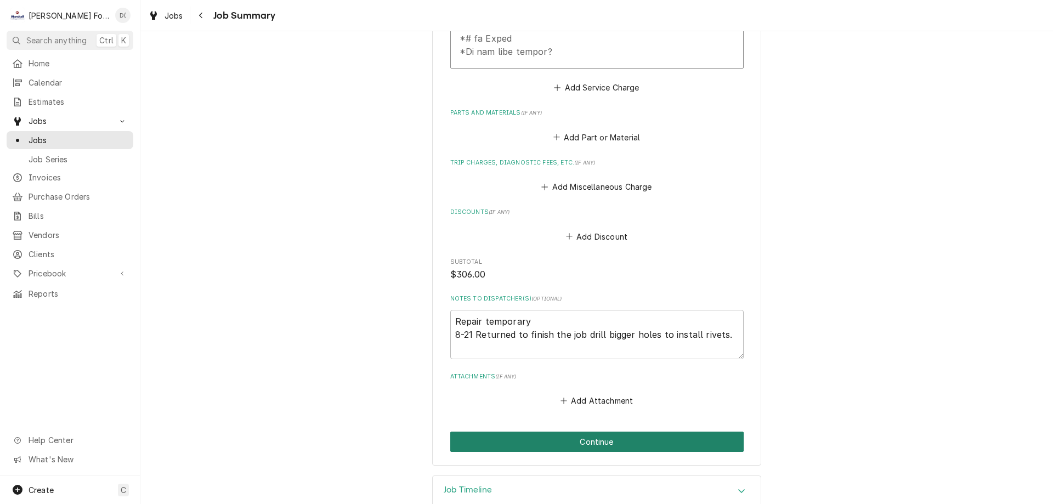
click at [621, 432] on button "Continue" at bounding box center [596, 442] width 293 height 20
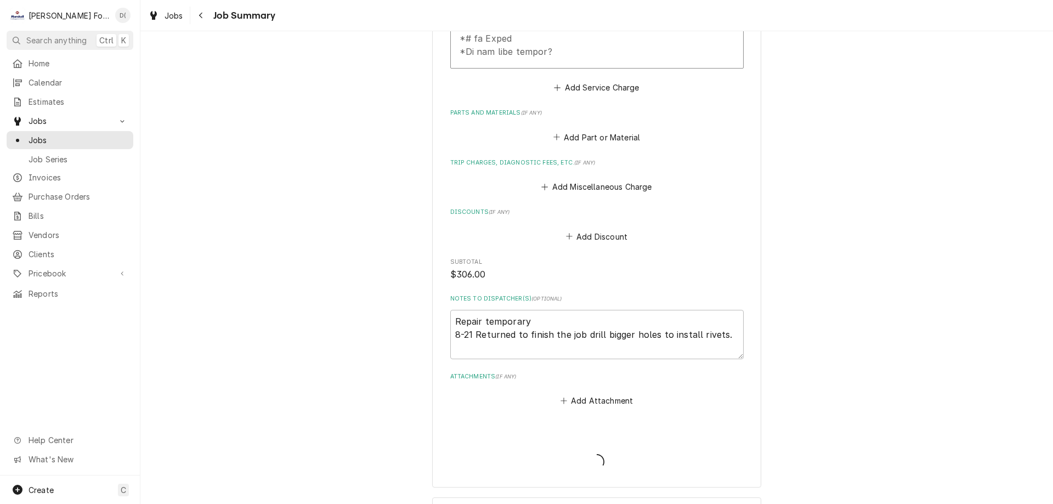
type textarea "x"
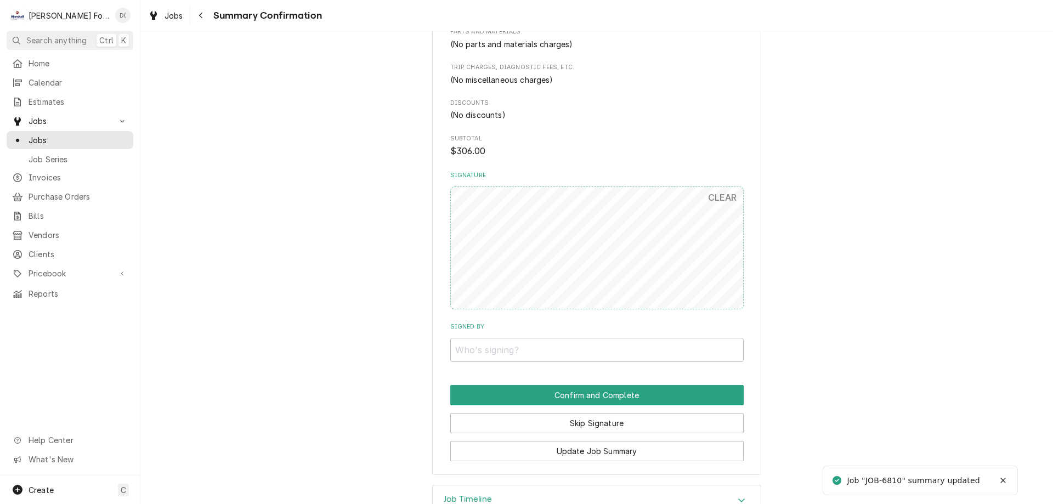
scroll to position [955, 0]
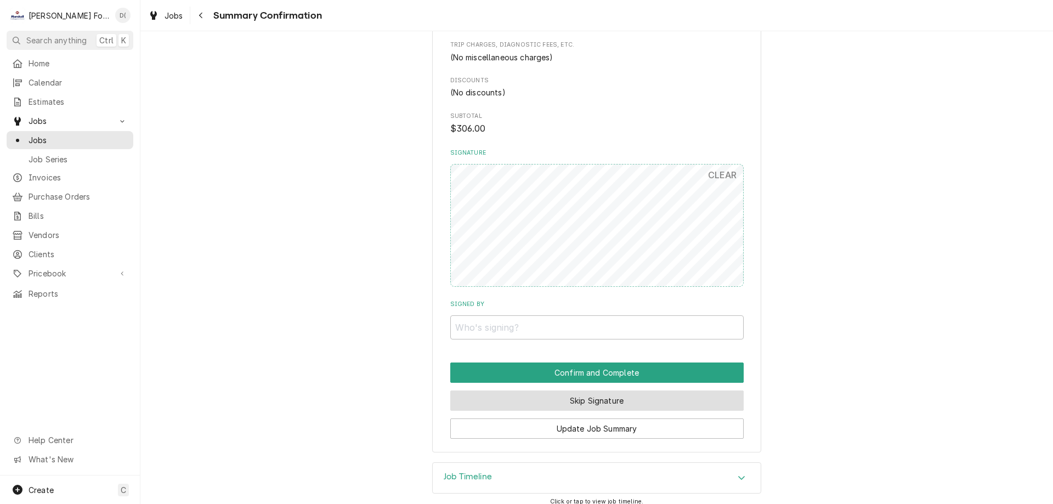
click at [619, 390] on button "Skip Signature" at bounding box center [596, 400] width 293 height 20
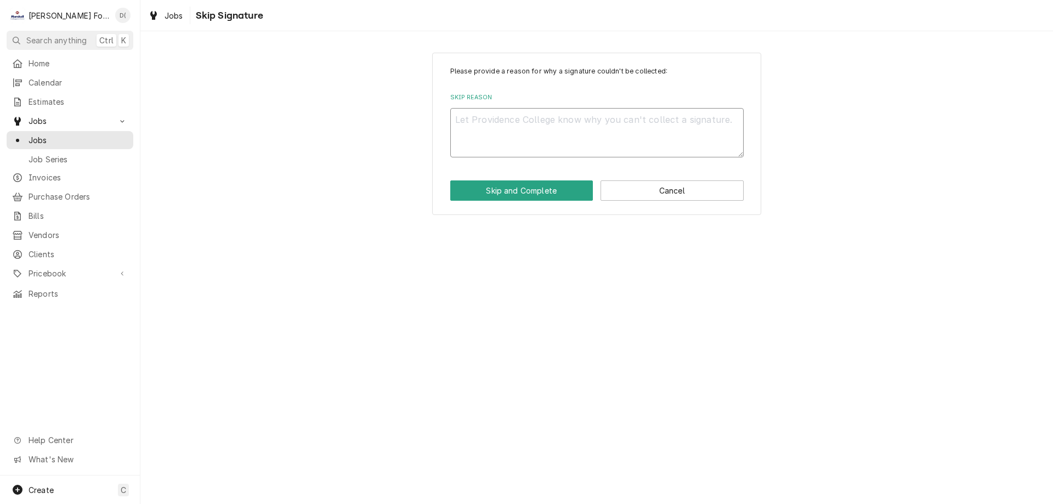
click at [518, 147] on textarea "Skip Reason" at bounding box center [596, 132] width 293 height 49
type textarea "x"
type textarea "."
click at [530, 193] on button "Skip and Complete" at bounding box center [521, 190] width 143 height 20
type textarea "x"
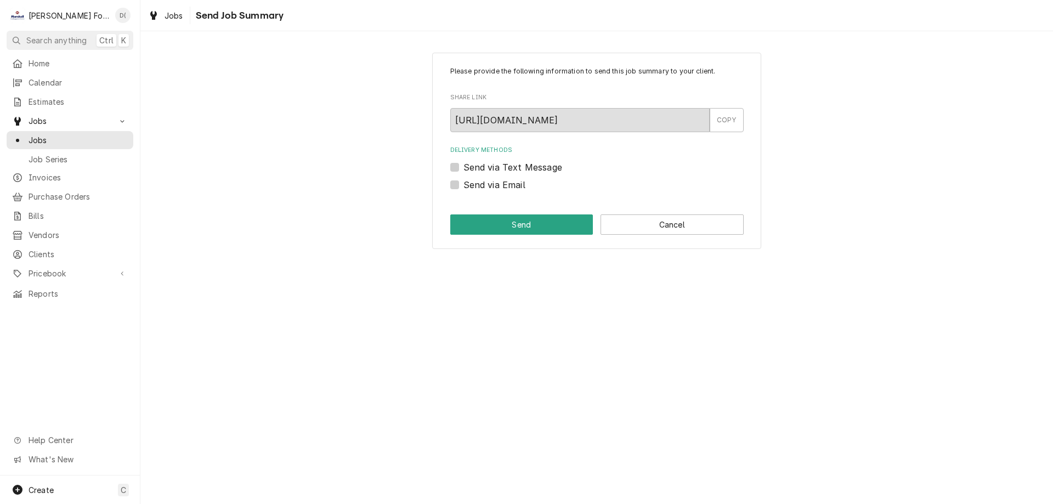
click at [463, 186] on label "Send via Email" at bounding box center [494, 184] width 62 height 13
click at [463, 186] on input "Send via Email" at bounding box center [609, 190] width 293 height 24
checkbox input "true"
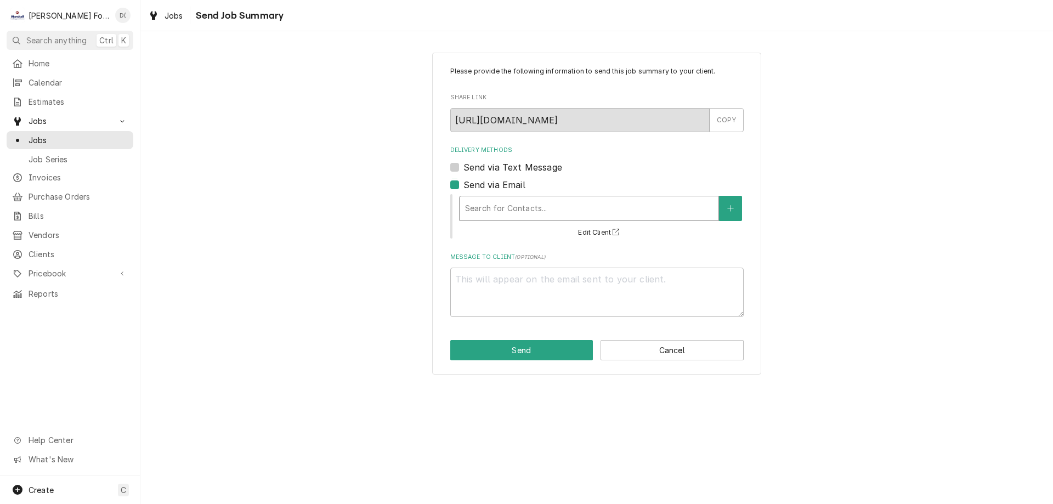
click at [532, 212] on div "Delivery Methods" at bounding box center [589, 208] width 248 height 20
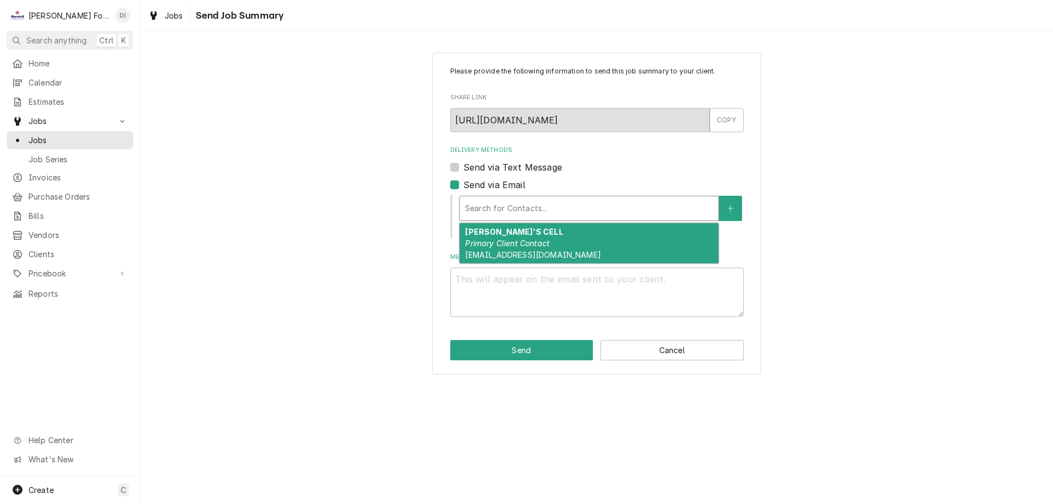
click at [519, 239] on em "Primary Client Contact" at bounding box center [507, 243] width 84 height 9
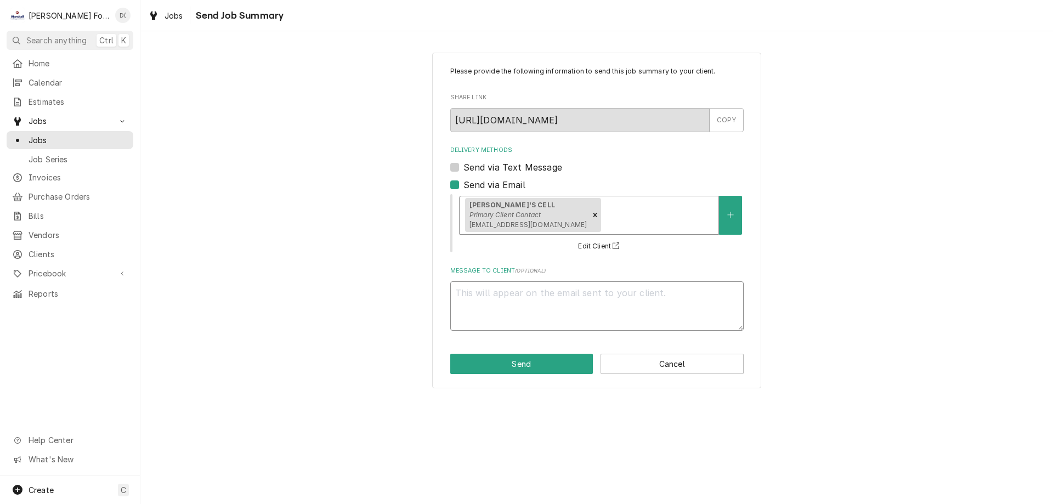
click at [506, 299] on textarea "Message to Client ( optional )" at bounding box center [596, 305] width 293 height 49
type textarea "x"
type textarea "t"
type textarea "x"
type textarea "to"
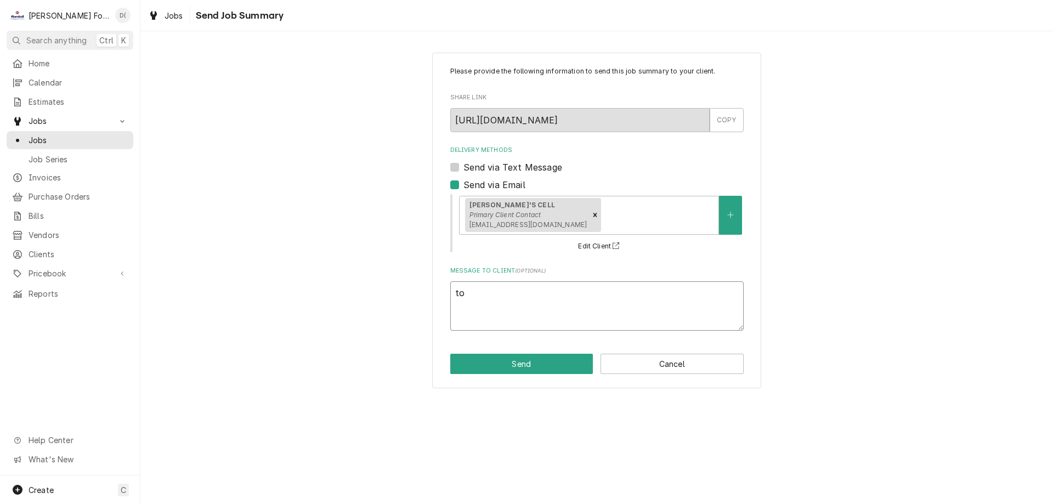
type textarea "x"
type textarea "tom"
type textarea "x"
type textarea "tom"
type textarea "x"
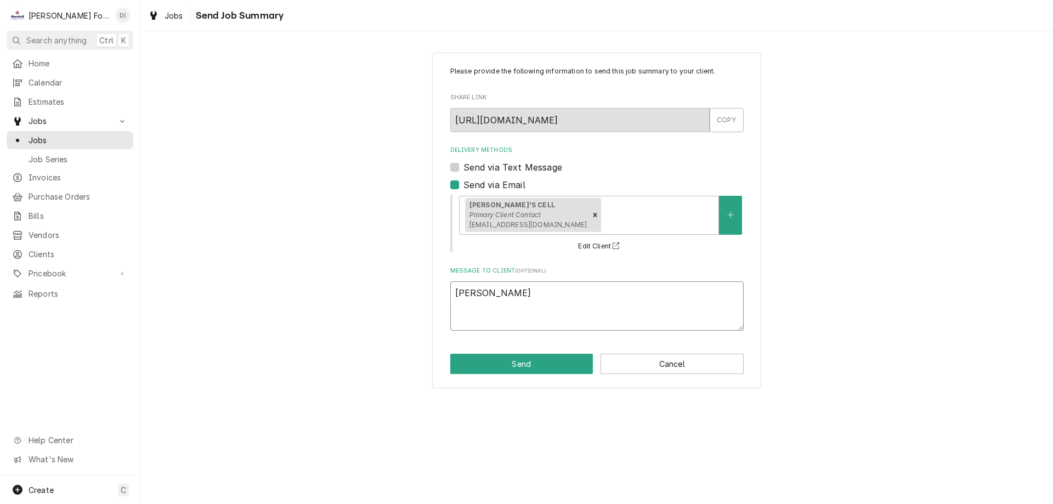
type textarea "tom"
type textarea "x"
type textarea "to"
type textarea "x"
type textarea "t"
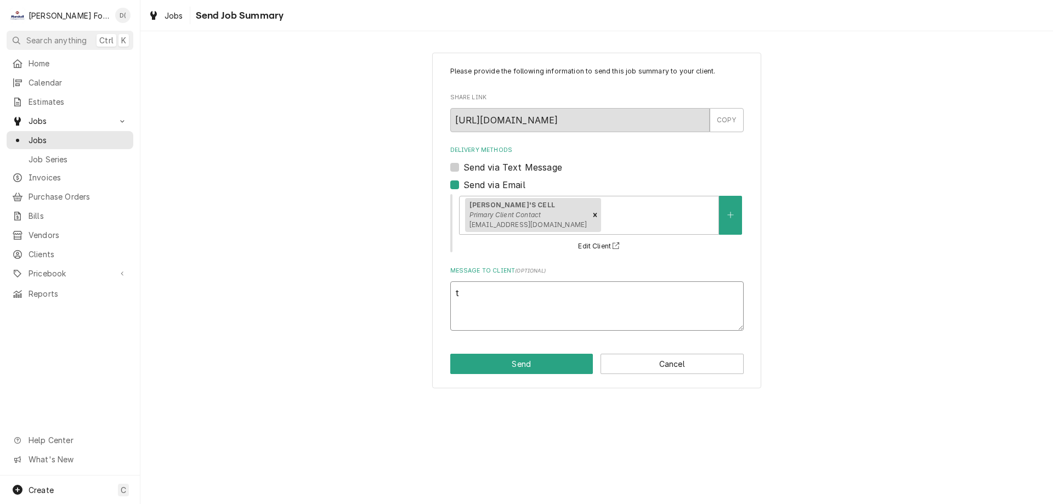
type textarea "x"
type textarea "T"
type textarea "x"
type textarea "To"
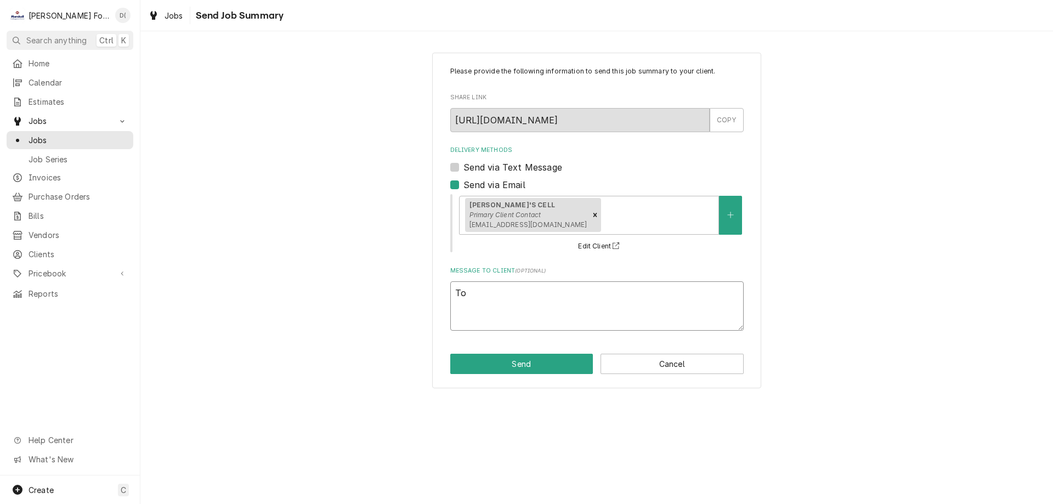
type textarea "x"
type textarea "Tom"
type textarea "x"
type textarea "Tom"
type textarea "x"
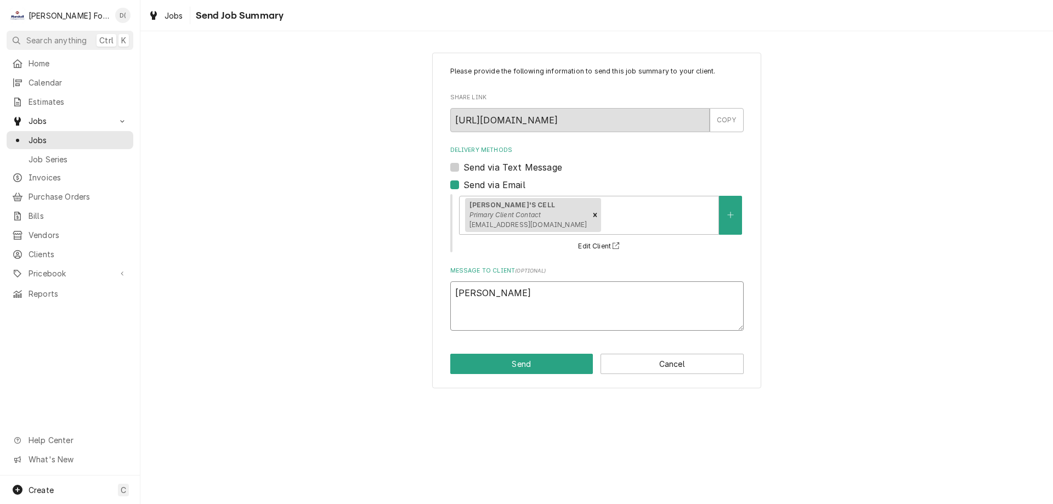
type textarea "Tom a"
type textarea "x"
type textarea "Tom at"
type textarea "x"
type textarea "Tom att"
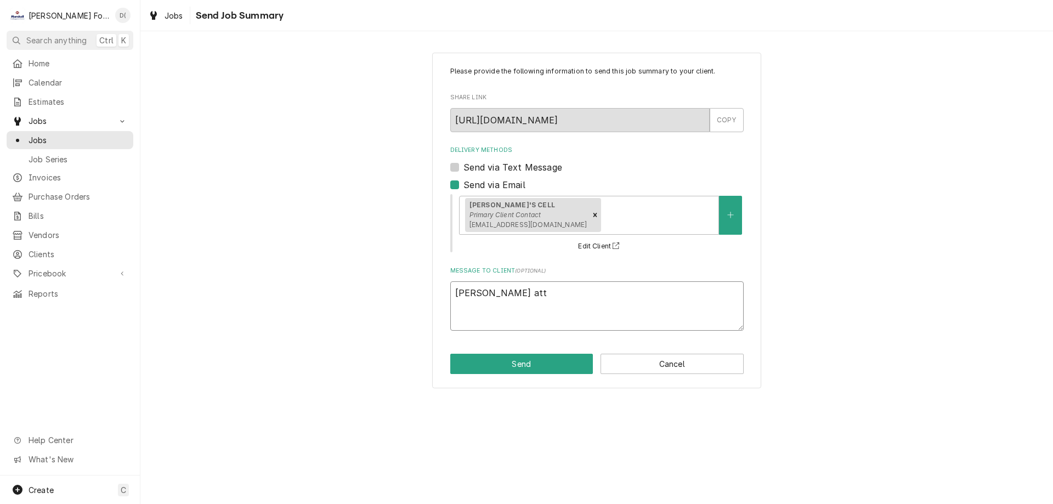
type textarea "x"
type textarea "Tom atta"
type textarea "x"
type textarea "Tom attac"
type textarea "x"
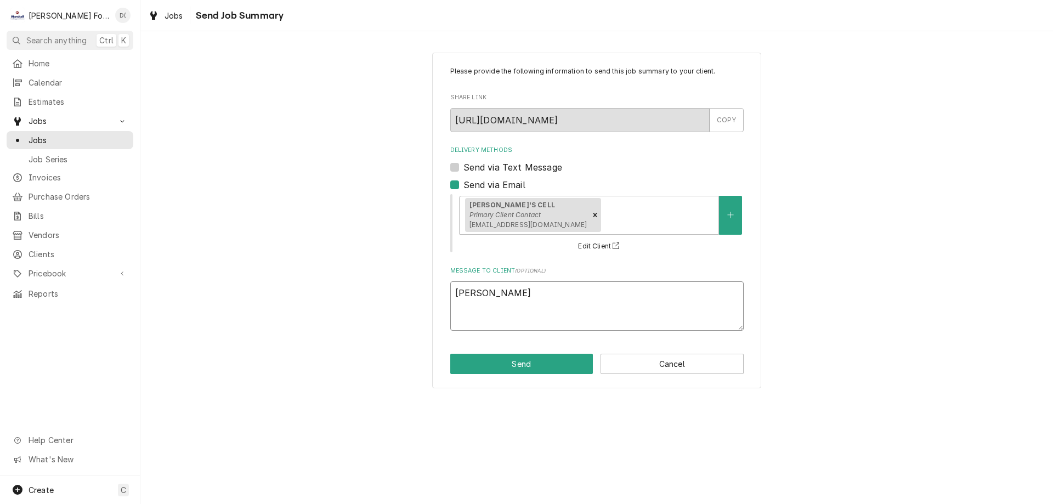
type textarea "Tom attach"
type textarea "x"
type textarea "Tom attache"
type textarea "x"
type textarea "Tom attached"
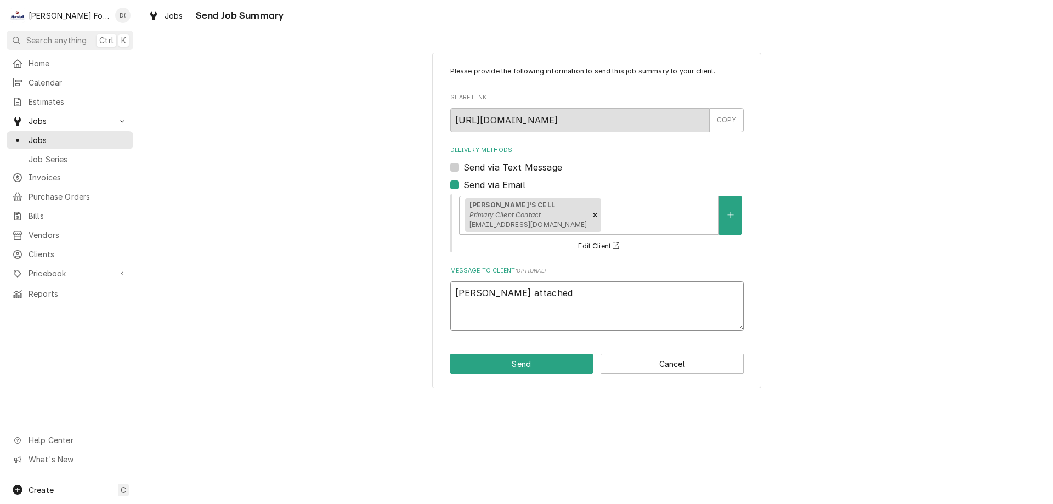
type textarea "x"
type textarea "Tom attached"
type textarea "x"
type textarea "Tom attached f"
type textarea "x"
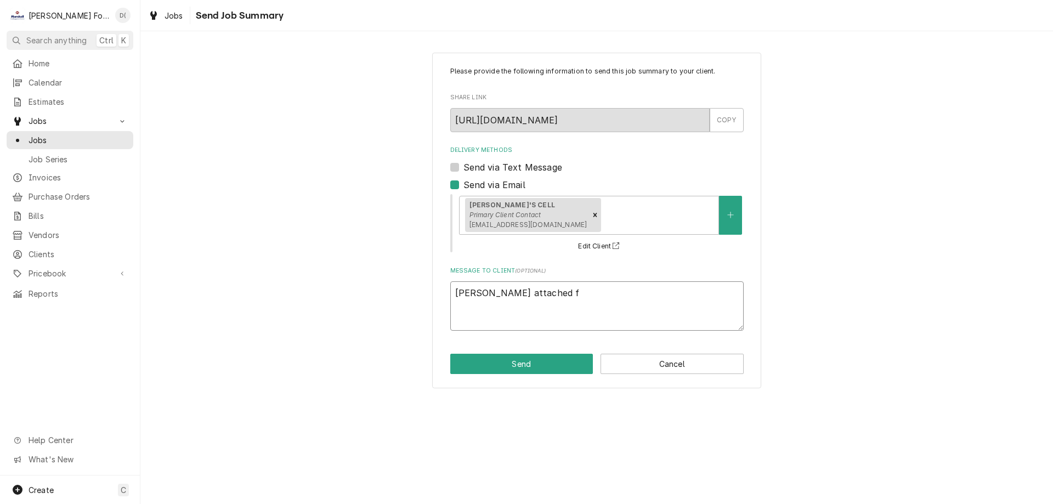
type textarea "Tom attached fi"
type textarea "x"
type textarea "Tom attached fin"
type textarea "x"
type textarea "Tom attached find"
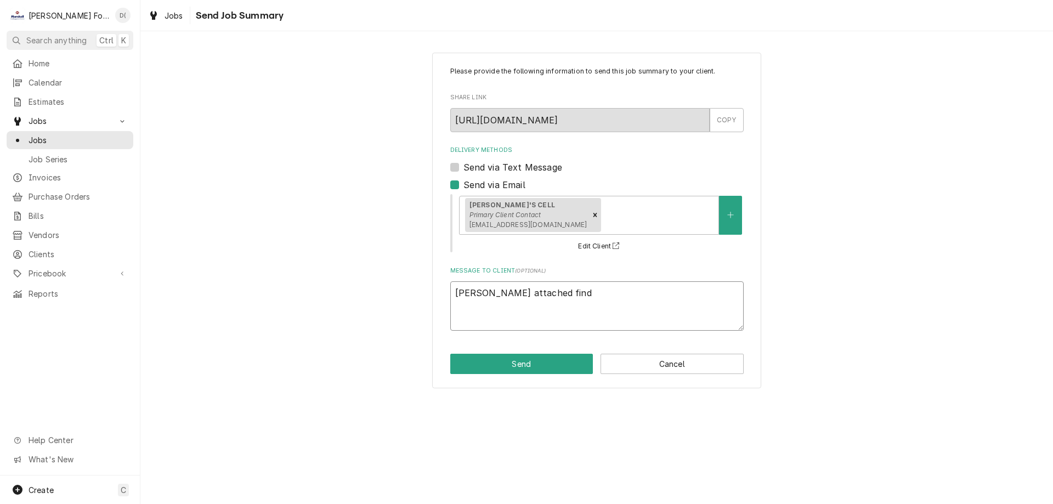
type textarea "x"
type textarea "Tom attached find"
type textarea "x"
type textarea "Tom attached find t"
type textarea "x"
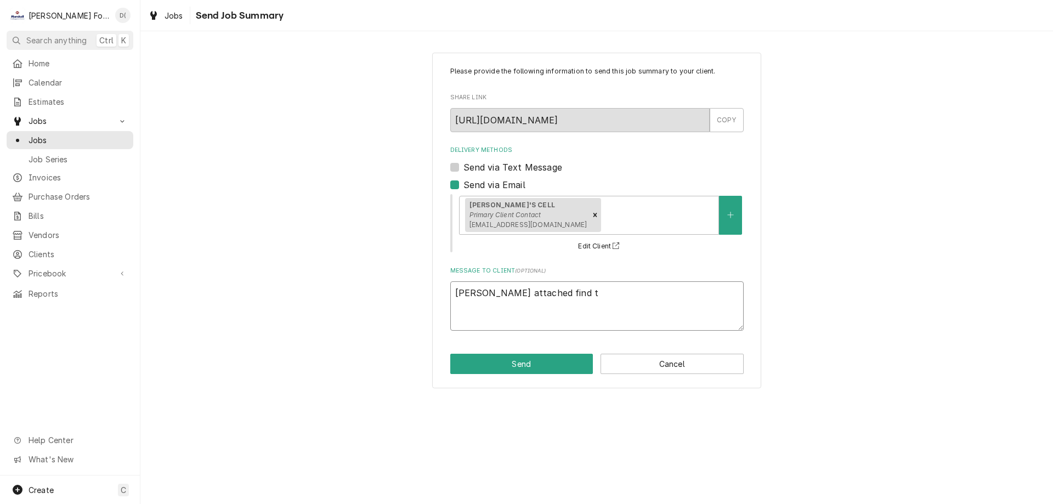
type textarea "Tom attached find th"
type textarea "x"
type textarea "Tom attached find the"
type textarea "x"
type textarea "Tom attached find the"
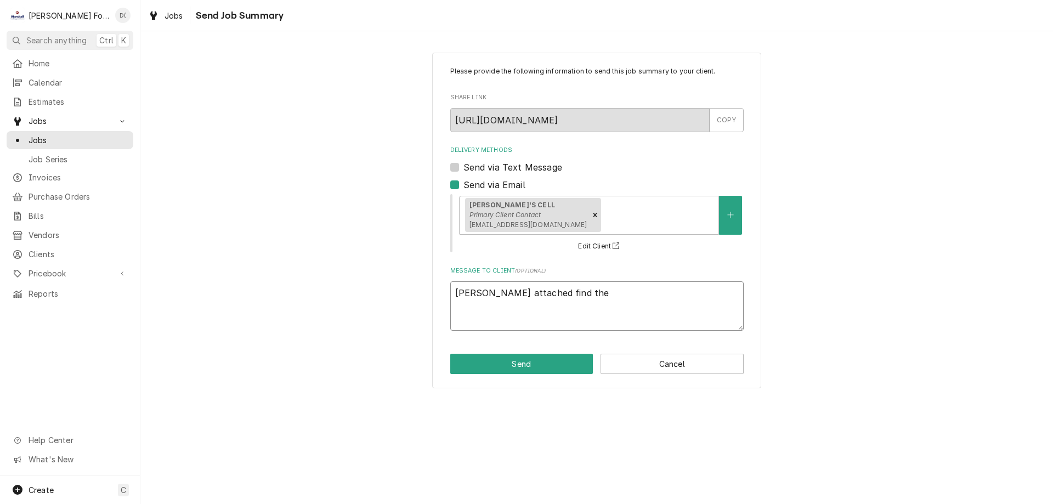
type textarea "x"
type textarea "Tom attached find the u"
type textarea "x"
type textarea "Tom attached find the un"
type textarea "x"
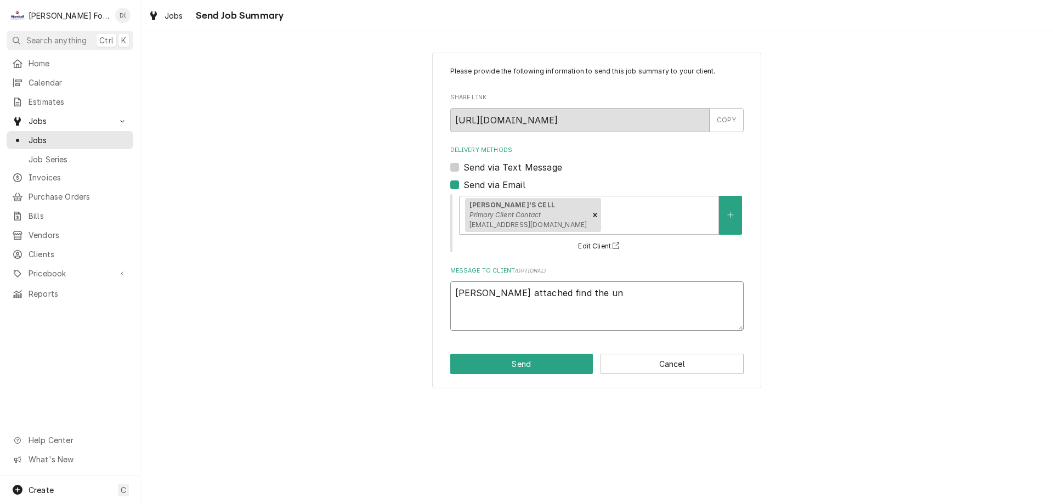
type textarea "Tom attached find the und"
type textarea "x"
type textarea "Tom attached find the unda"
type textarea "x"
type textarea "Tom attached find the undat"
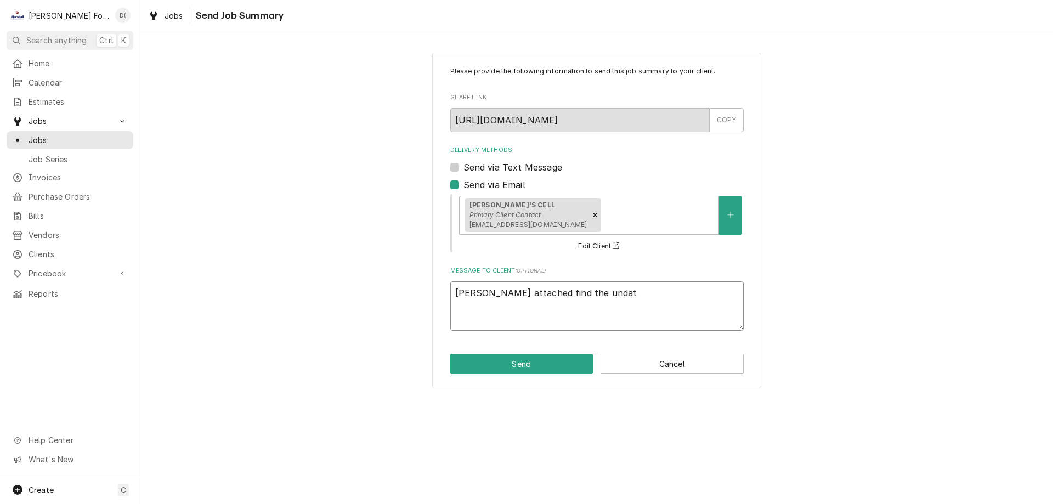
type textarea "x"
type textarea "Tom attached find the undate"
type textarea "x"
type textarea "Tom attached find the undated"
type textarea "x"
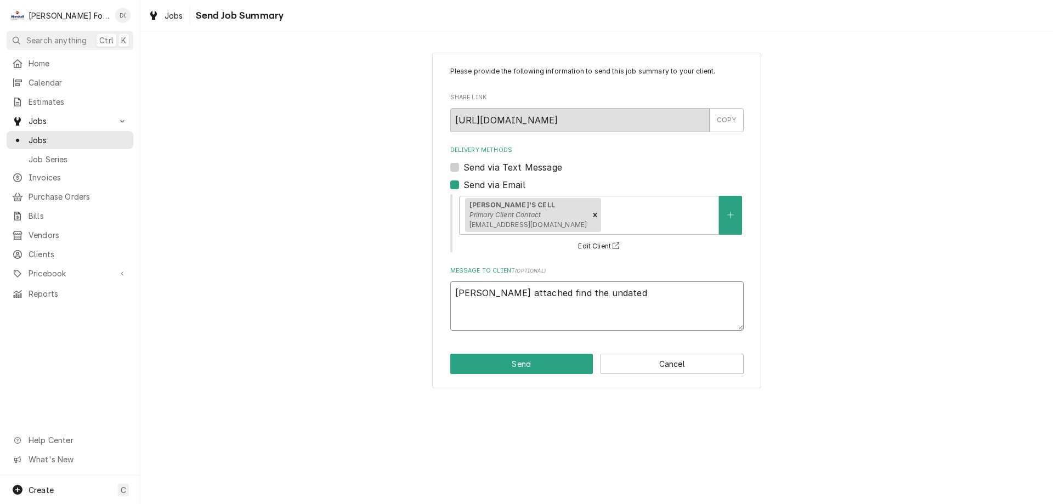
type textarea "Tom attached find the undated"
type textarea "x"
type textarea "Tom attached find the undated i"
type textarea "x"
type textarea "Tom attached find the undated in"
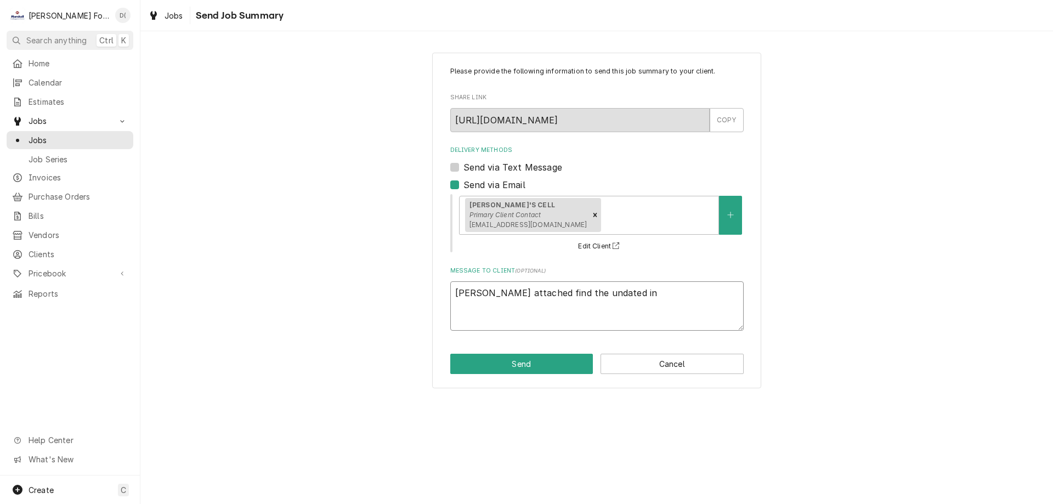
type textarea "x"
type textarea "Tom attached find the undated inf"
type textarea "x"
type textarea "Tom attached find the undated info"
type textarea "x"
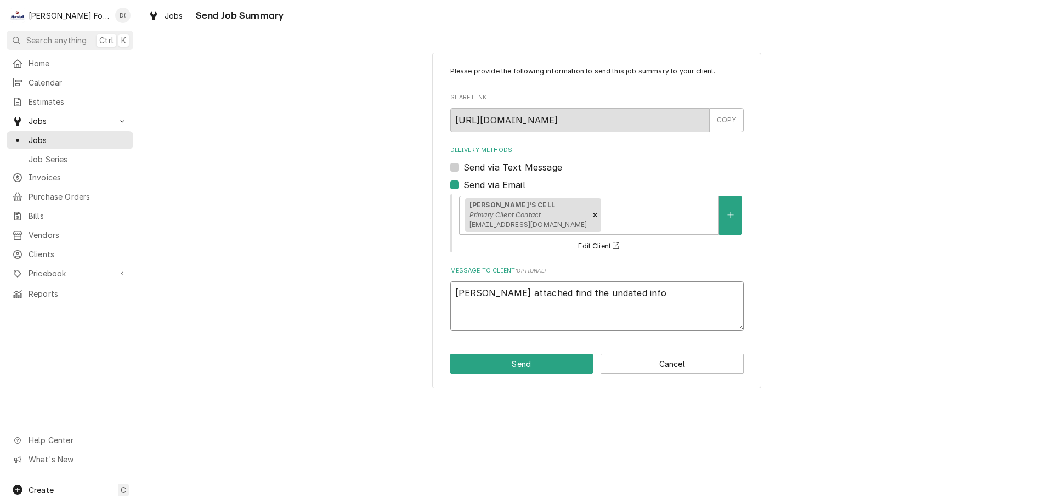
type textarea "Tom attached find the undated infor"
type textarea "x"
type textarea "Tom attached find the undated inform"
type textarea "x"
type textarea "Tom attached find the undated informa"
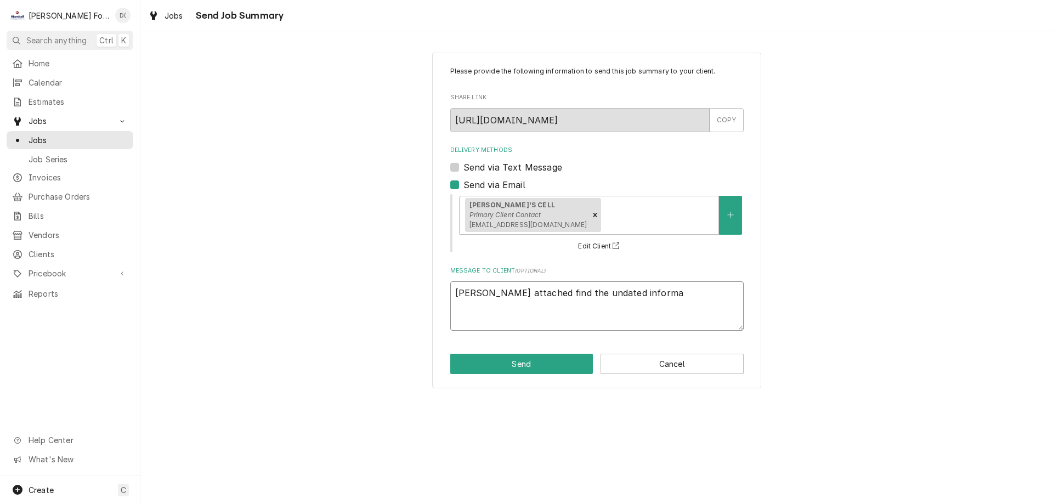
type textarea "x"
type textarea "Tom attached find the undated informat"
type textarea "x"
type textarea "Tom attached find the undated informati"
type textarea "x"
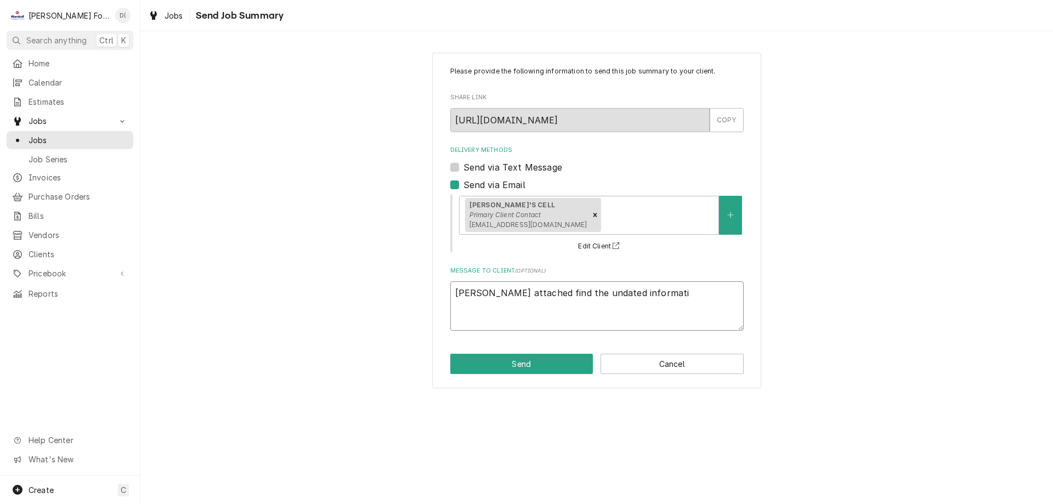
type textarea "Tom attached find the undated informatio"
type textarea "x"
type textarea "Tom attached find the undated information"
type textarea "x"
type textarea "Tom attached find the undated information"
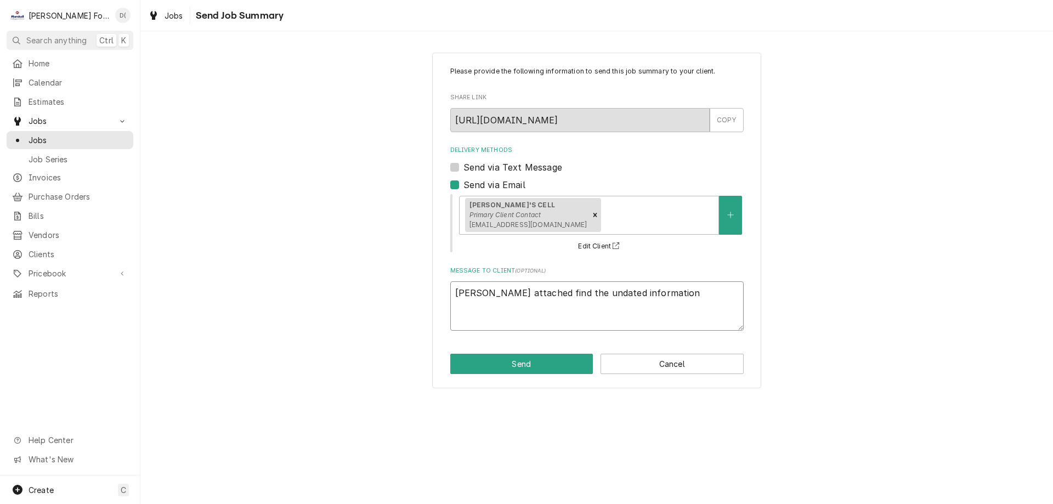
type textarea "x"
type textarea "Tom attached find the undated information y"
type textarea "x"
type textarea "Tom attached find the undated information yo"
type textarea "x"
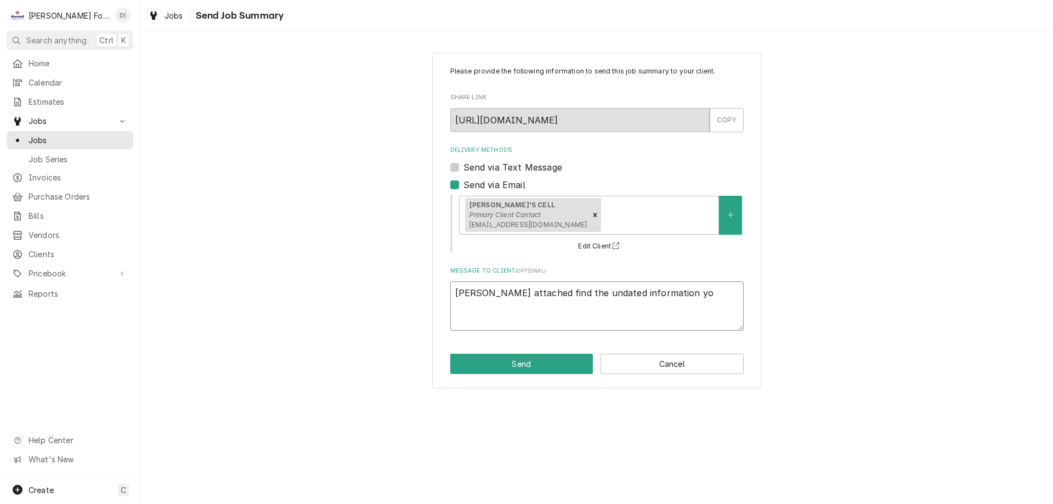
type textarea "Tom attached find the undated information you"
type textarea "x"
type textarea "Tom attached find the undated information you"
type textarea "x"
type textarea "Tom attached find the undated information you r"
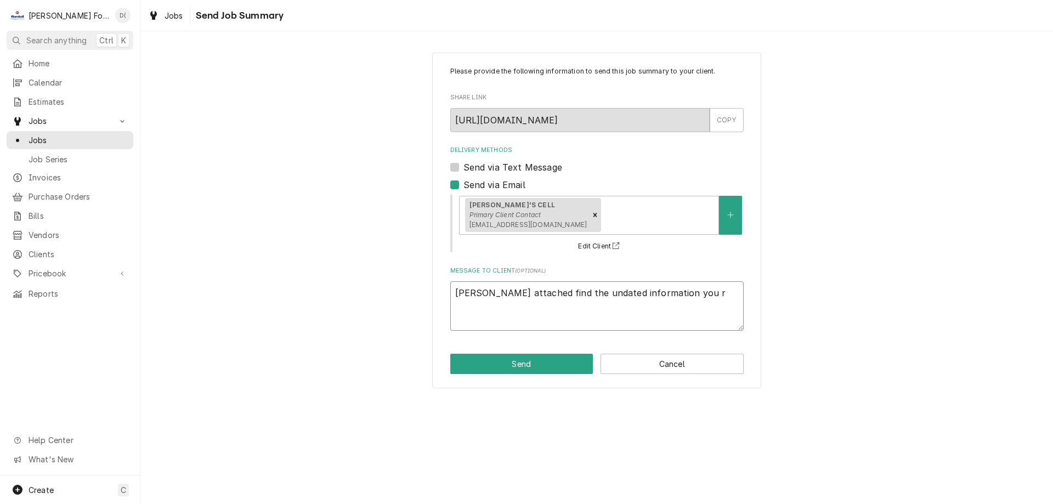
type textarea "x"
type textarea "Tom attached find the undated information you re"
type textarea "x"
type textarea "Tom attached find the undated information you req"
type textarea "x"
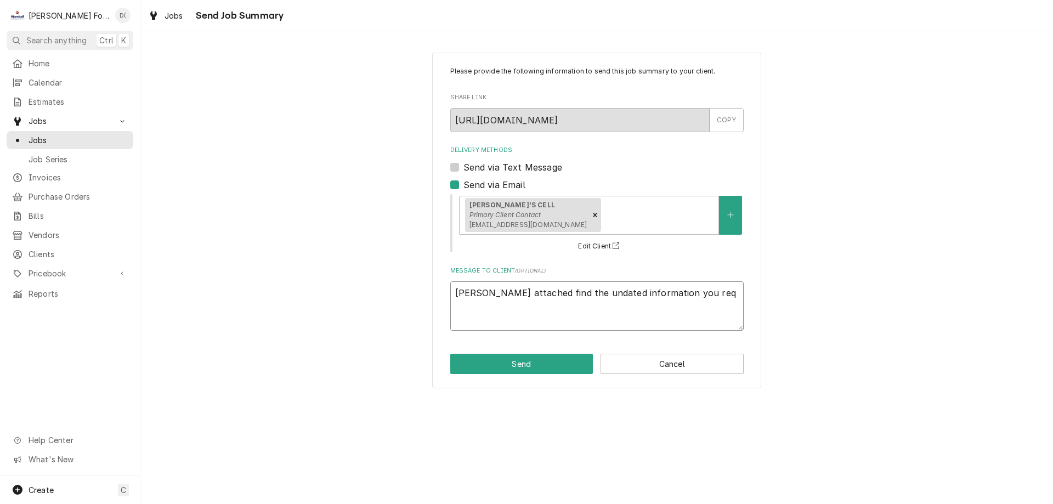
type textarea "Tom attached find the undated information you requ"
type textarea "x"
type textarea "Tom attached find the undated information you reque"
type textarea "x"
type textarea "Tom attached find the undated information you reques"
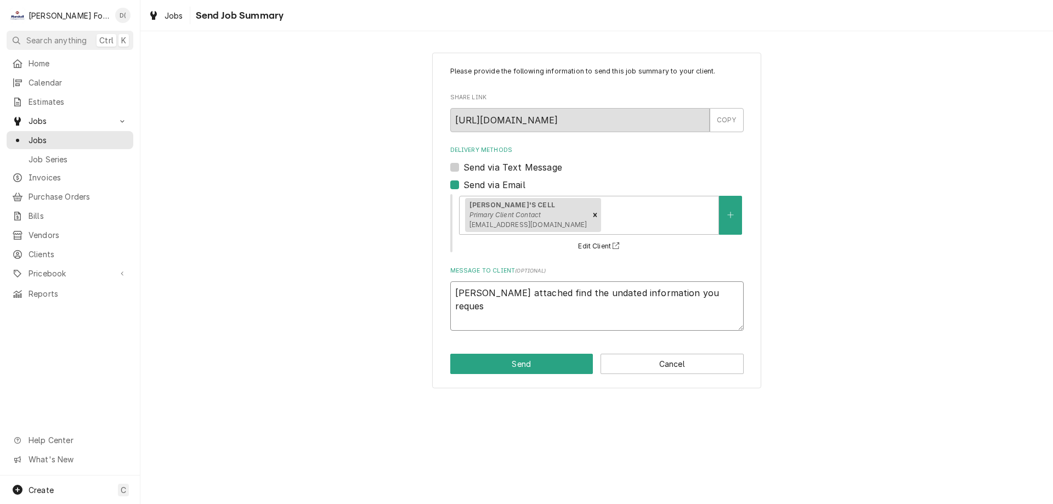
type textarea "x"
type textarea "Tom attached find the undated information you request"
type textarea "x"
type textarea "Tom attached find the undated information you requeste"
type textarea "x"
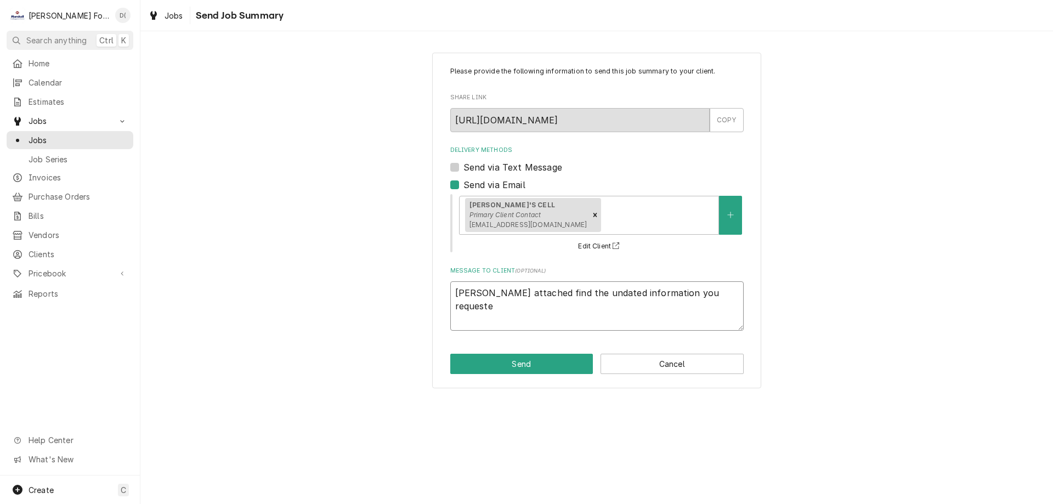
type textarea "Tom attached find the undated information you requested"
type textarea "x"
type textarea "Tom attached find the undated information you requested"
type textarea "x"
type textarea "Tom attached find the undated information you requested o"
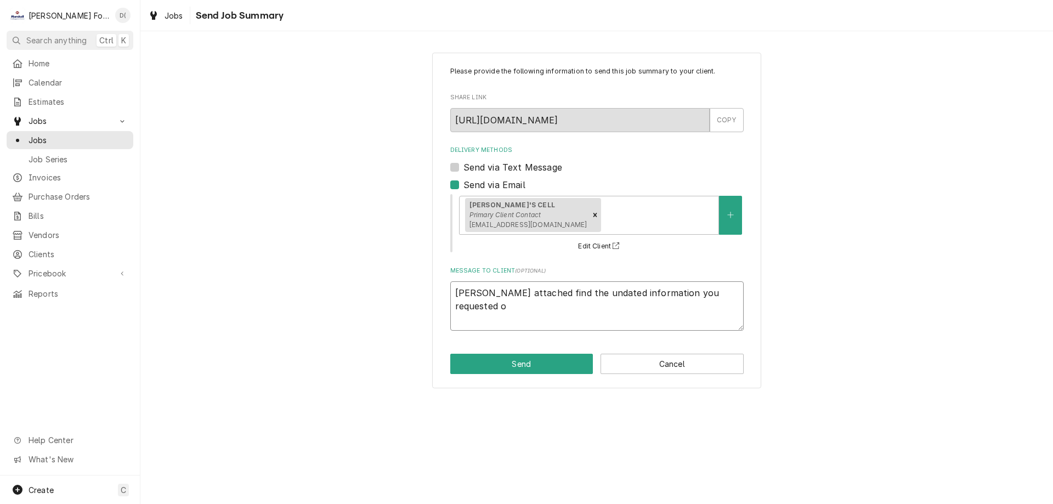
type textarea "x"
type textarea "Tom attached find the undated information you requested on"
type textarea "x"
type textarea "Tom attached find the undated information you requested on"
type textarea "x"
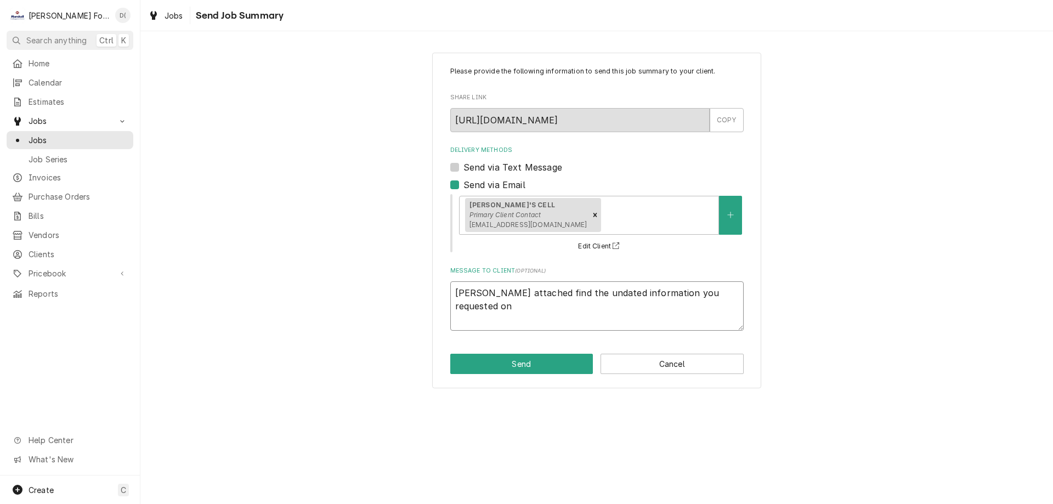
type textarea "Tom attached find the undated information you requested on t"
type textarea "x"
type textarea "Tom attached find the undated information you requested on th"
type textarea "x"
type textarea "Tom attached find the undated information you requested on the"
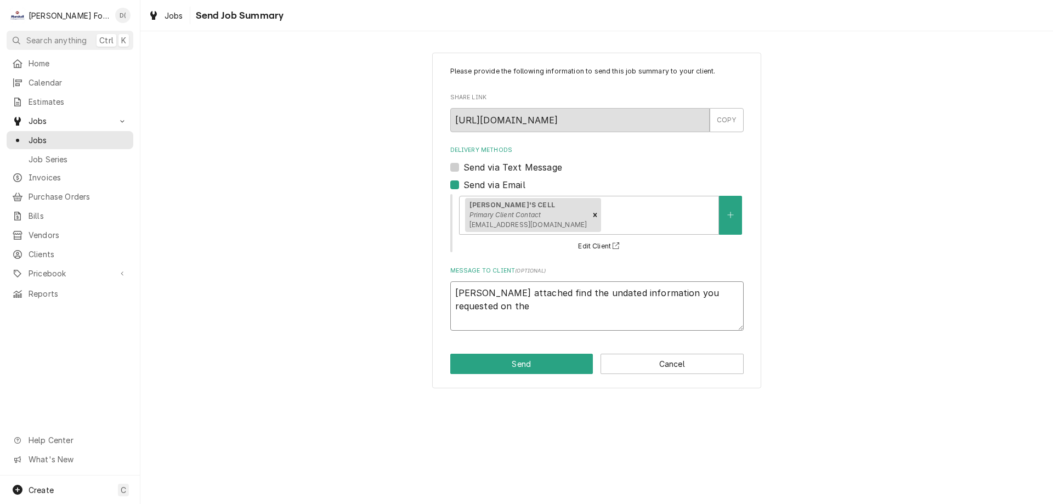
type textarea "x"
type textarea "Tom attached find the undated information you requested on the"
type textarea "x"
type textarea "Tom attached find the undated information you requested on the o"
type textarea "x"
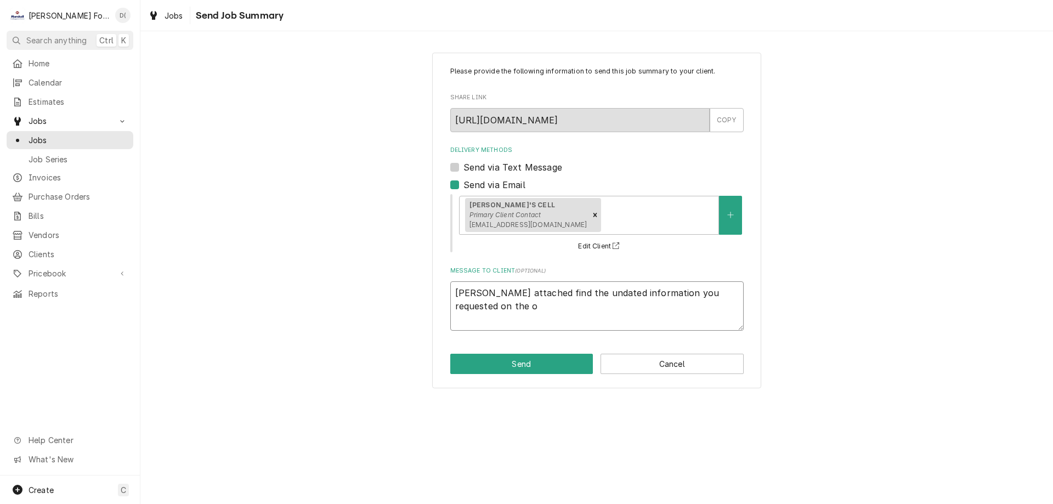
type textarea "Tom attached find the undated information you requested on the"
type textarea "x"
type textarea "Tom attached find the undated information you requested on the p"
type textarea "x"
type textarea "Tom attached find the undated information you requested on the po"
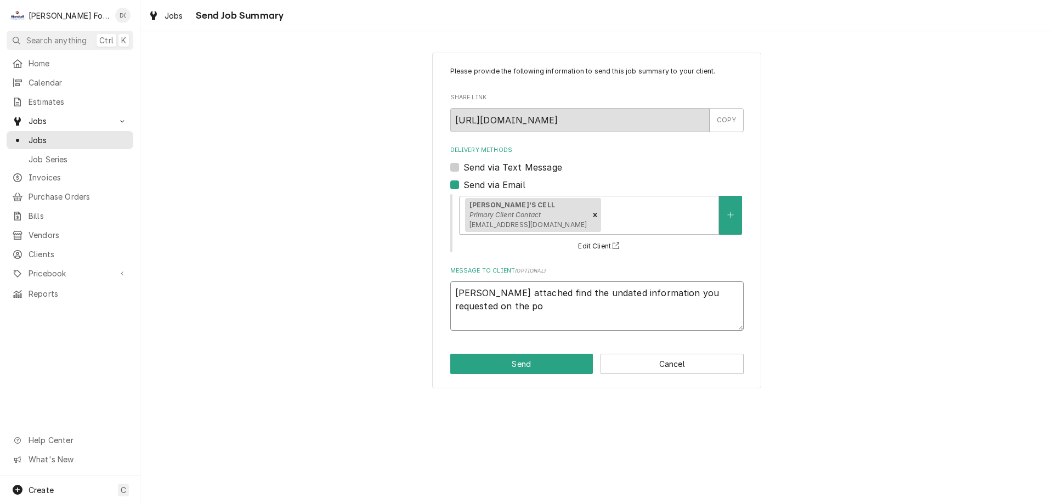
type textarea "x"
type textarea "Tom attached find the undated information you requested on the pot"
type textarea "x"
type textarea "Tom attached find the undated information you requested on the pot"
type textarea "x"
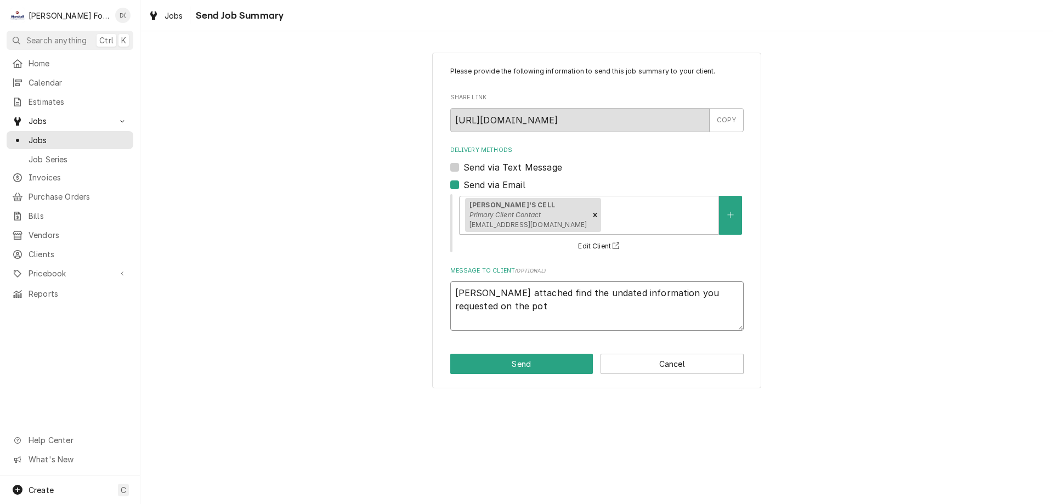
type textarea "Tom attached find the undated information you requested on the pot w"
type textarea "x"
type textarea "Tom attached find the undated information you requested on the pot wa"
type textarea "x"
type textarea "Tom attached find the undated information you requested on the pot was"
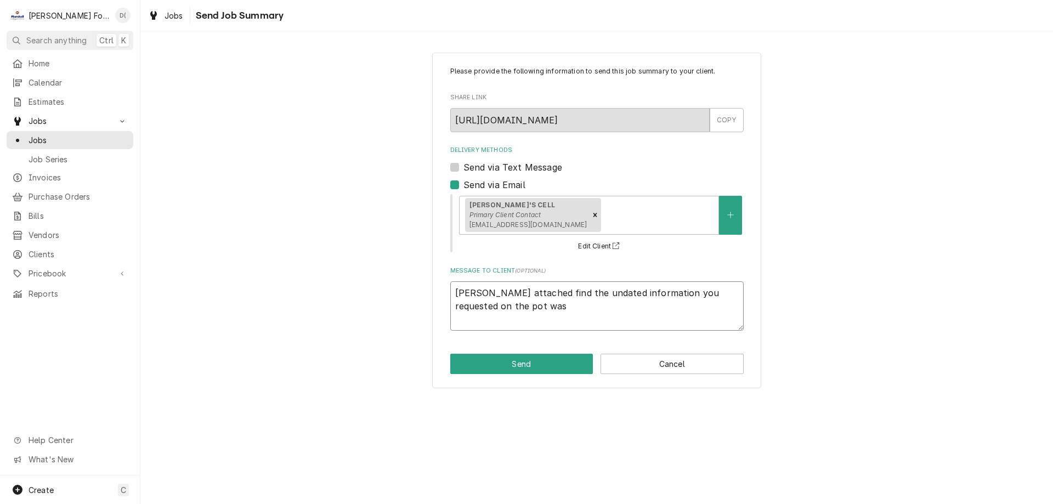
type textarea "x"
type textarea "Tom attached find the undated information you requested on the pot wash"
type textarea "x"
type textarea "Tom attached find the undated information you requested on the pot washe"
type textarea "x"
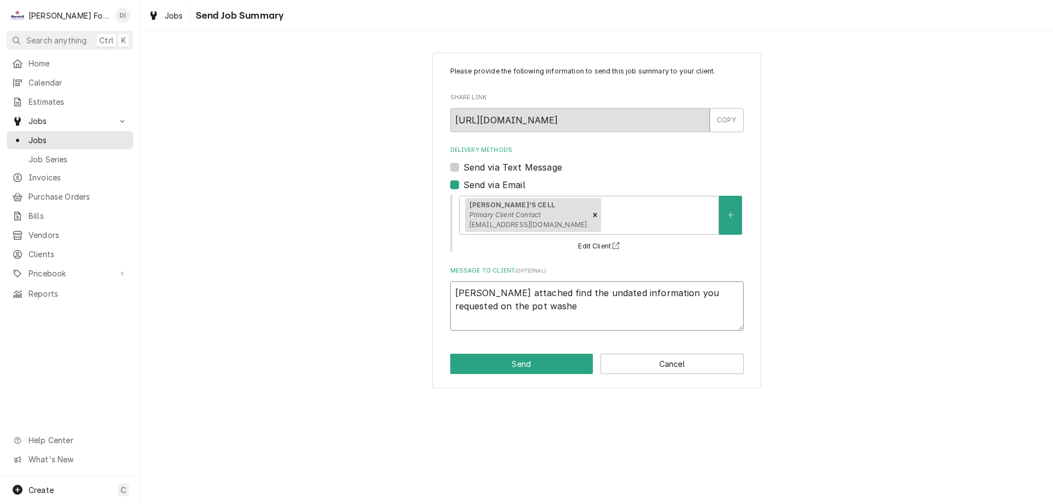
type textarea "Tom attached find the undated information you requested on the pot washer"
type textarea "x"
type textarea "Tom attached find the undated information you requested on the pot washer"
type textarea "x"
type textarea "Tom attached find the undated information you requested on the pot washer"
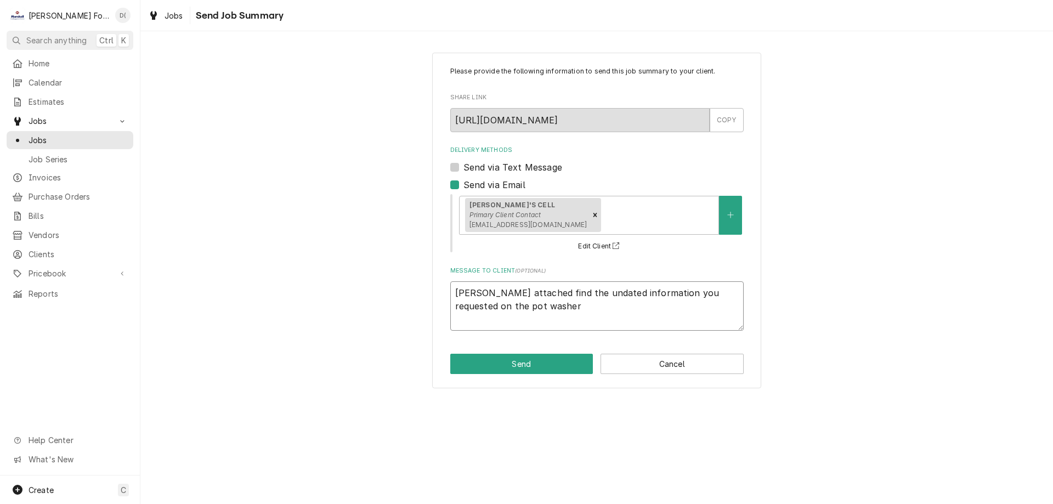
type textarea "x"
type textarea "Tom attached find the undated information you requested on the pot washer."
type textarea "x"
type textarea "Tom attached find the undated information you requested on the pot washer."
type textarea "x"
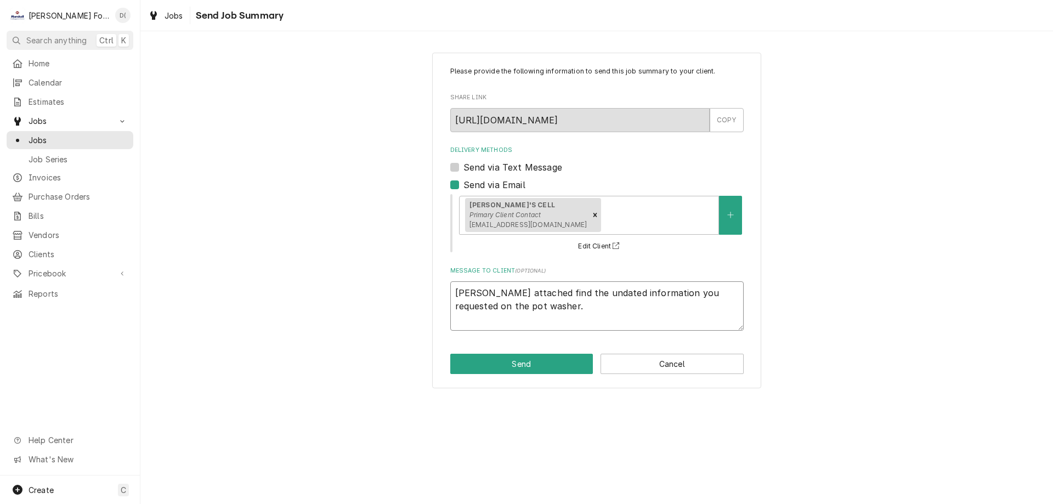
type textarea "Tom attached find the undated information you requested on the pot washer. A"
type textarea "x"
type textarea "Tom attached find the undated information you requested on the pot washer. An"
type textarea "x"
type textarea "Tom attached find the undated information you requested on the pot washer. Ant"
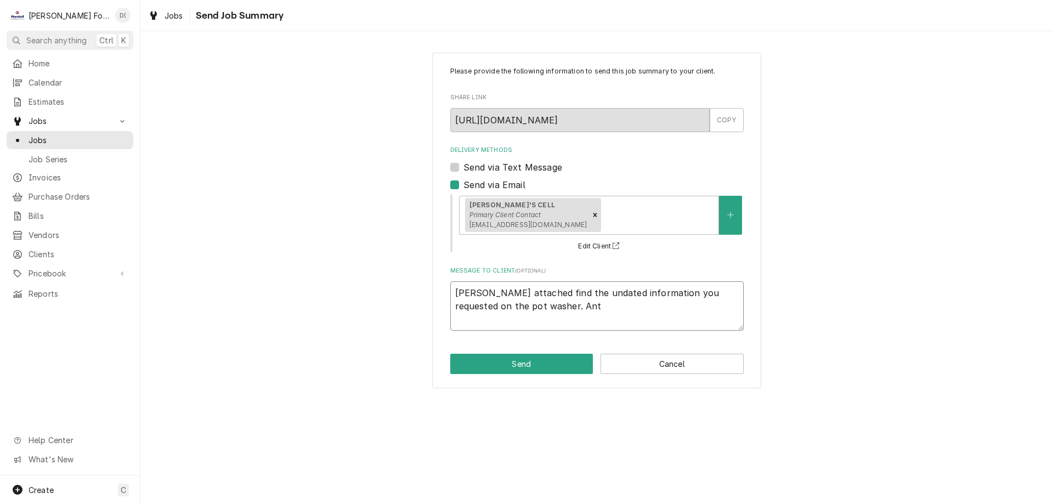
type textarea "x"
type textarea "Tom attached find the undated information you requested on the pot washer. An"
type textarea "x"
type textarea "Tom attached find the undated information you requested on the pot washer. Anu"
type textarea "x"
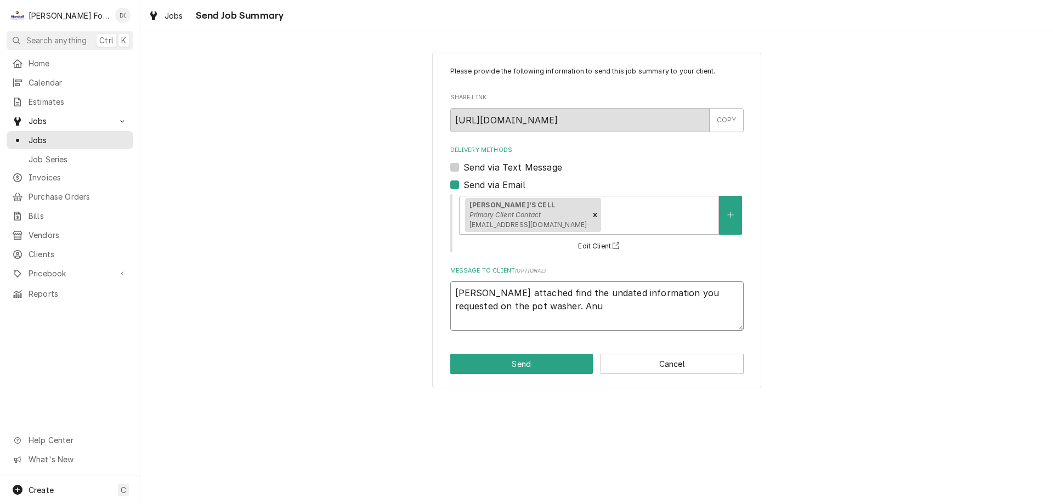
type textarea "Tom attached find the undated information you requested on the pot washer. An"
type textarea "x"
type textarea "Tom attached find the undated information you requested on the pot washer. Any"
type textarea "x"
type textarea "Tom attached find the undated information you requested on the pot washer. Any"
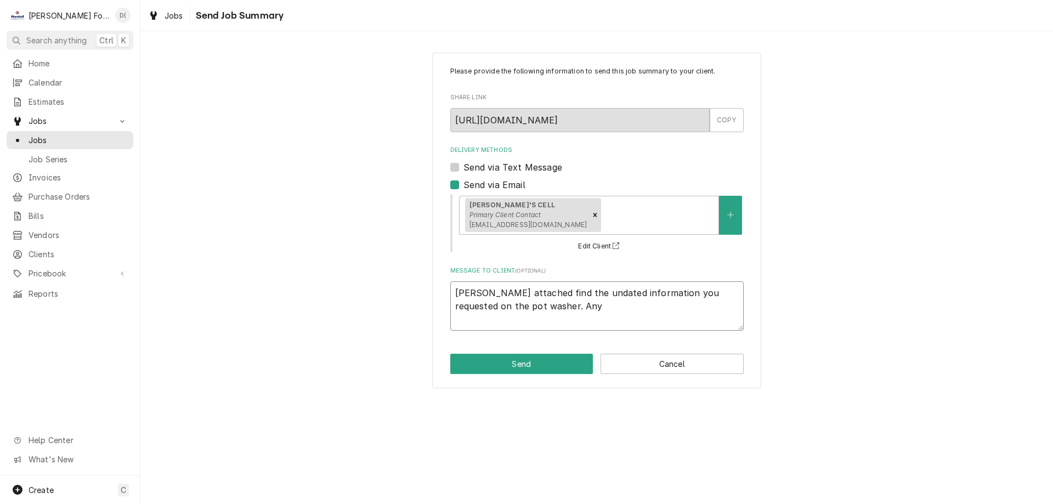
type textarea "x"
type textarea "Tom attached find the undated information you requested on the pot washer. Any q"
type textarea "x"
type textarea "Tom attached find the undated information you requested on the pot washer. Any …"
type textarea "x"
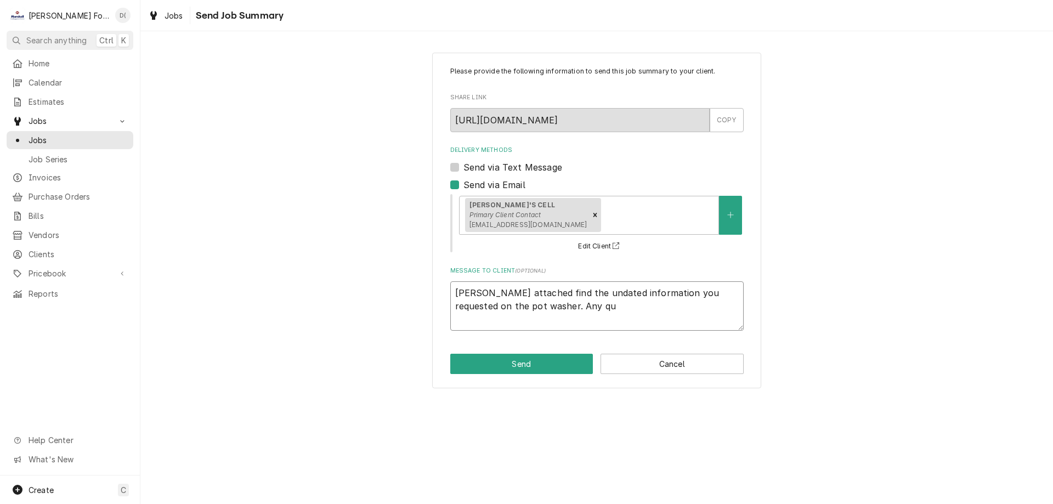
type textarea "Tom attached find the undated information you requested on the pot washer. Any …"
type textarea "x"
type textarea "Tom attached find the undated information you requested on the pot washer. Any …"
type textarea "x"
click at [517, 365] on button "Send" at bounding box center [521, 364] width 143 height 20
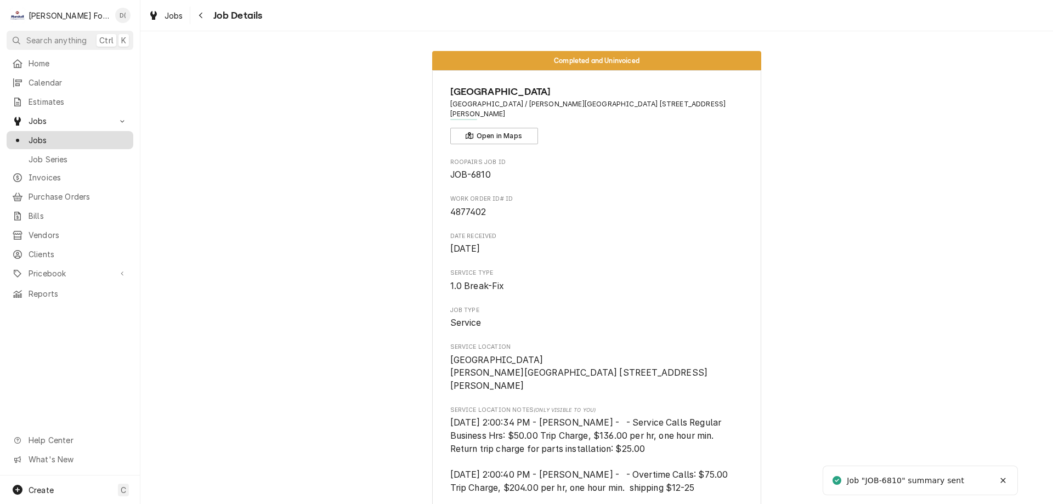
click at [87, 134] on span "Jobs" at bounding box center [78, 140] width 99 height 12
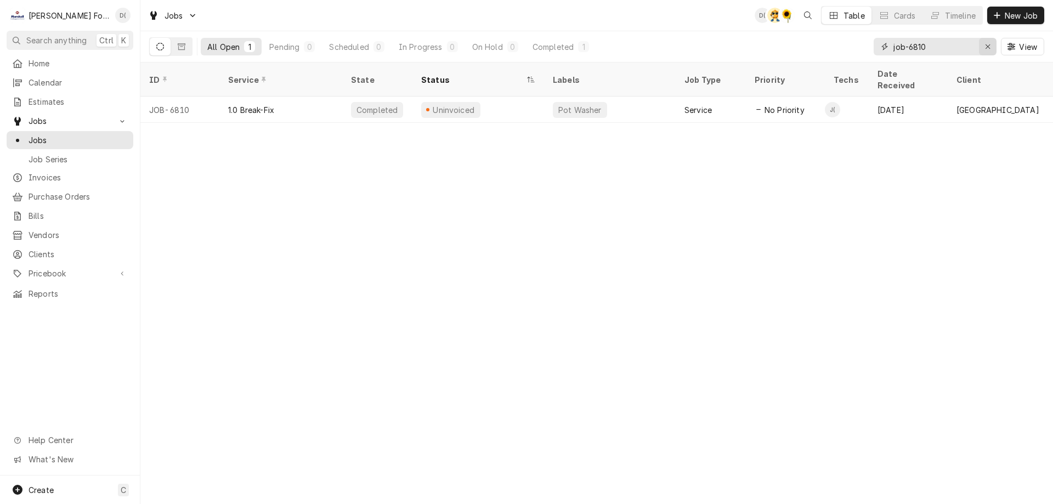
click at [980, 47] on button "Erase input" at bounding box center [988, 47] width 18 height 18
click at [949, 46] on input "Dynamic Content Wrapper" at bounding box center [944, 47] width 103 height 18
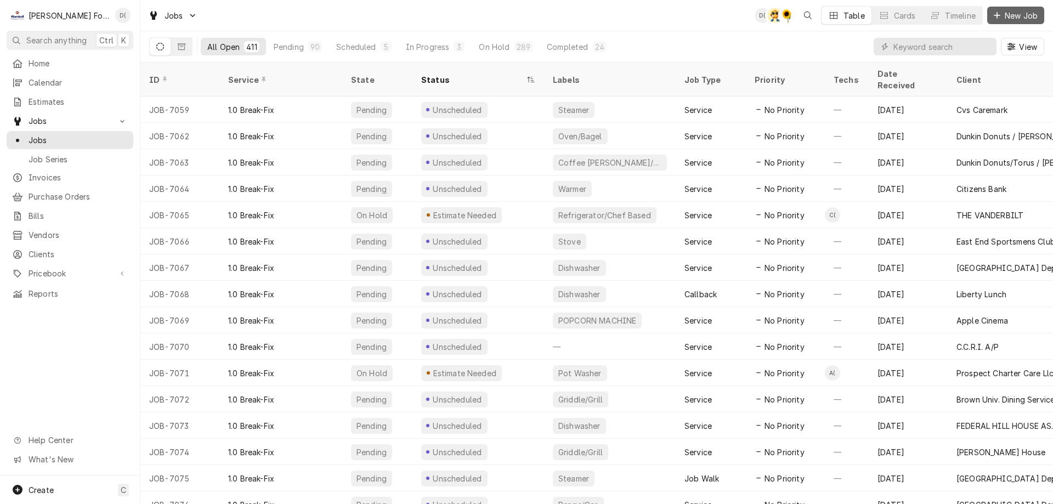
click at [1020, 19] on span "New Job" at bounding box center [1020, 16] width 37 height 12
